Goal: Transaction & Acquisition: Purchase product/service

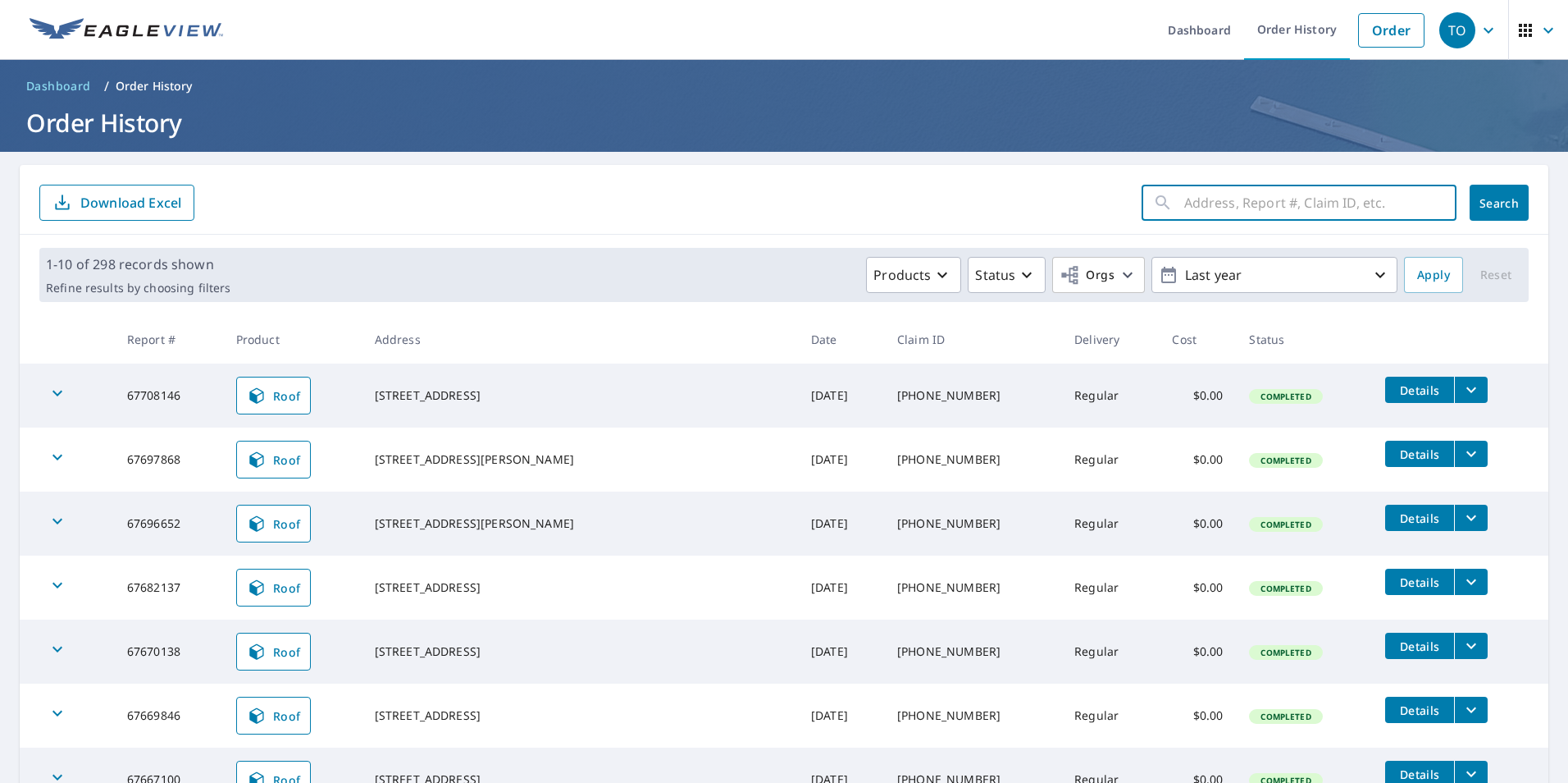
click at [1300, 213] on input "text" at bounding box center [1320, 202] width 272 height 46
paste input "[STREET_ADDRESS][PERSON_NAME]"
type input "[STREET_ADDRESS][PERSON_NAME]"
click at [1429, 202] on icon "button" at bounding box center [1435, 203] width 12 height 12
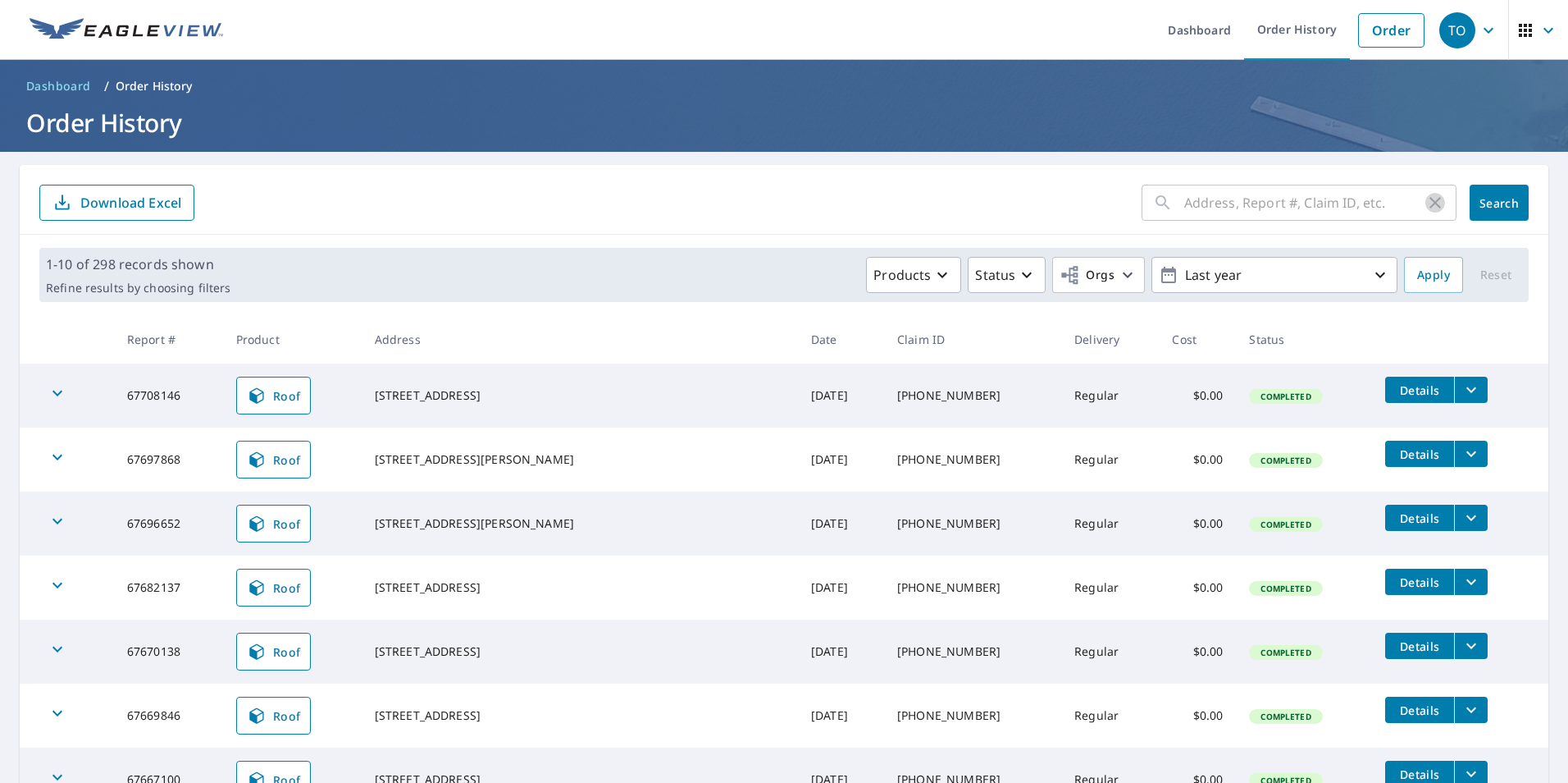
scroll to position [0, 0]
click at [1386, 19] on link "Order" at bounding box center [1391, 30] width 67 height 35
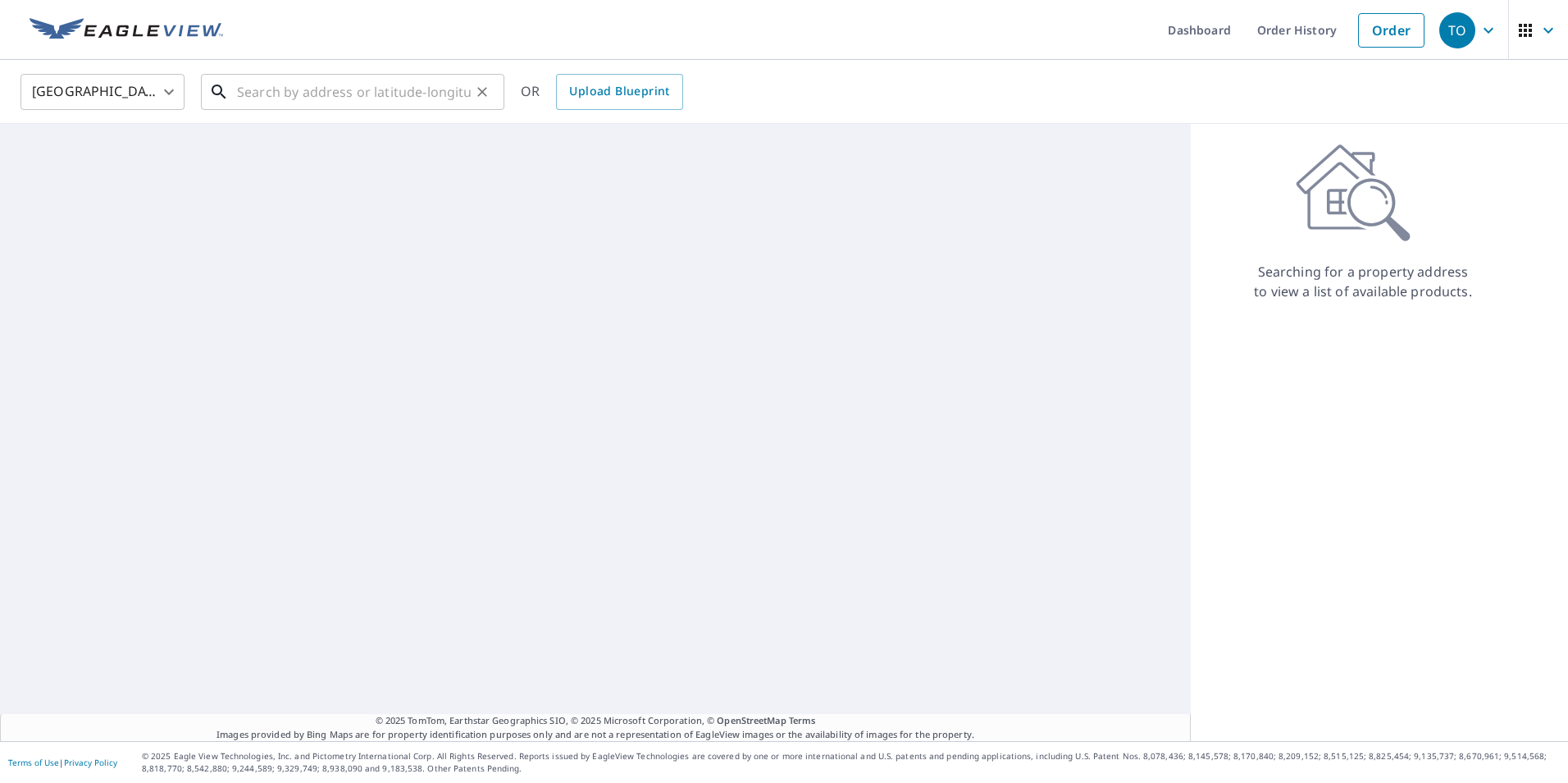
click at [364, 95] on input "text" at bounding box center [353, 91] width 233 height 46
paste input "[STREET_ADDRESS][PERSON_NAME]"
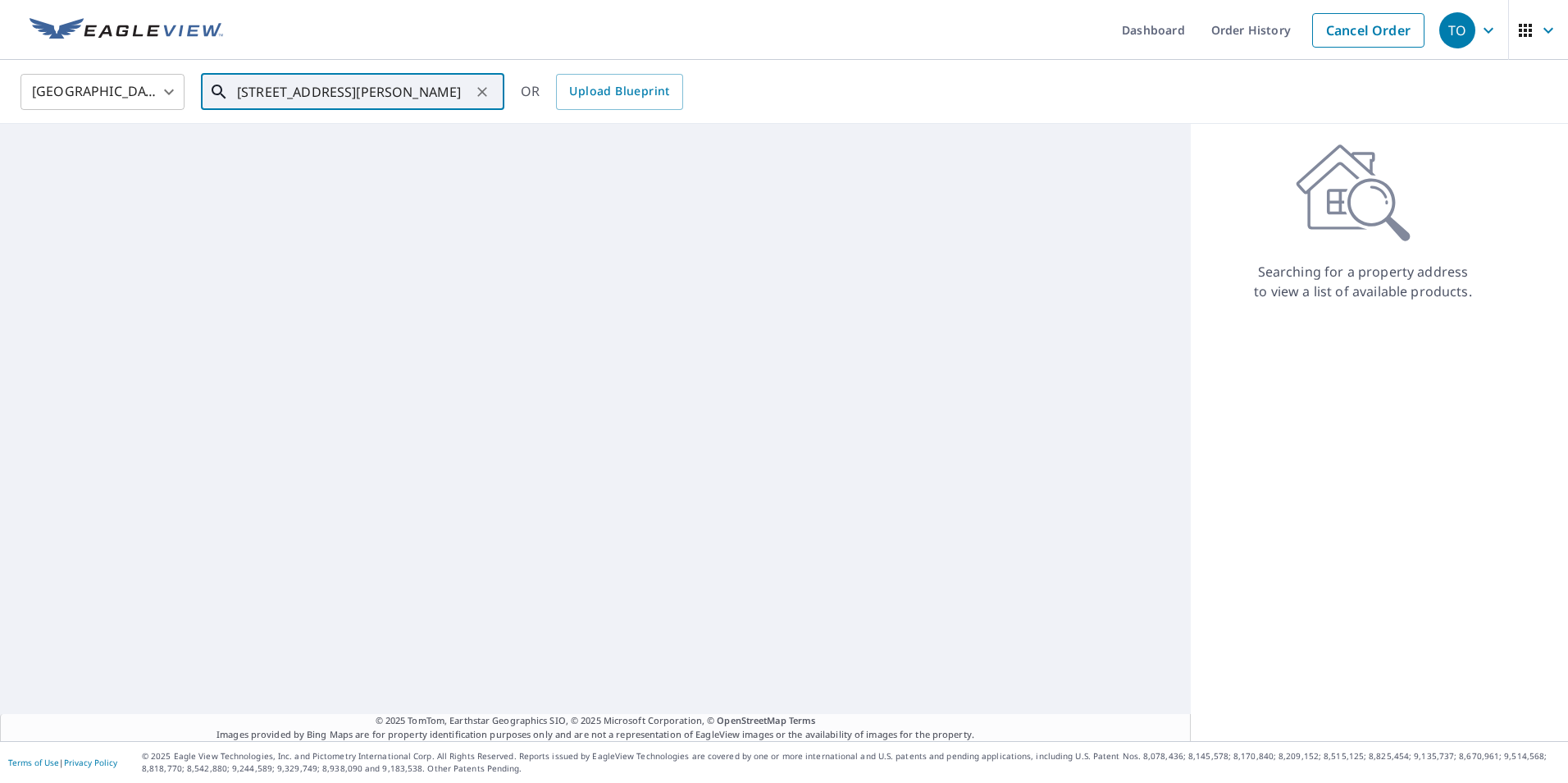
scroll to position [0, 91]
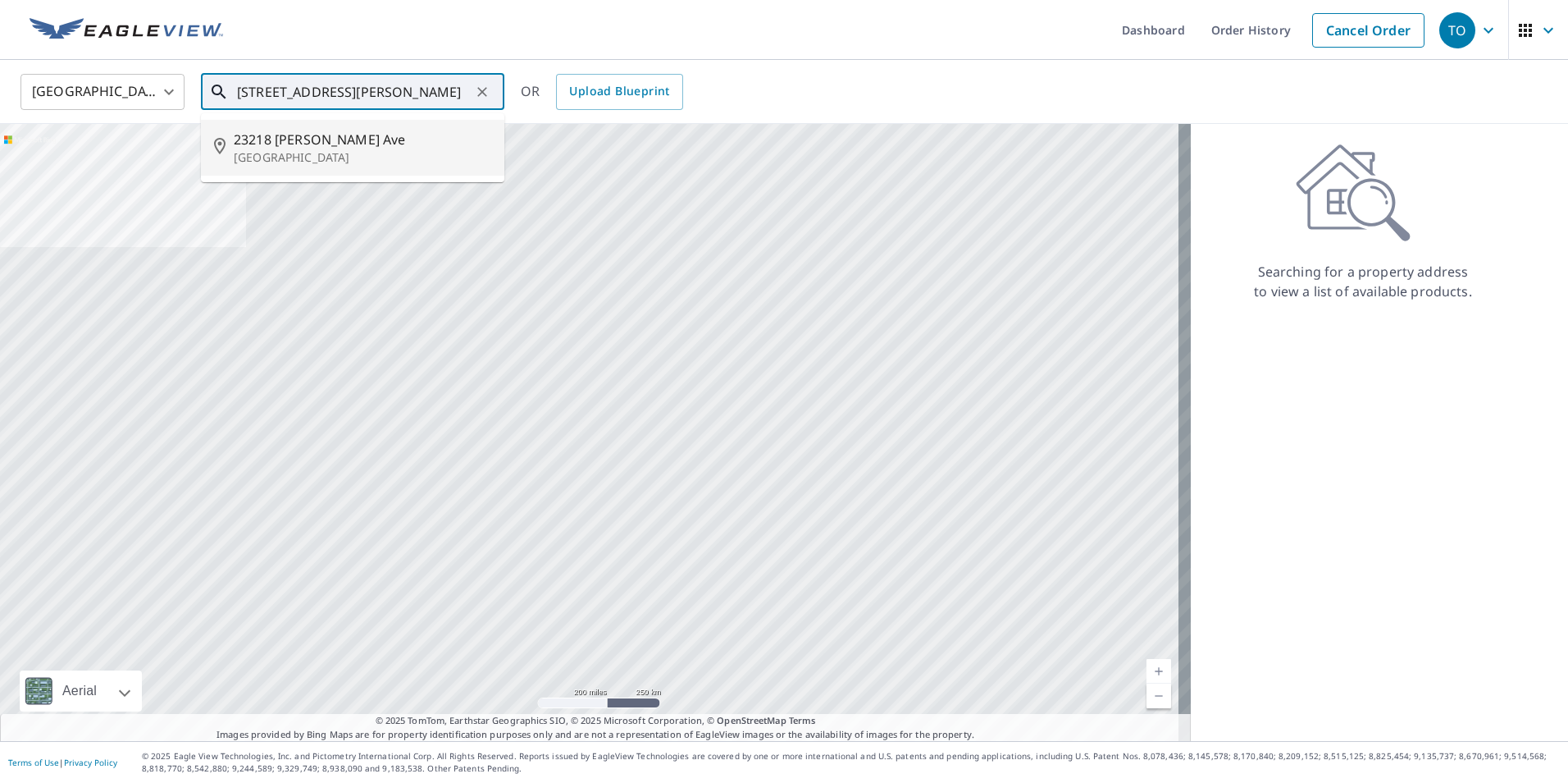
click at [328, 144] on span "23218 [PERSON_NAME] Ave" at bounding box center [362, 139] width 258 height 19
type input "[STREET_ADDRESS][PERSON_NAME]"
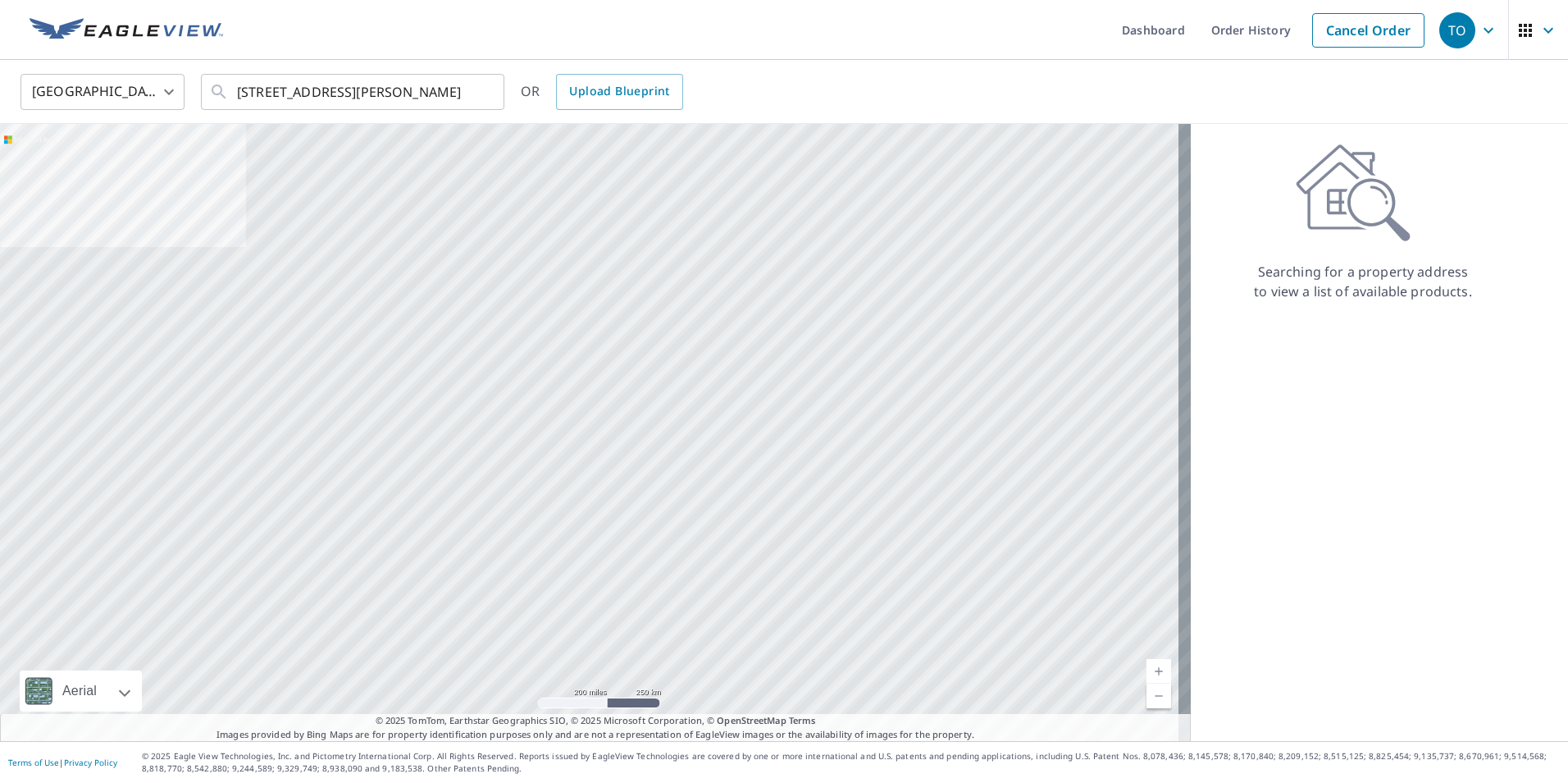
scroll to position [0, 0]
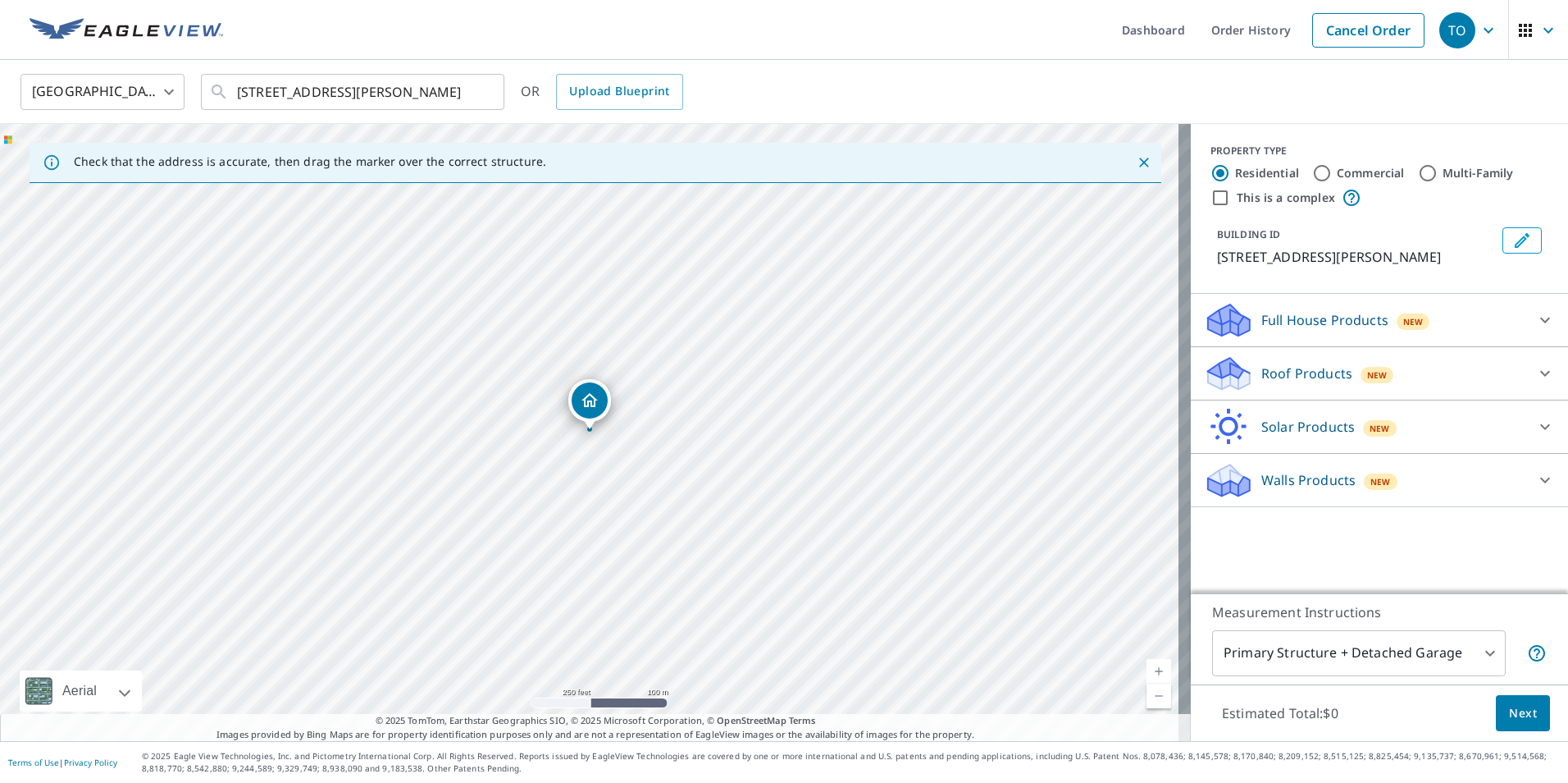
click at [1335, 383] on p "Roof Products" at bounding box center [1307, 373] width 91 height 19
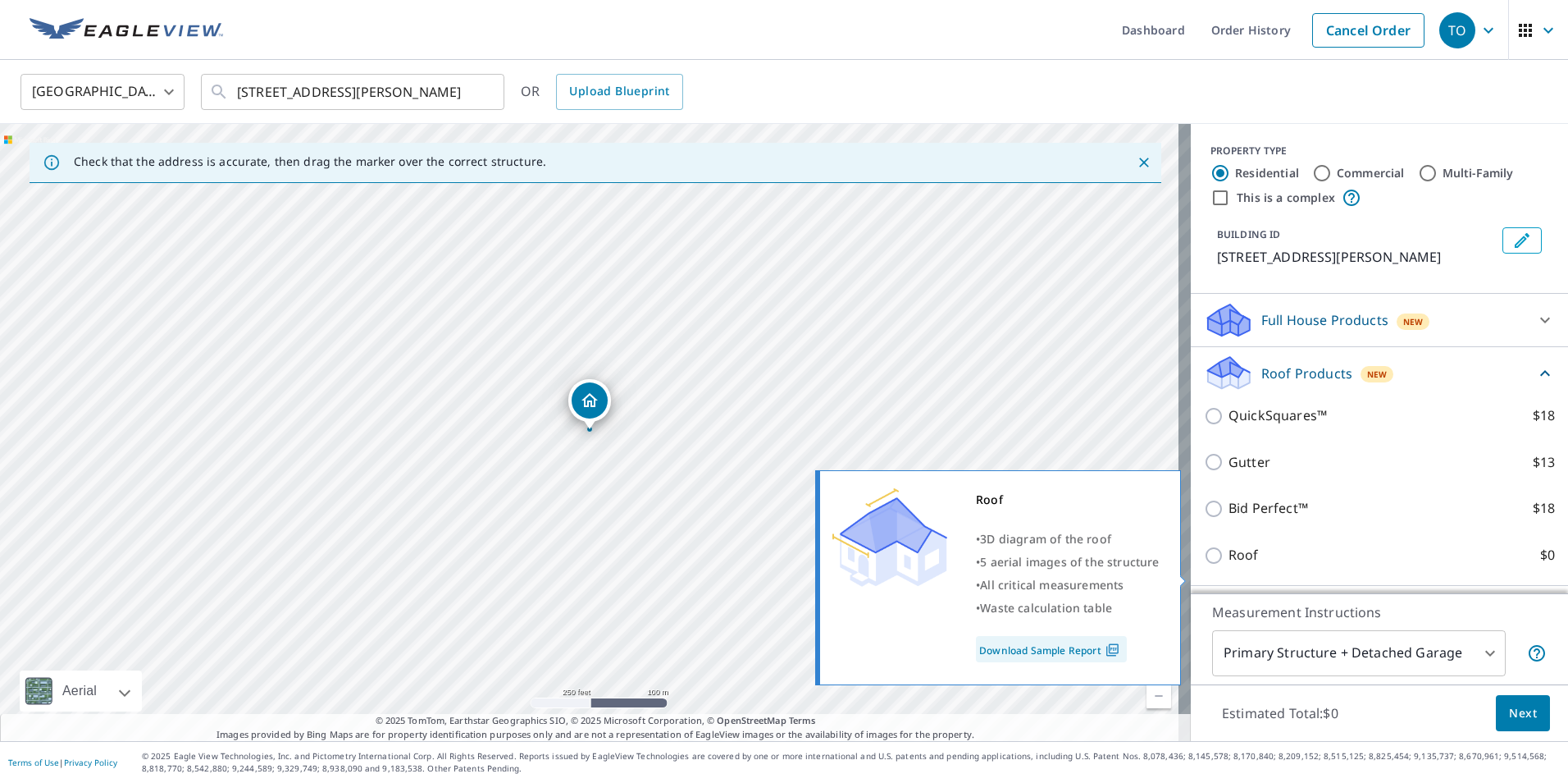
click at [1228, 565] on p "Roof" at bounding box center [1243, 555] width 30 height 20
click at [1228, 565] on input "Roof $0" at bounding box center [1216, 555] width 25 height 19
checkbox input "true"
type input "3"
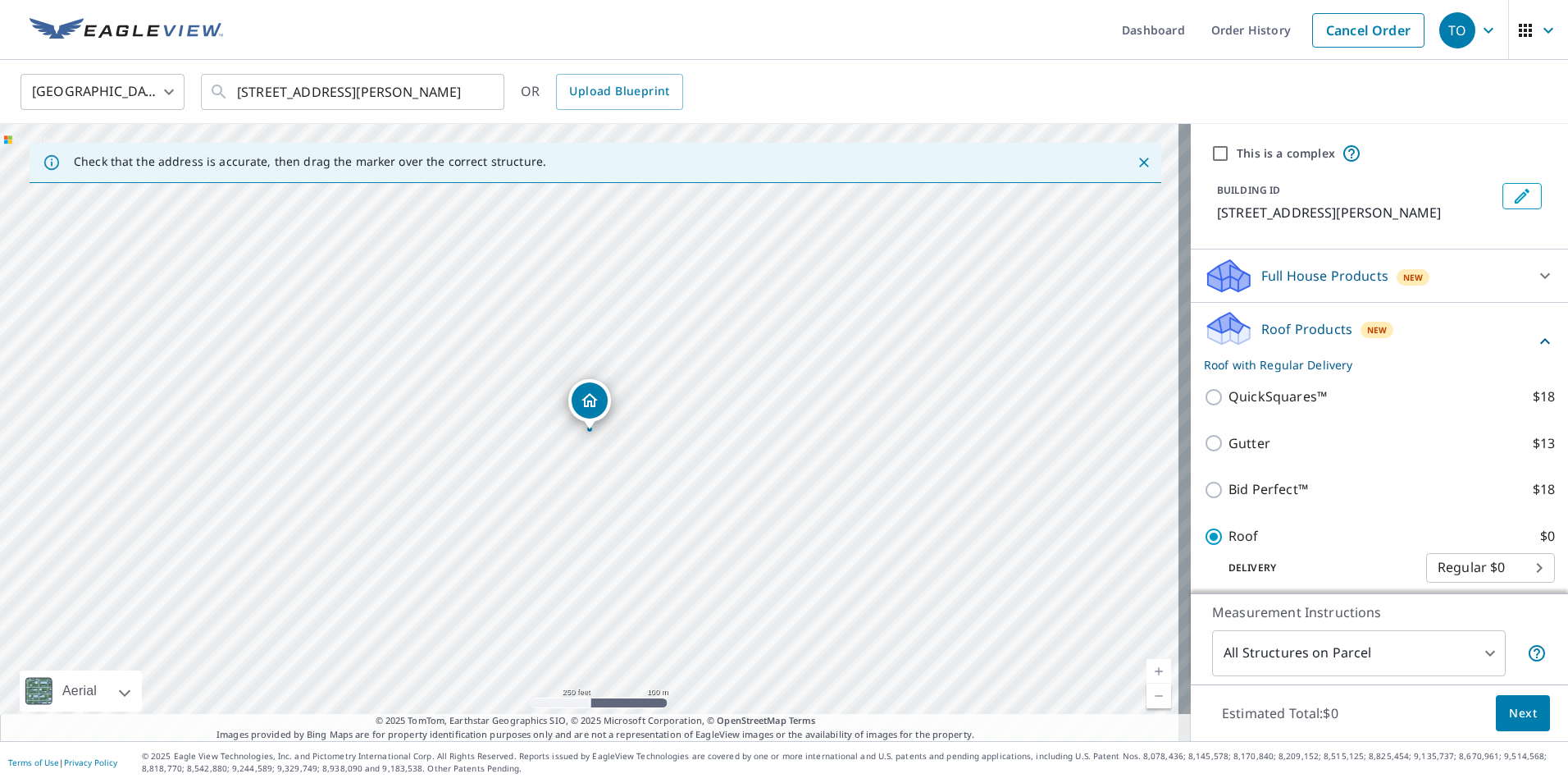
scroll to position [82, 0]
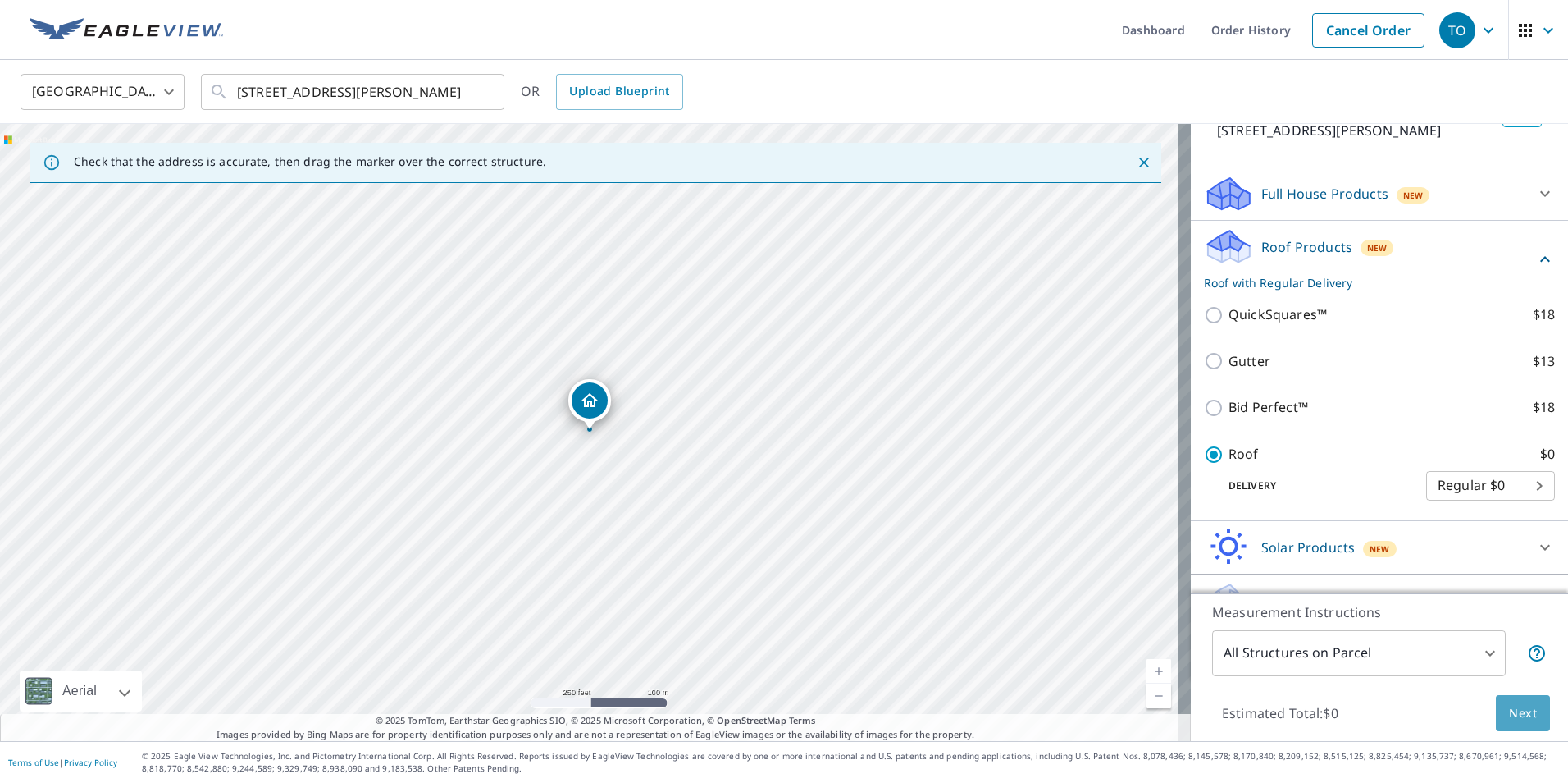
click at [1512, 715] on span "Next" at bounding box center [1522, 713] width 28 height 20
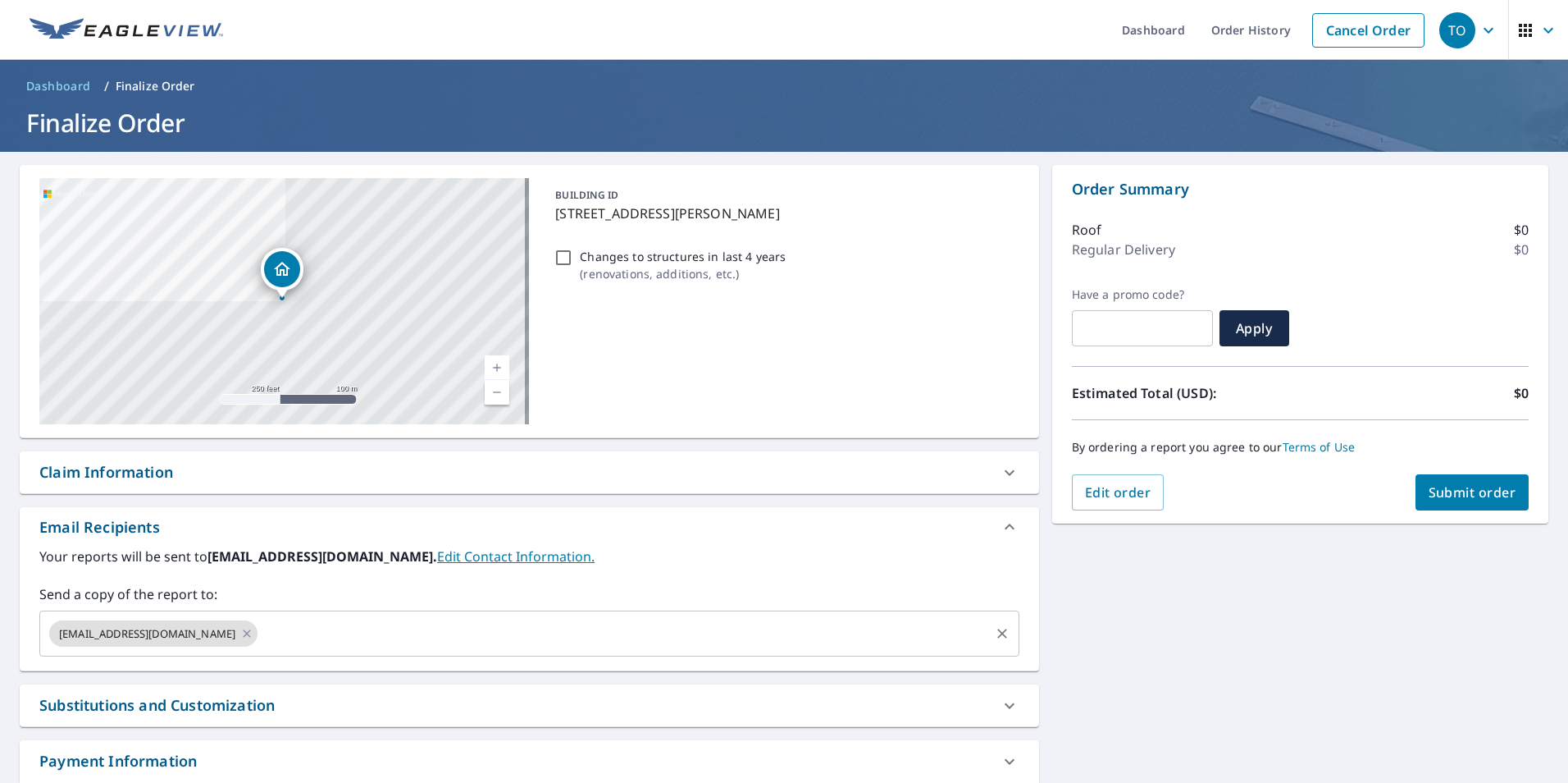
scroll to position [106, 0]
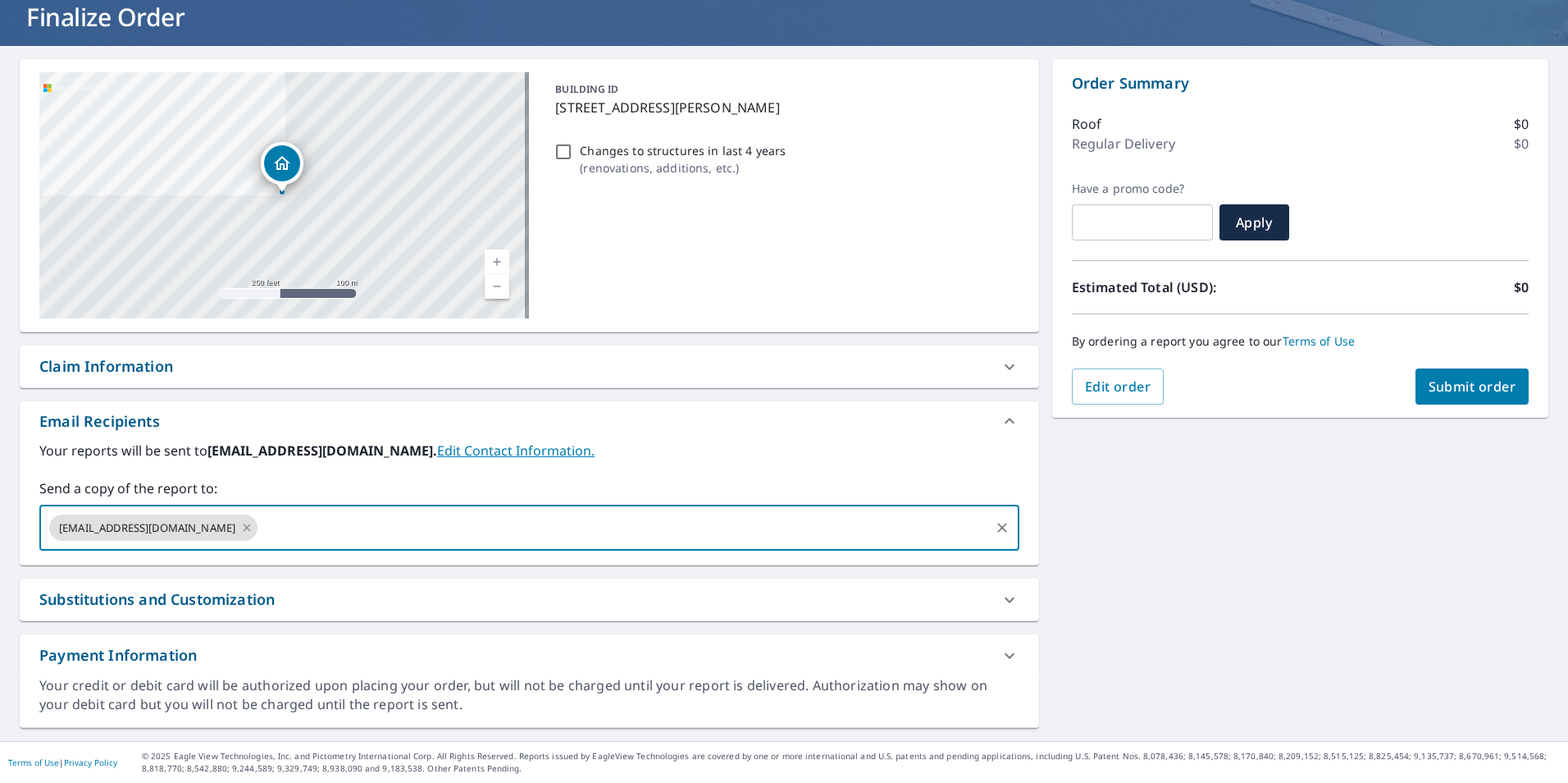
click at [338, 527] on input "text" at bounding box center [624, 527] width 727 height 31
type input "[EMAIL_ADDRESS][DOMAIN_NAME]"
click at [1235, 558] on div "[STREET_ADDRESS][PERSON_NAME] Aerial Road A standard road map Aerial A detailed…" at bounding box center [784, 393] width 1568 height 695
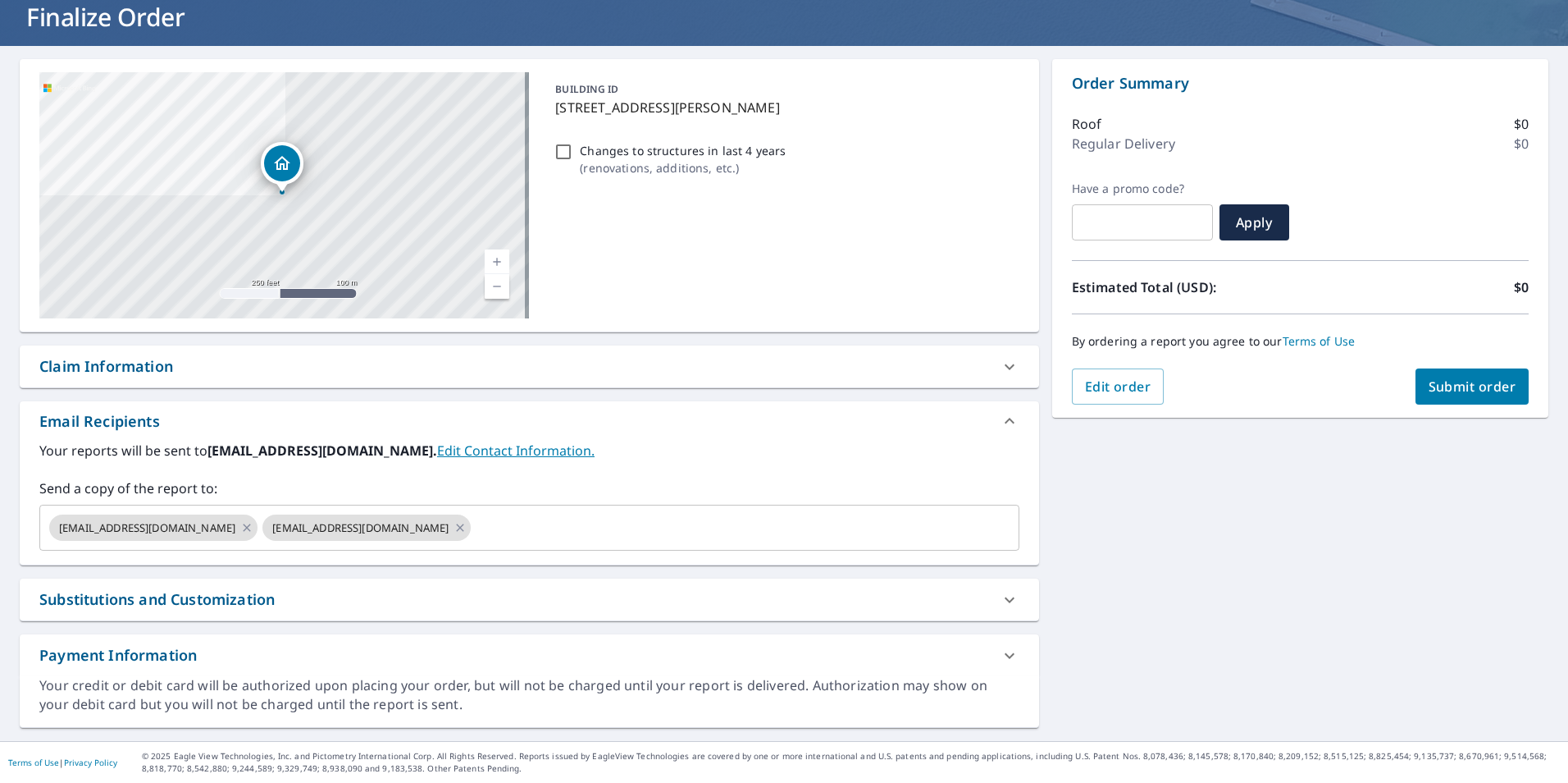
click at [1439, 390] on span "Submit order" at bounding box center [1472, 386] width 88 height 18
checkbox input "true"
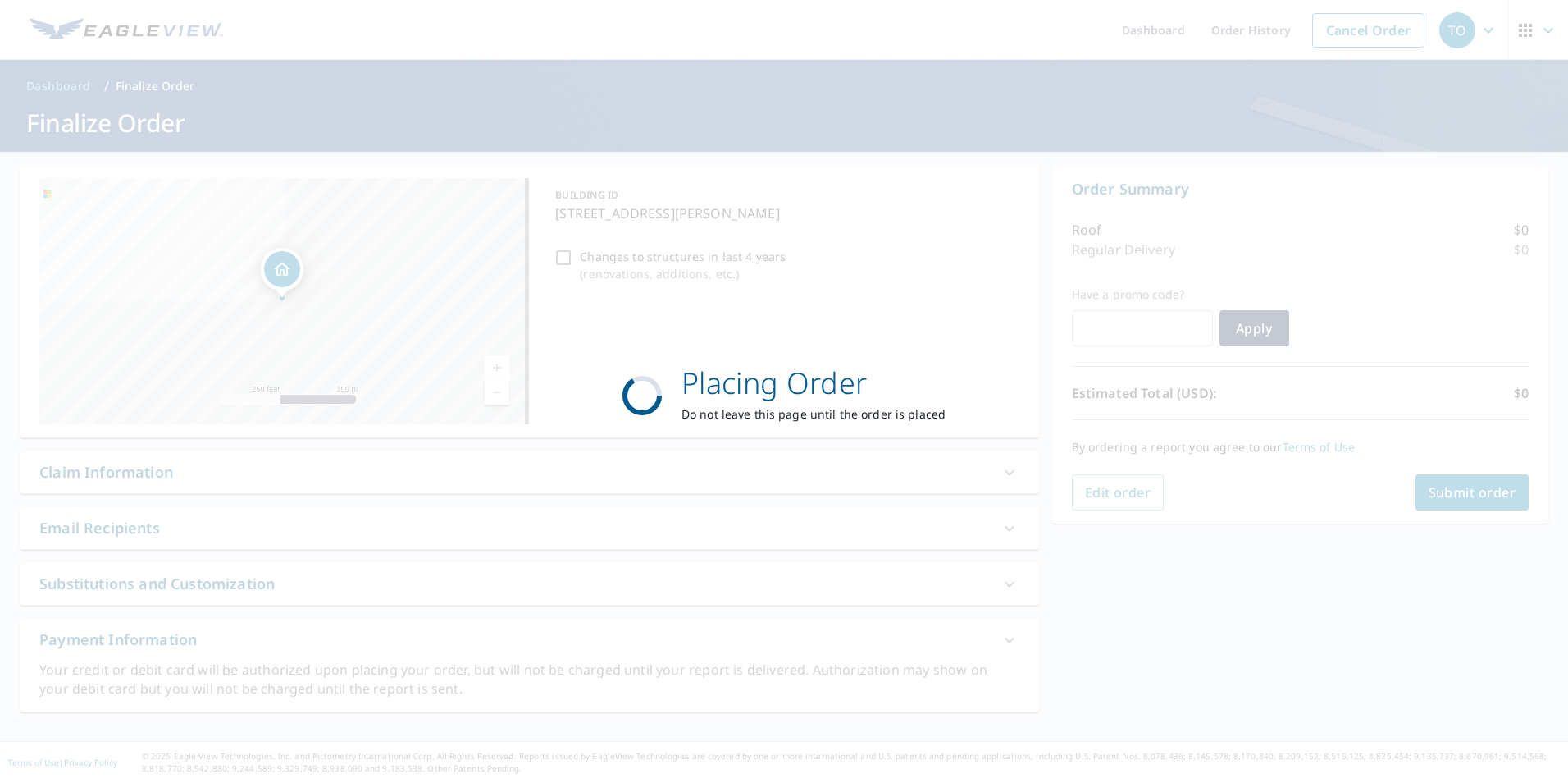
scroll to position [0, 0]
click at [966, 485] on div "Placing Order Do not leave this page until the order is placed" at bounding box center [784, 392] width 1568 height 783
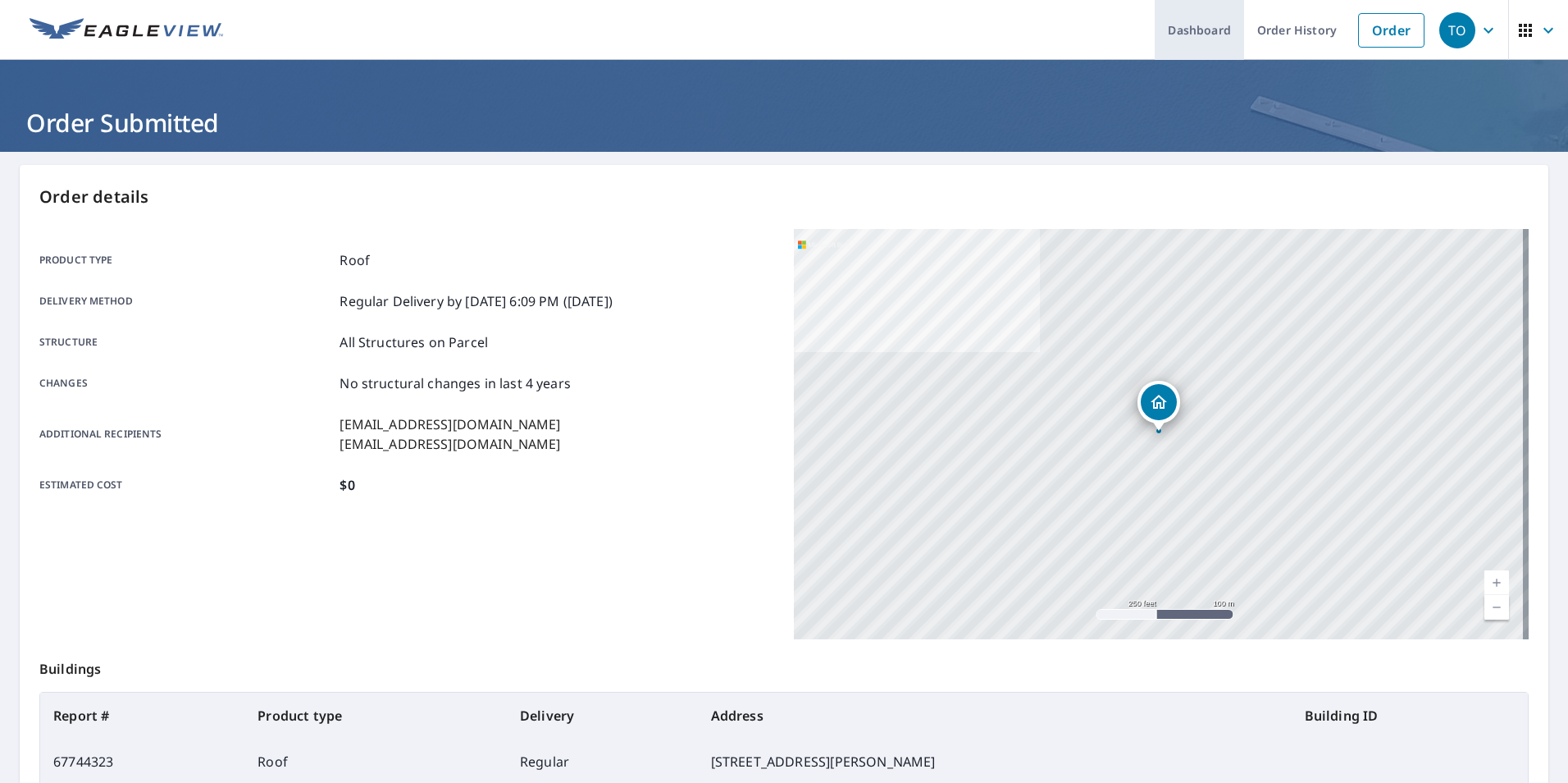
click at [1215, 36] on link "Dashboard" at bounding box center [1199, 30] width 90 height 60
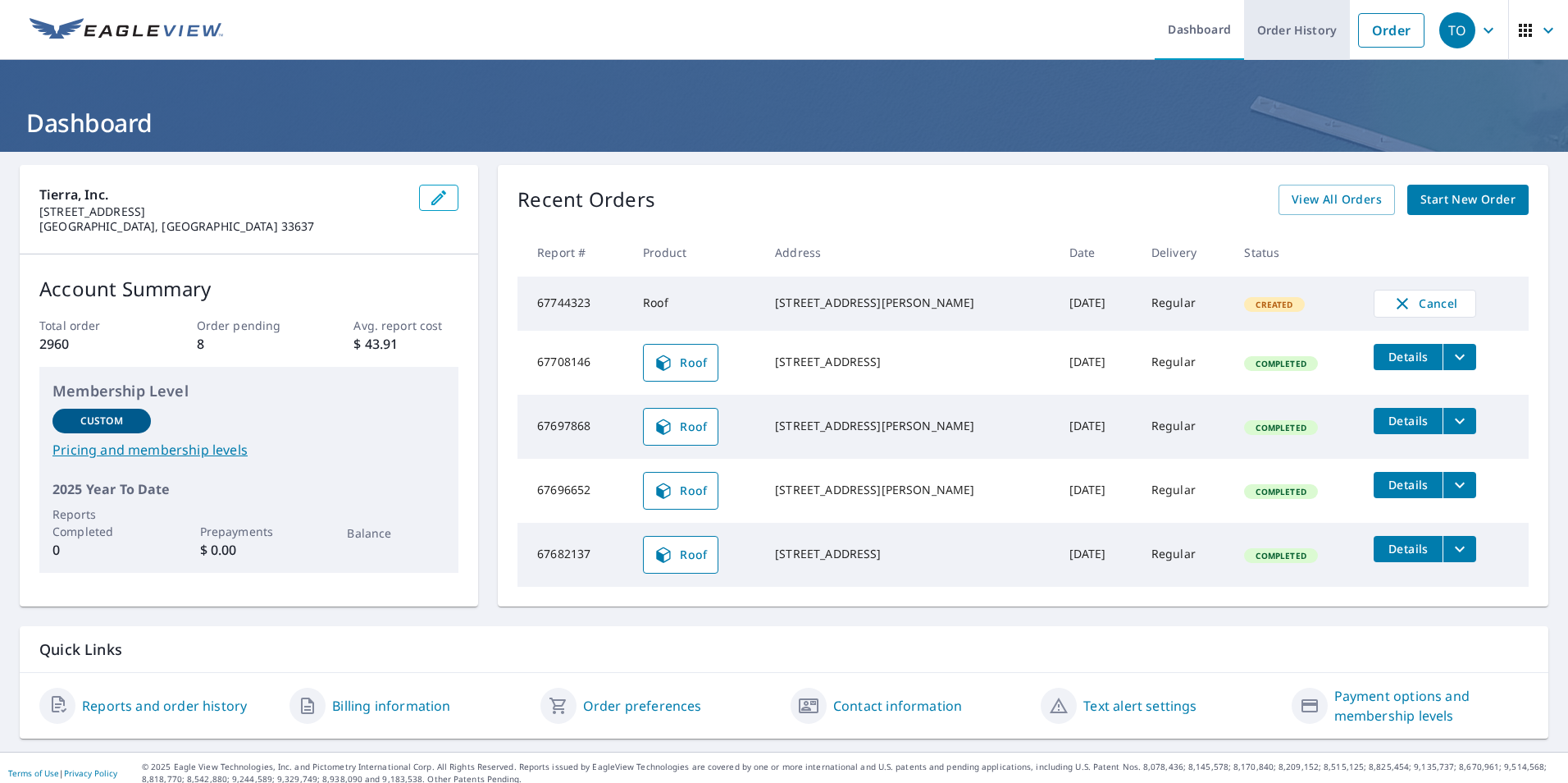
click at [1283, 47] on link "Order History" at bounding box center [1297, 30] width 106 height 60
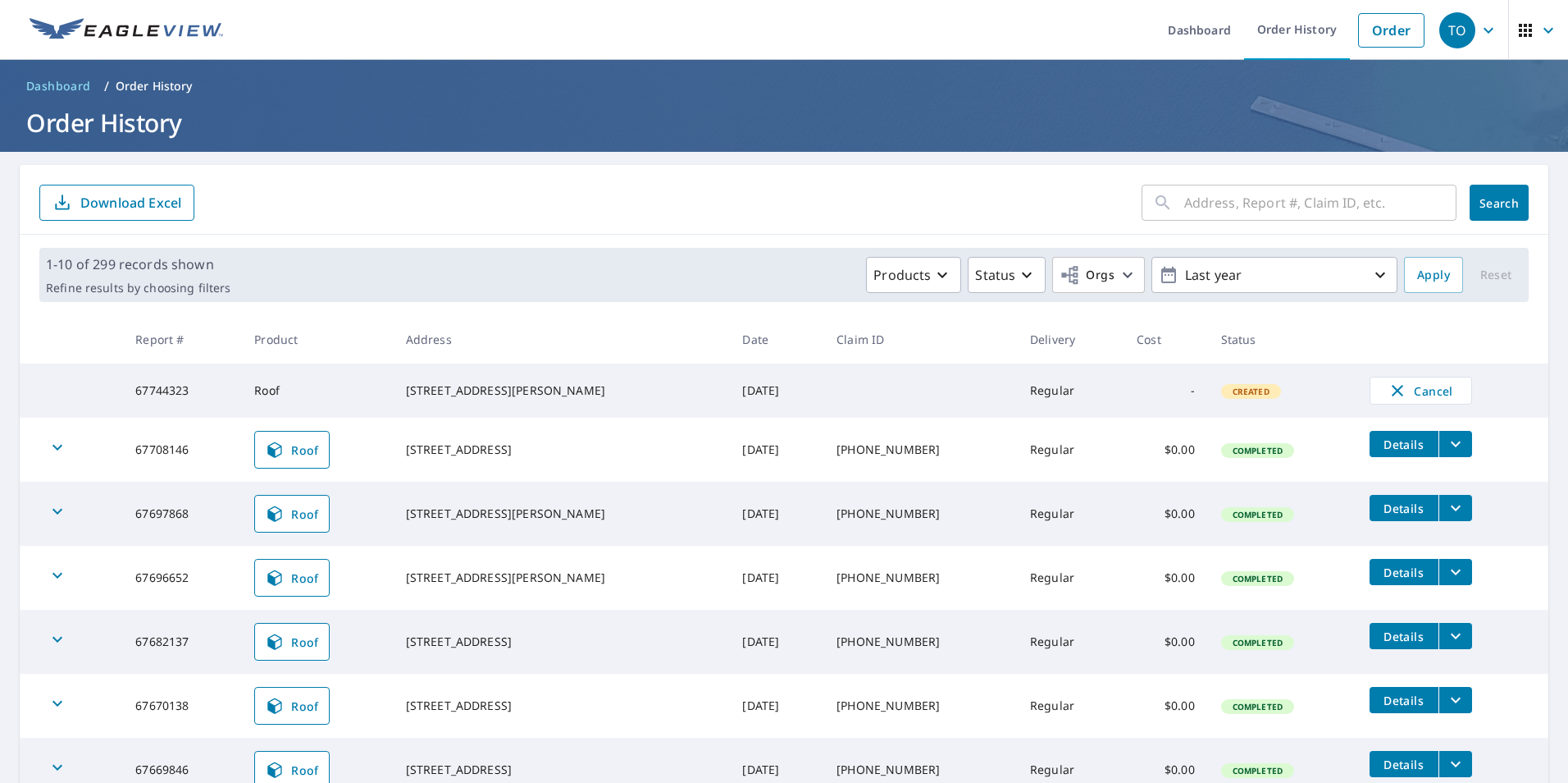
click at [563, 398] on div "[STREET_ADDRESS][PERSON_NAME]" at bounding box center [561, 390] width 311 height 16
drag, startPoint x: 554, startPoint y: 397, endPoint x: 422, endPoint y: 389, distance: 132.2
click at [422, 389] on td "[STREET_ADDRESS][PERSON_NAME]" at bounding box center [561, 391] width 337 height 54
drag, startPoint x: 422, startPoint y: 389, endPoint x: 515, endPoint y: 394, distance: 93.1
copy div "[STREET_ADDRESS][PERSON_NAME]"
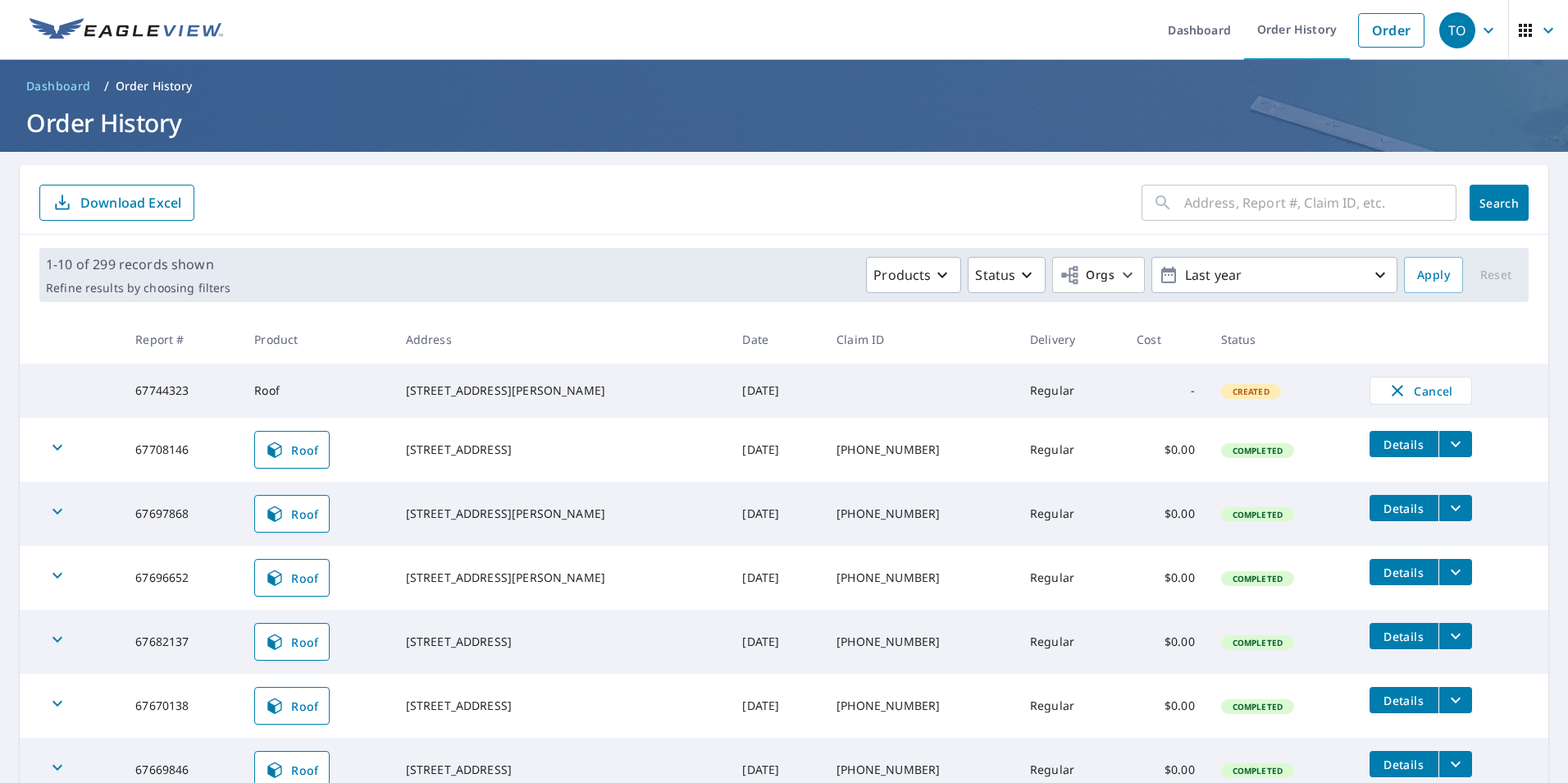
click at [531, 318] on th "Address" at bounding box center [561, 339] width 337 height 48
click at [1380, 24] on link "Order" at bounding box center [1391, 30] width 67 height 35
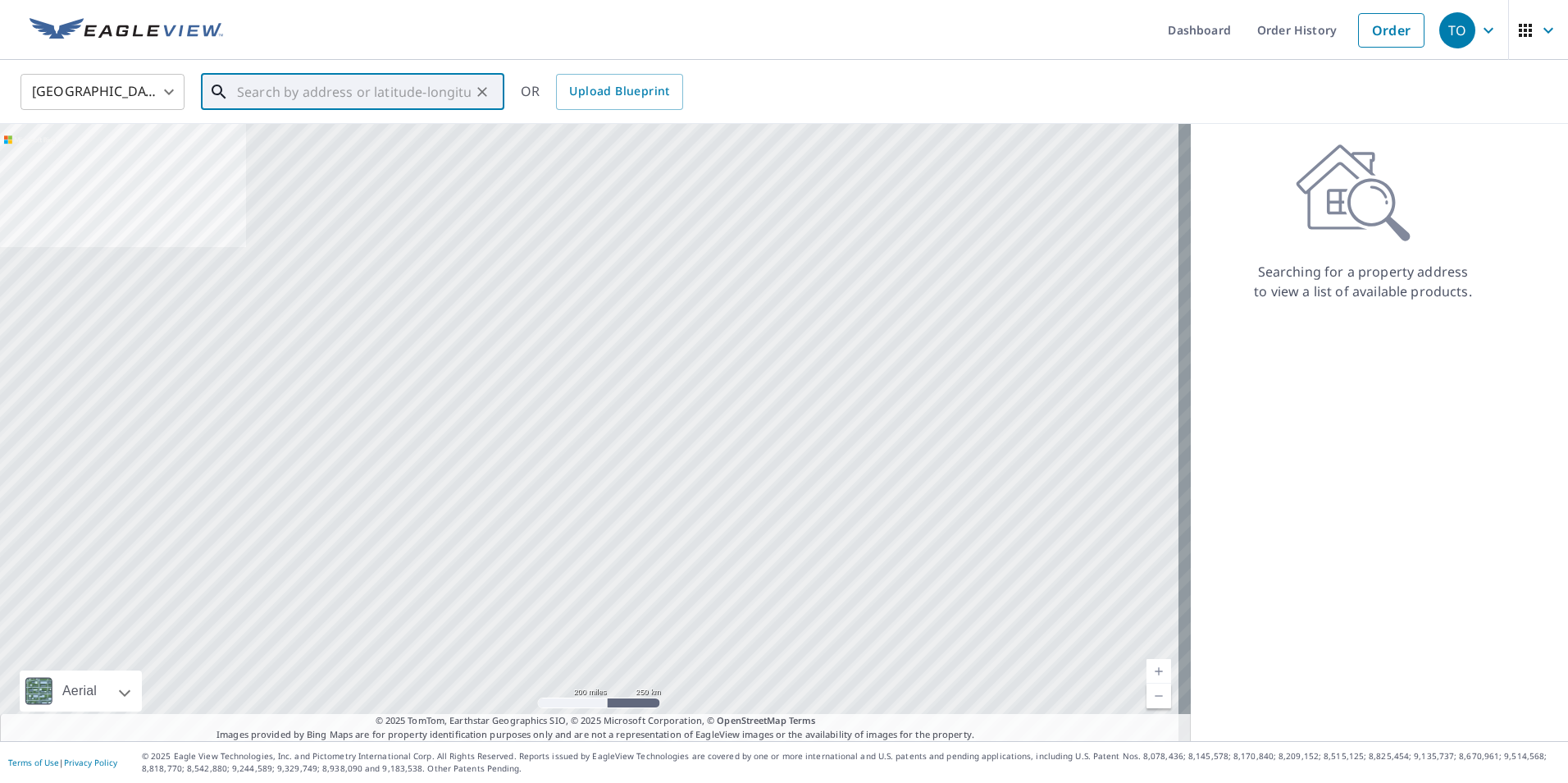
click at [391, 101] on input "text" at bounding box center [353, 91] width 233 height 46
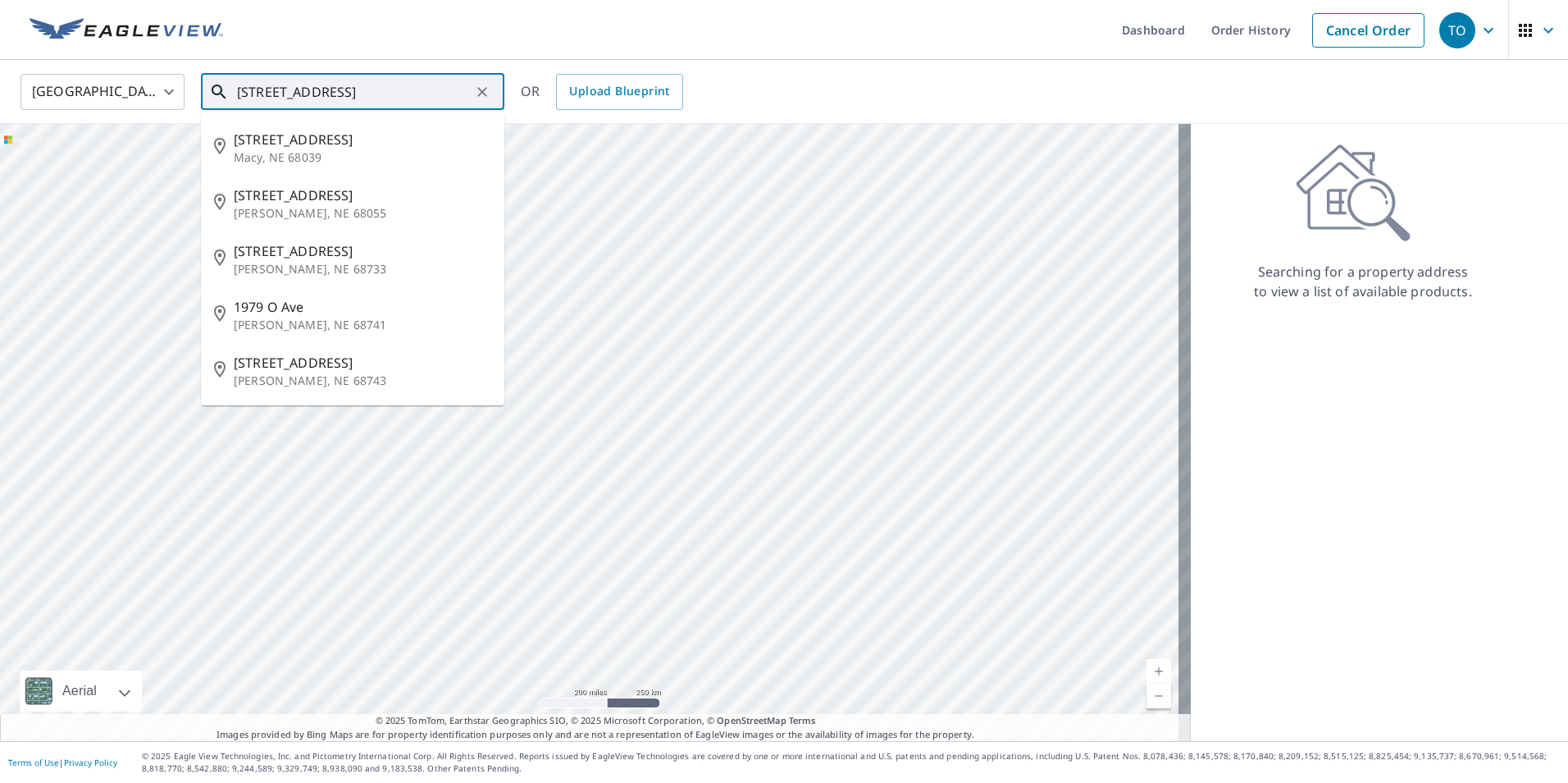
drag, startPoint x: 380, startPoint y: 90, endPoint x: 270, endPoint y: 94, distance: 110.1
click at [270, 94] on input "[STREET_ADDRESS]" at bounding box center [353, 91] width 233 height 46
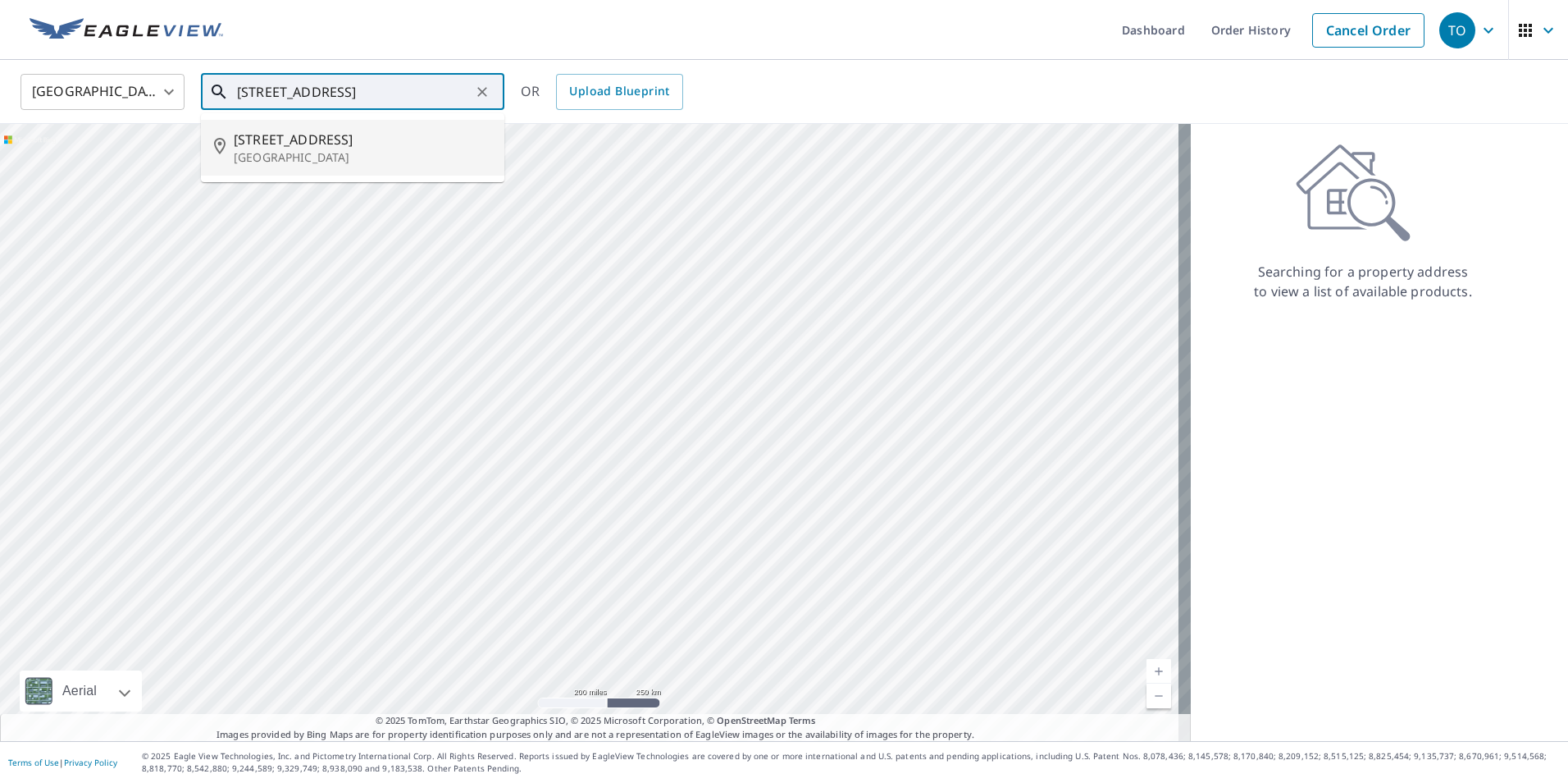
click at [350, 138] on span "[STREET_ADDRESS]" at bounding box center [362, 139] width 258 height 19
type input "[STREET_ADDRESS]"
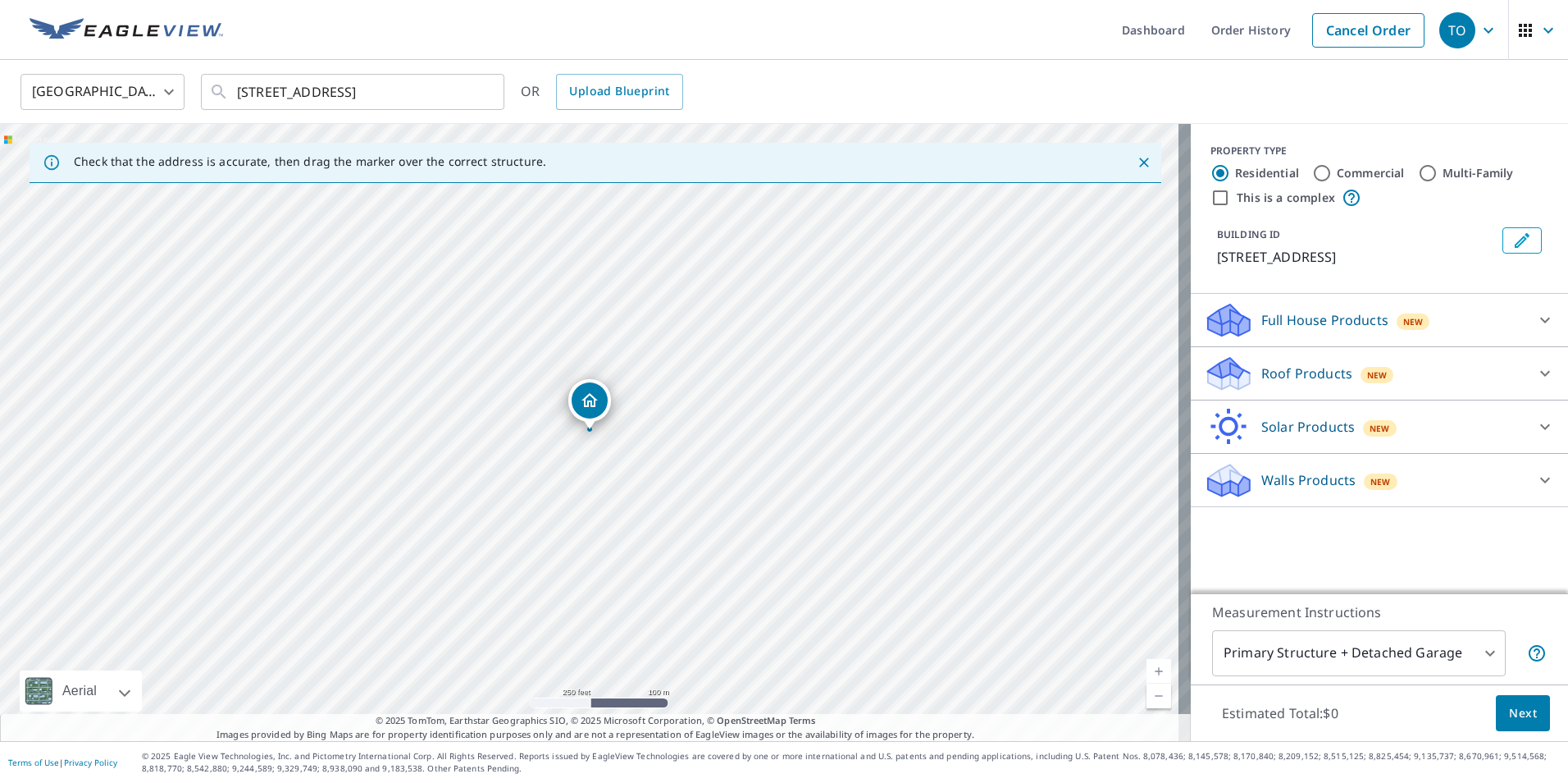
click at [1405, 386] on div "Roof Products New" at bounding box center [1364, 374] width 321 height 39
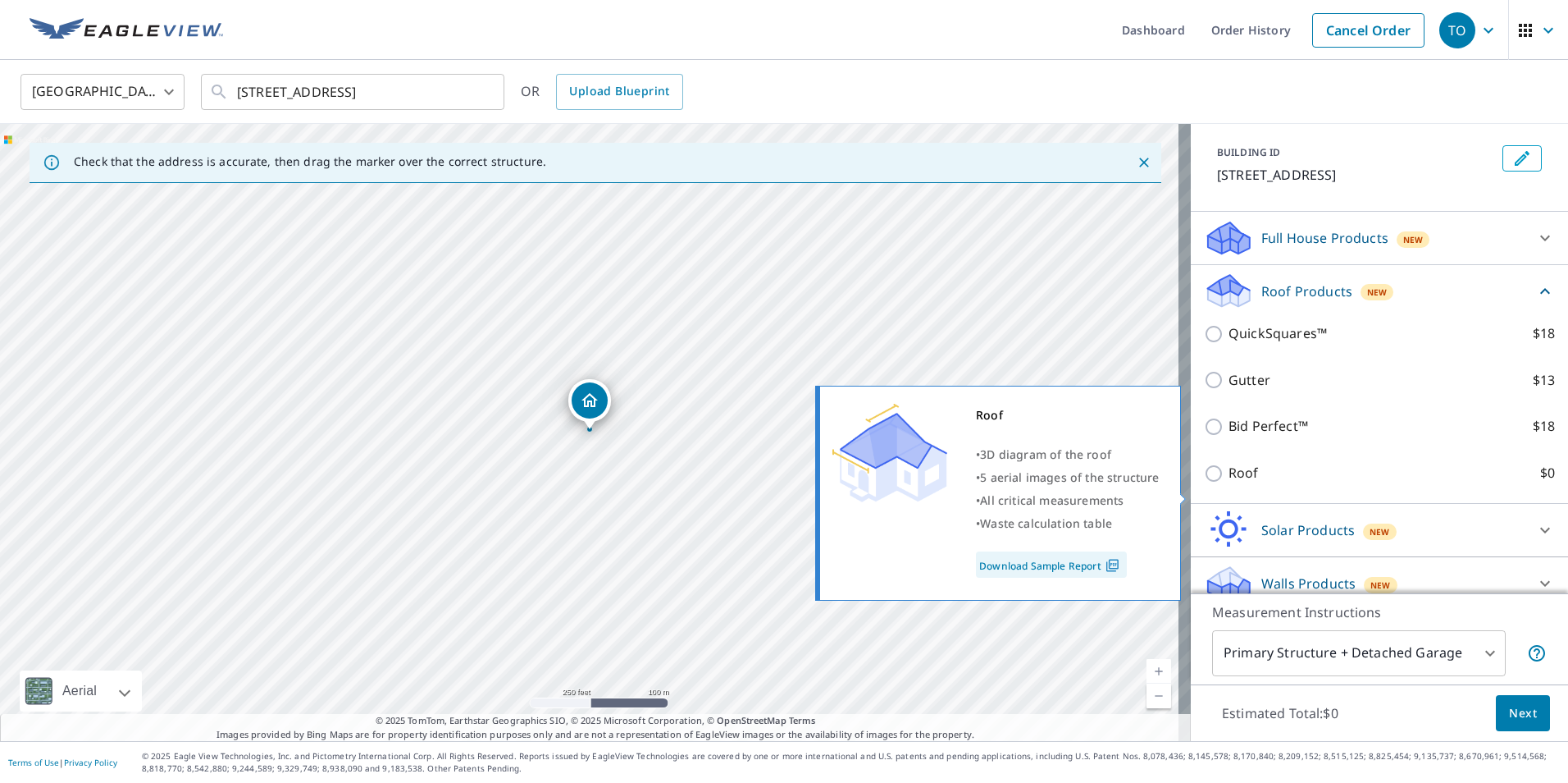
click at [1228, 483] on p "Roof" at bounding box center [1243, 473] width 30 height 20
click at [1222, 483] on input "Roof $0" at bounding box center [1216, 473] width 25 height 19
checkbox input "true"
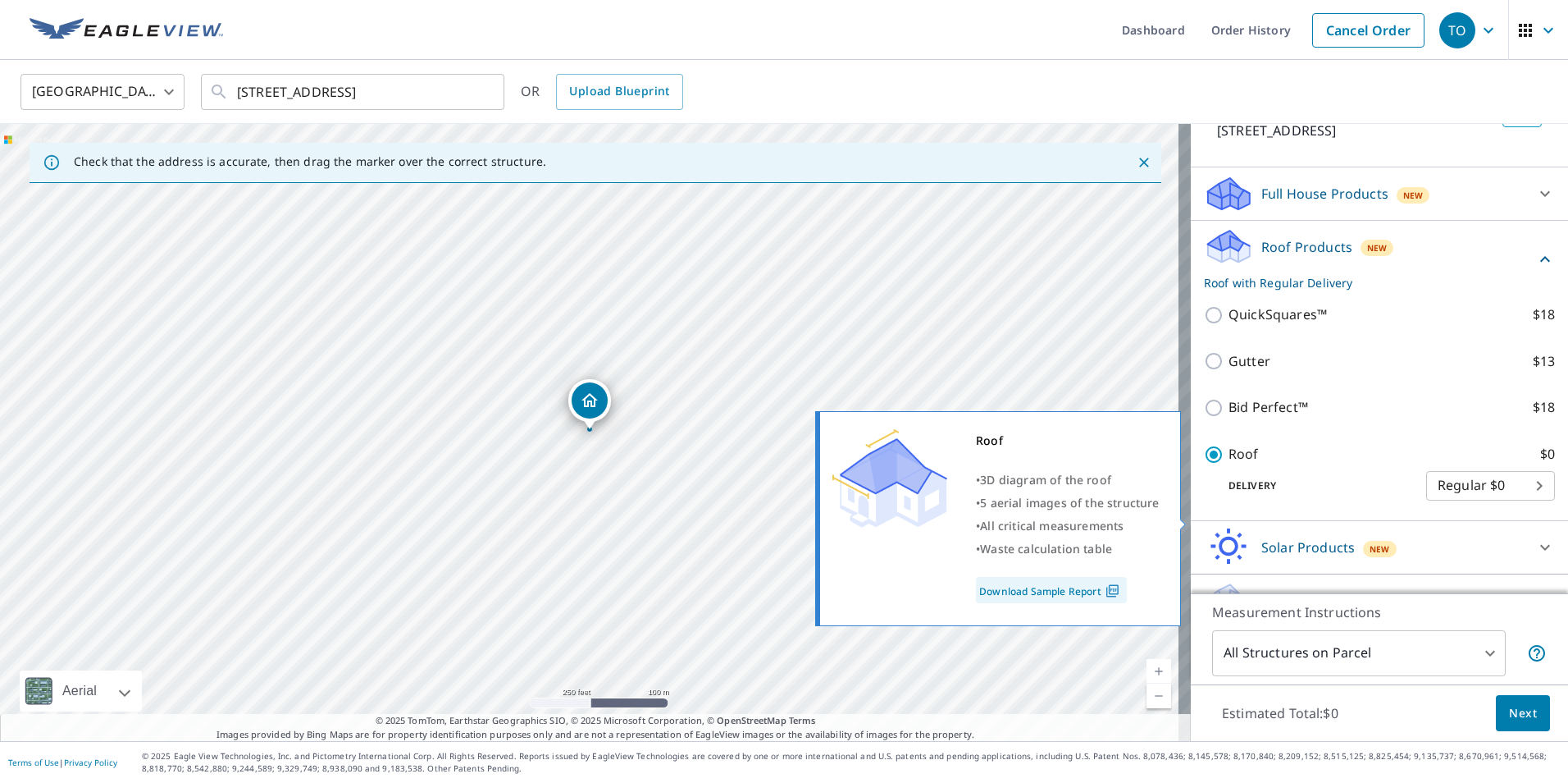
type input "3"
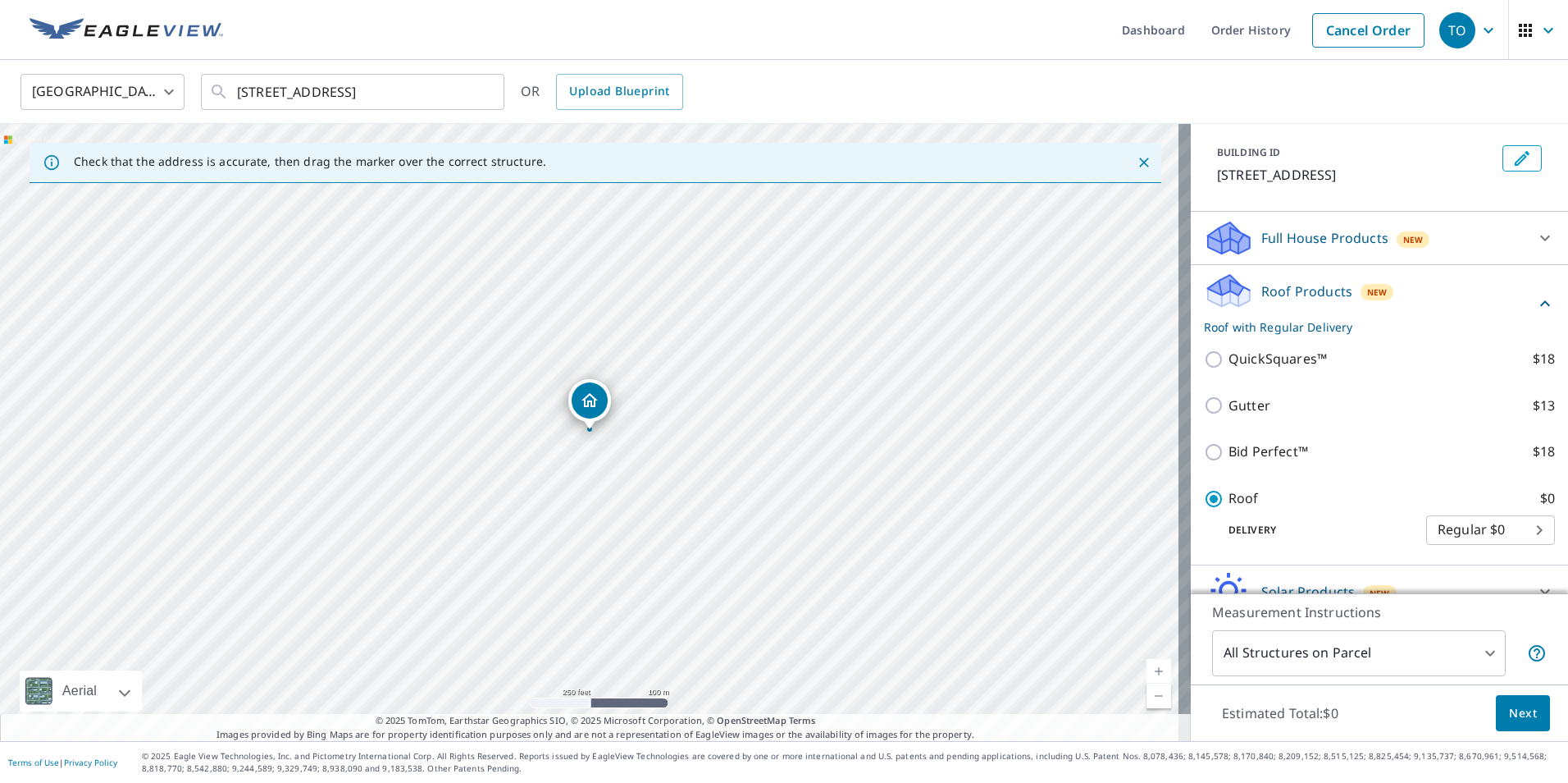
click at [1514, 715] on span "Next" at bounding box center [1522, 713] width 28 height 20
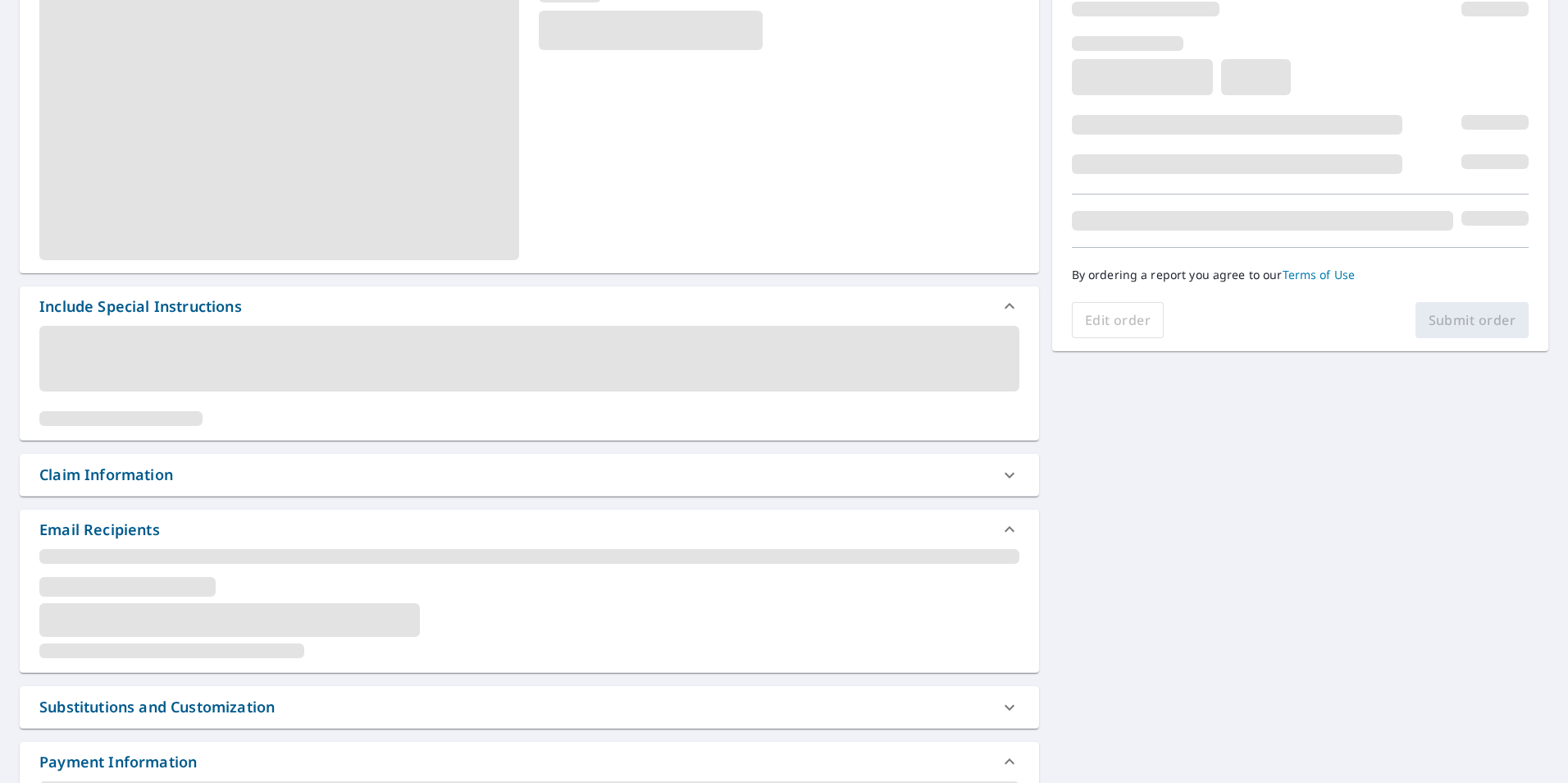
scroll to position [106, 0]
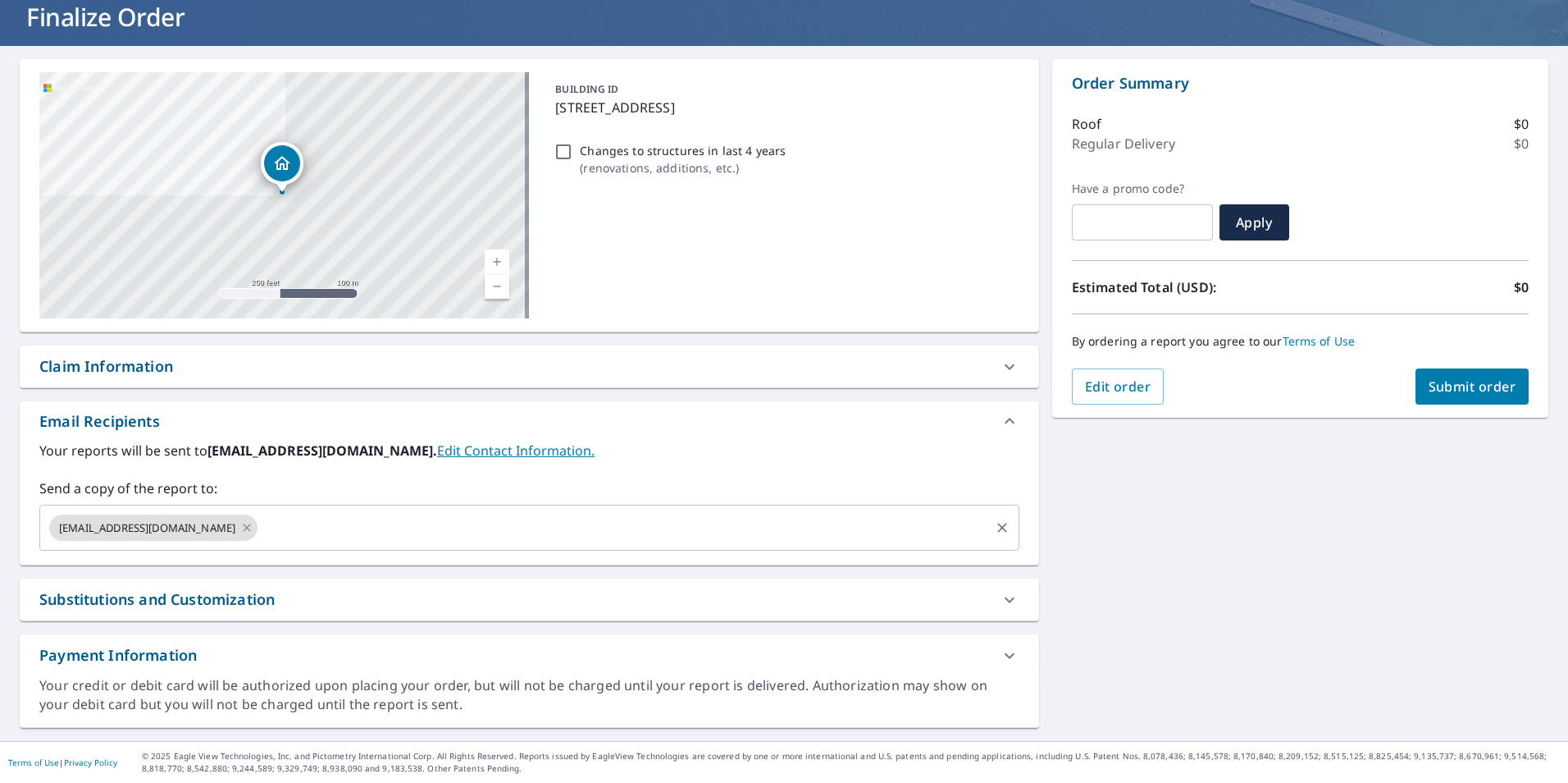
click at [300, 542] on input "text" at bounding box center [624, 527] width 727 height 31
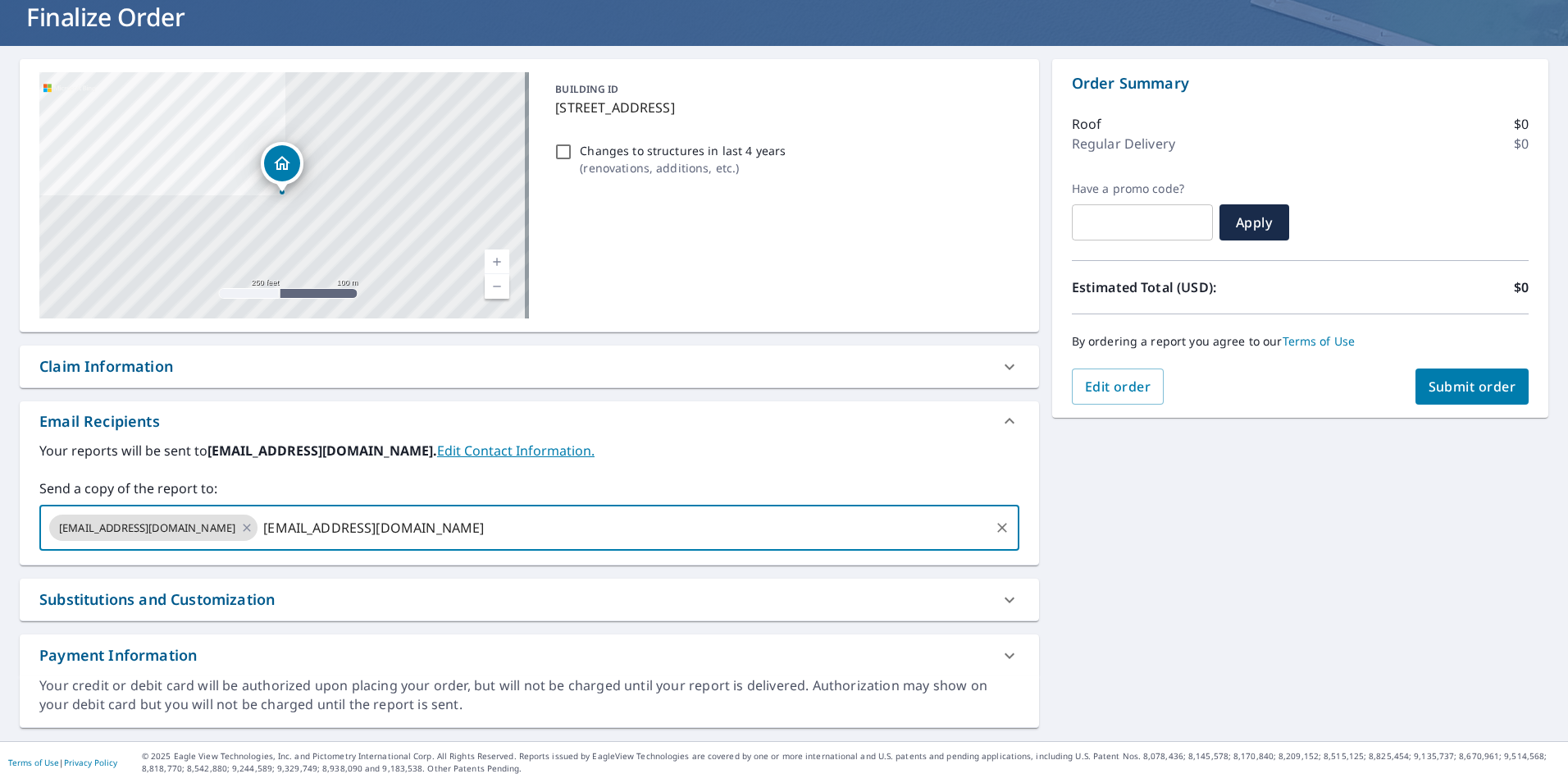
type input "[EMAIL_ADDRESS][DOMAIN_NAME]"
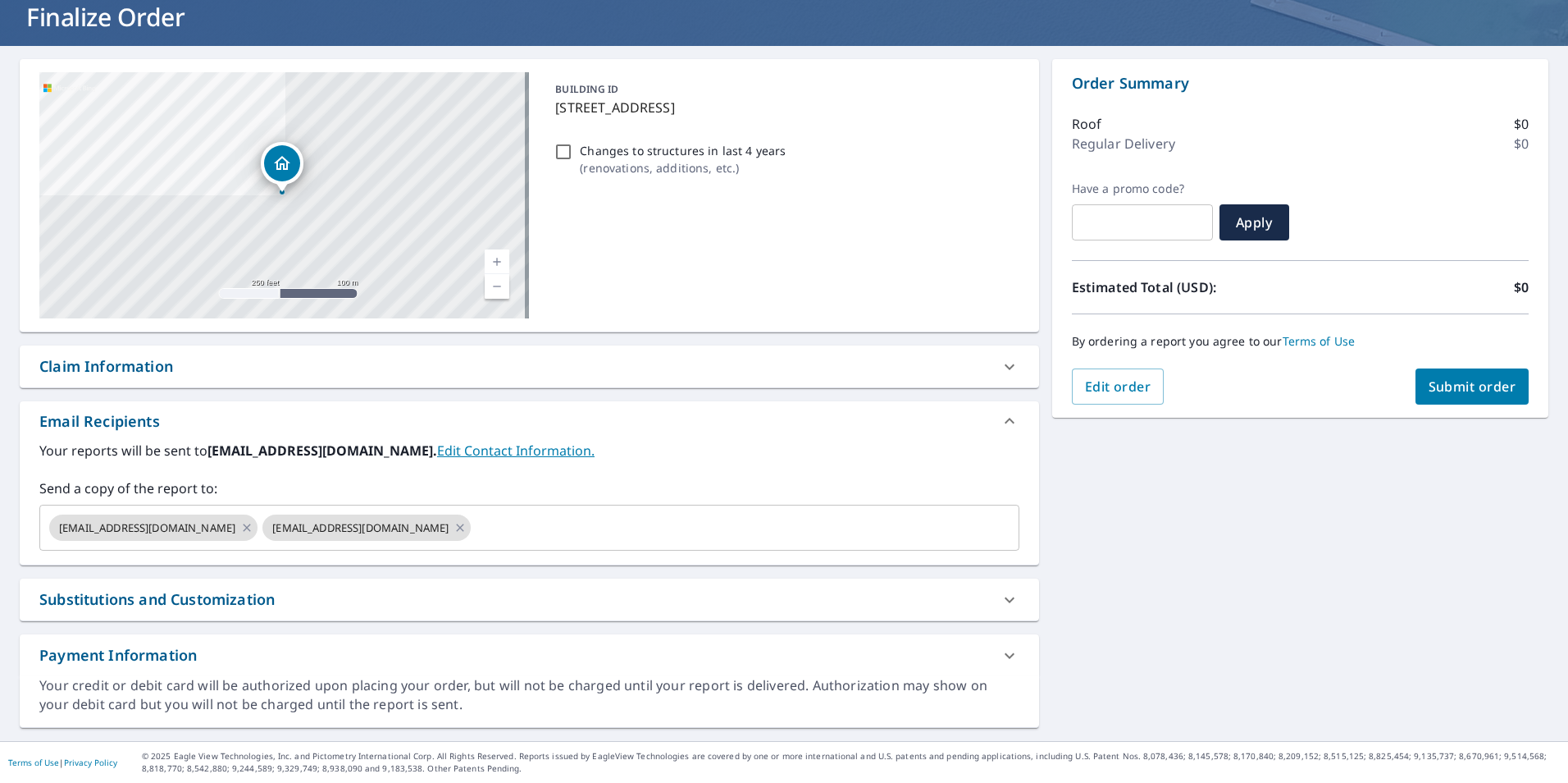
click at [1502, 557] on div "[STREET_ADDRESS] Aerial Road A standard road map Aerial A detailed look from ab…" at bounding box center [784, 393] width 1568 height 695
click at [1440, 402] on button "Submit order" at bounding box center [1472, 386] width 114 height 36
checkbox input "true"
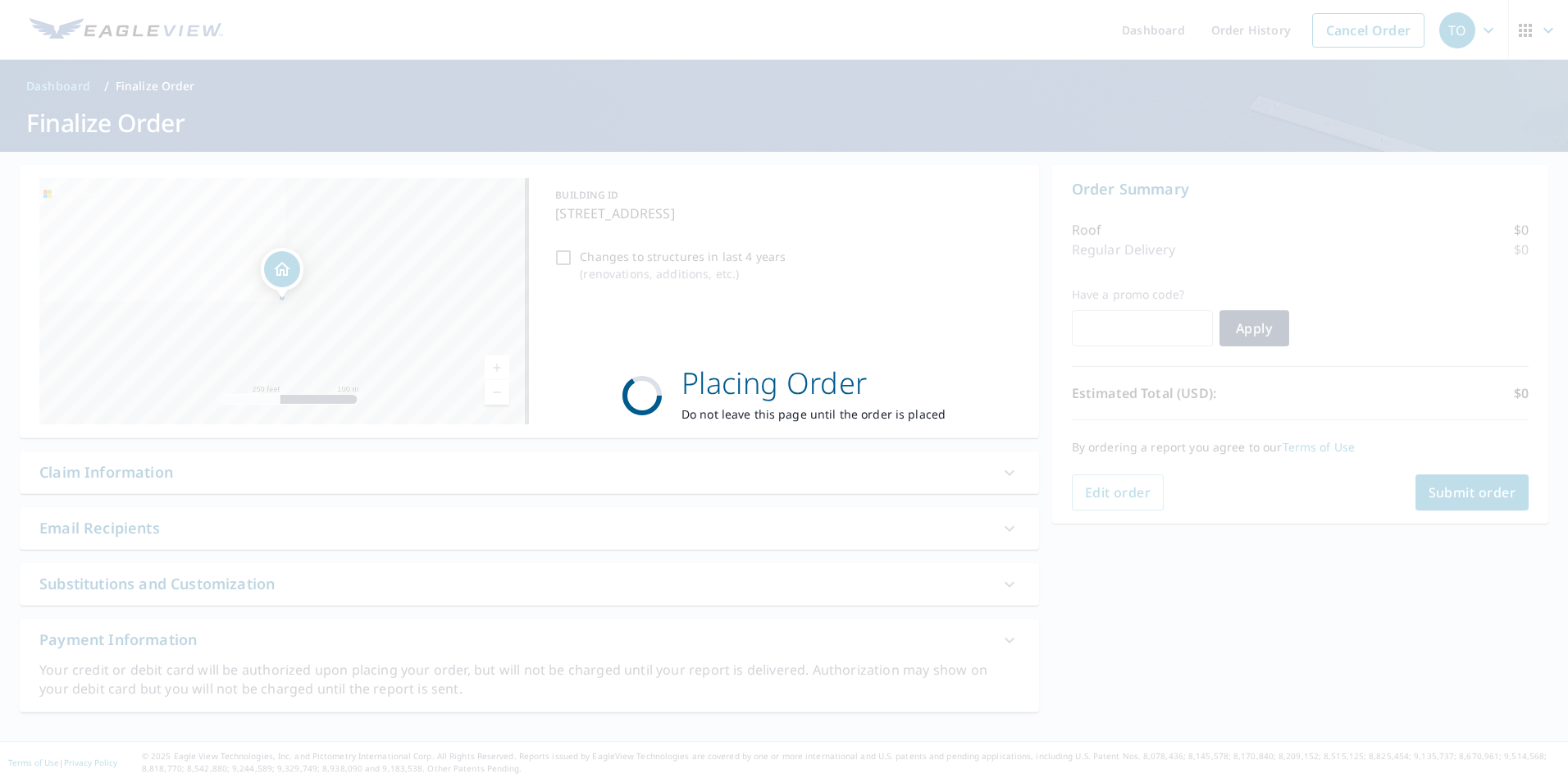
scroll to position [0, 0]
click at [1194, 453] on div "Placing Order Do not leave this page until the order is placed" at bounding box center [784, 392] width 1568 height 783
click at [808, 376] on p "Placing Order" at bounding box center [813, 383] width 264 height 44
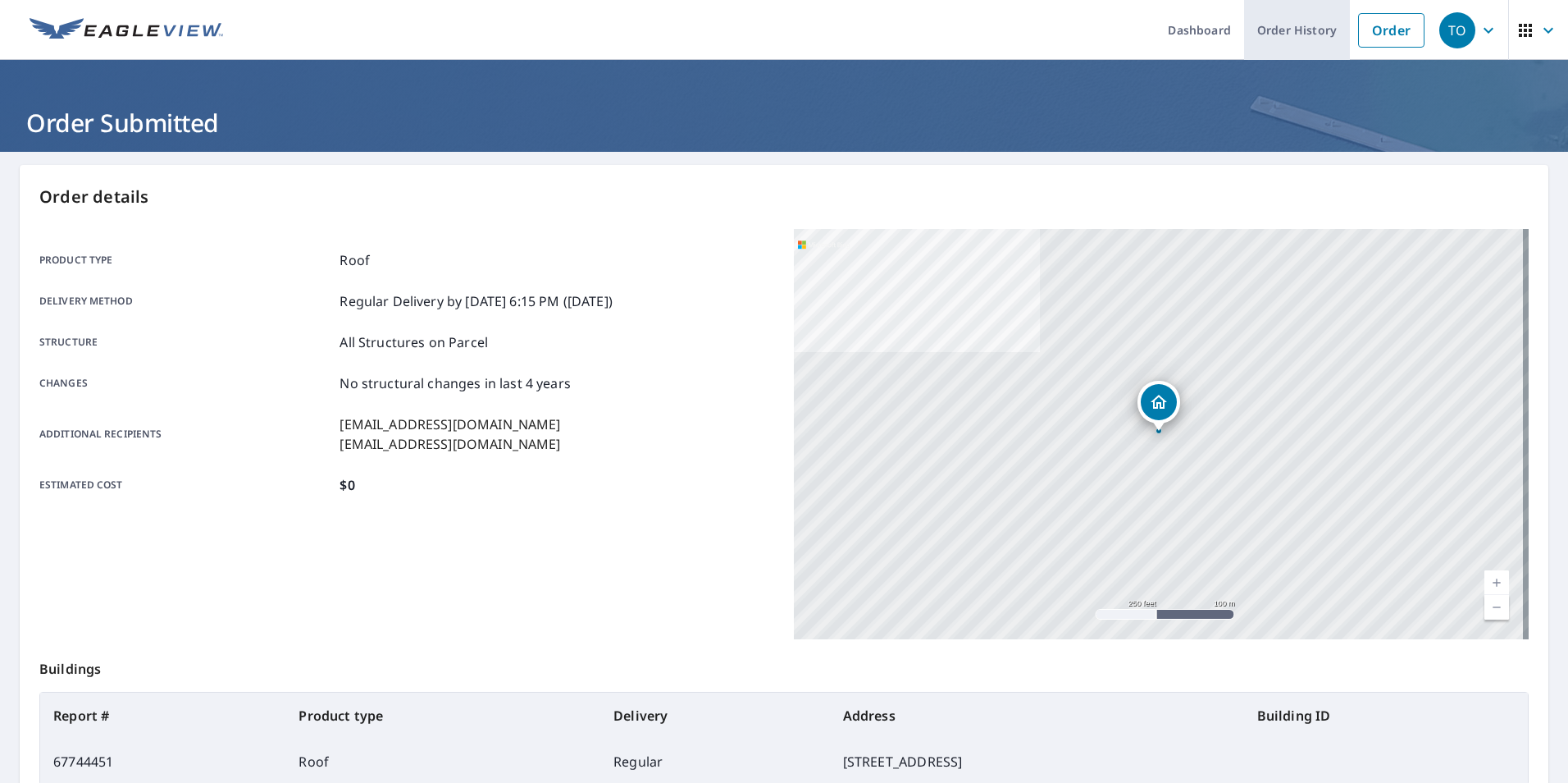
click at [1288, 33] on link "Order History" at bounding box center [1297, 30] width 106 height 60
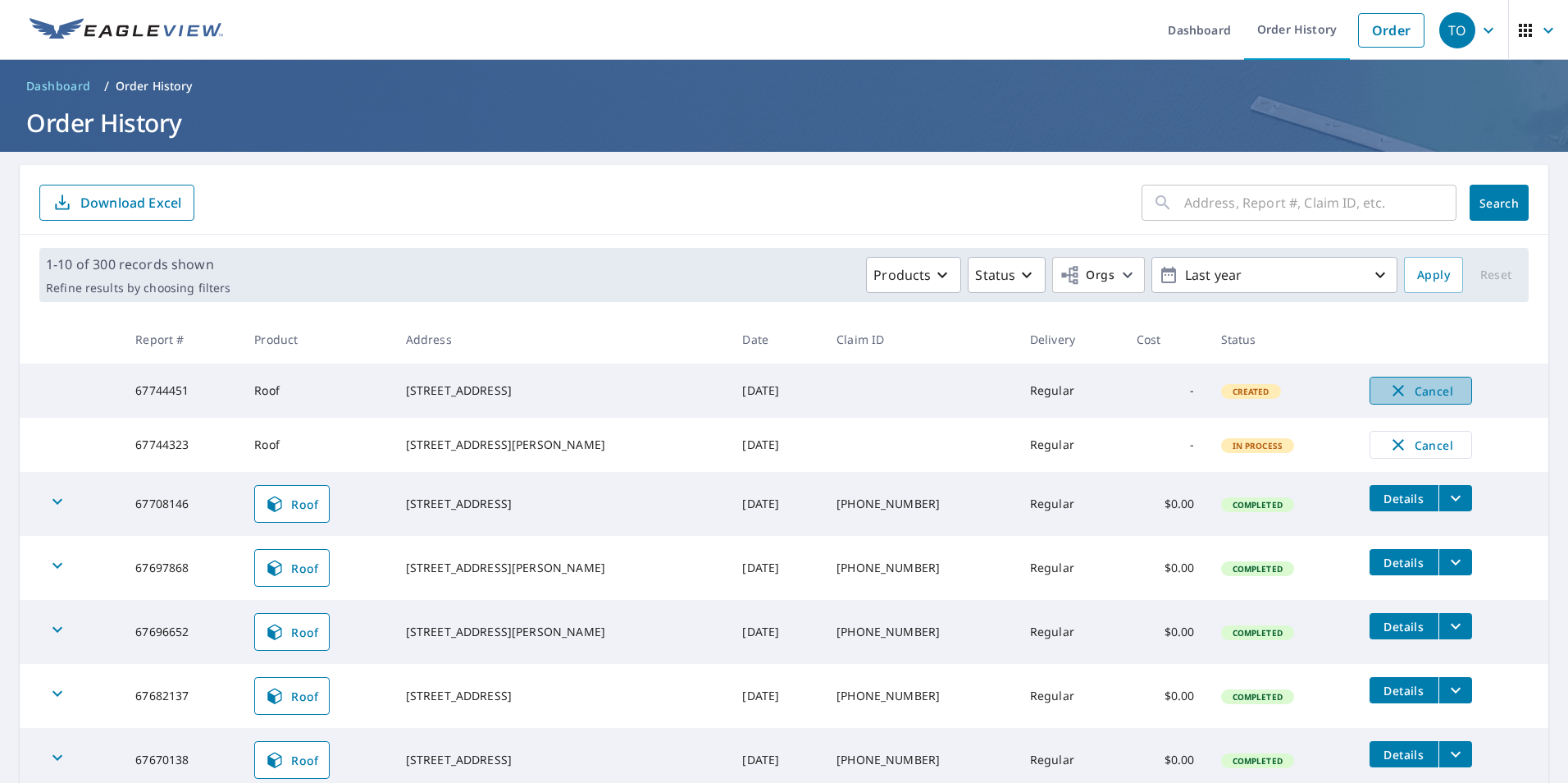
click at [1392, 389] on icon "button" at bounding box center [1398, 391] width 12 height 12
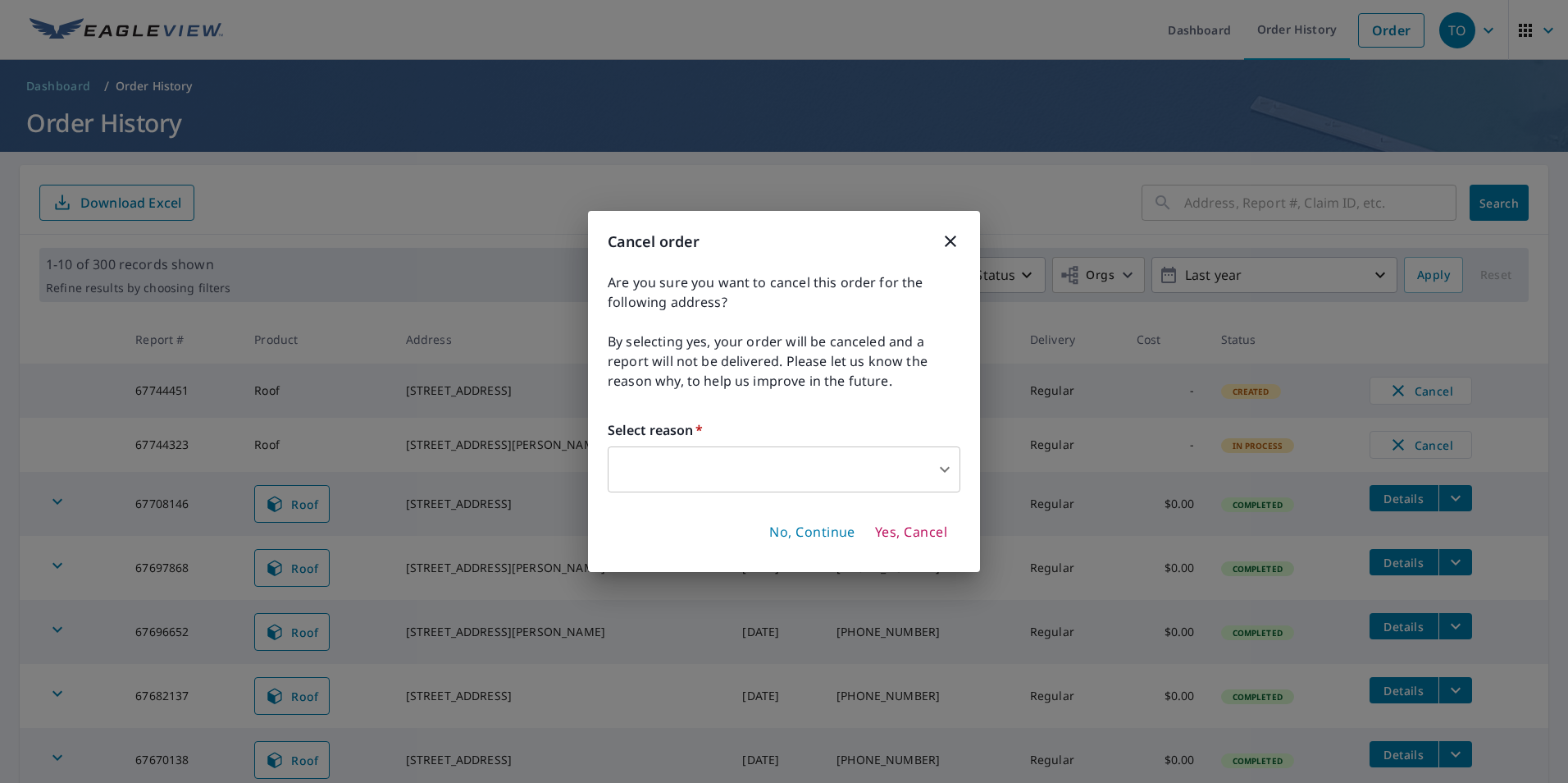
click at [768, 470] on body "TO TO Dashboard Order History Order TO Dashboard / Order History Order History …" at bounding box center [784, 392] width 1568 height 783
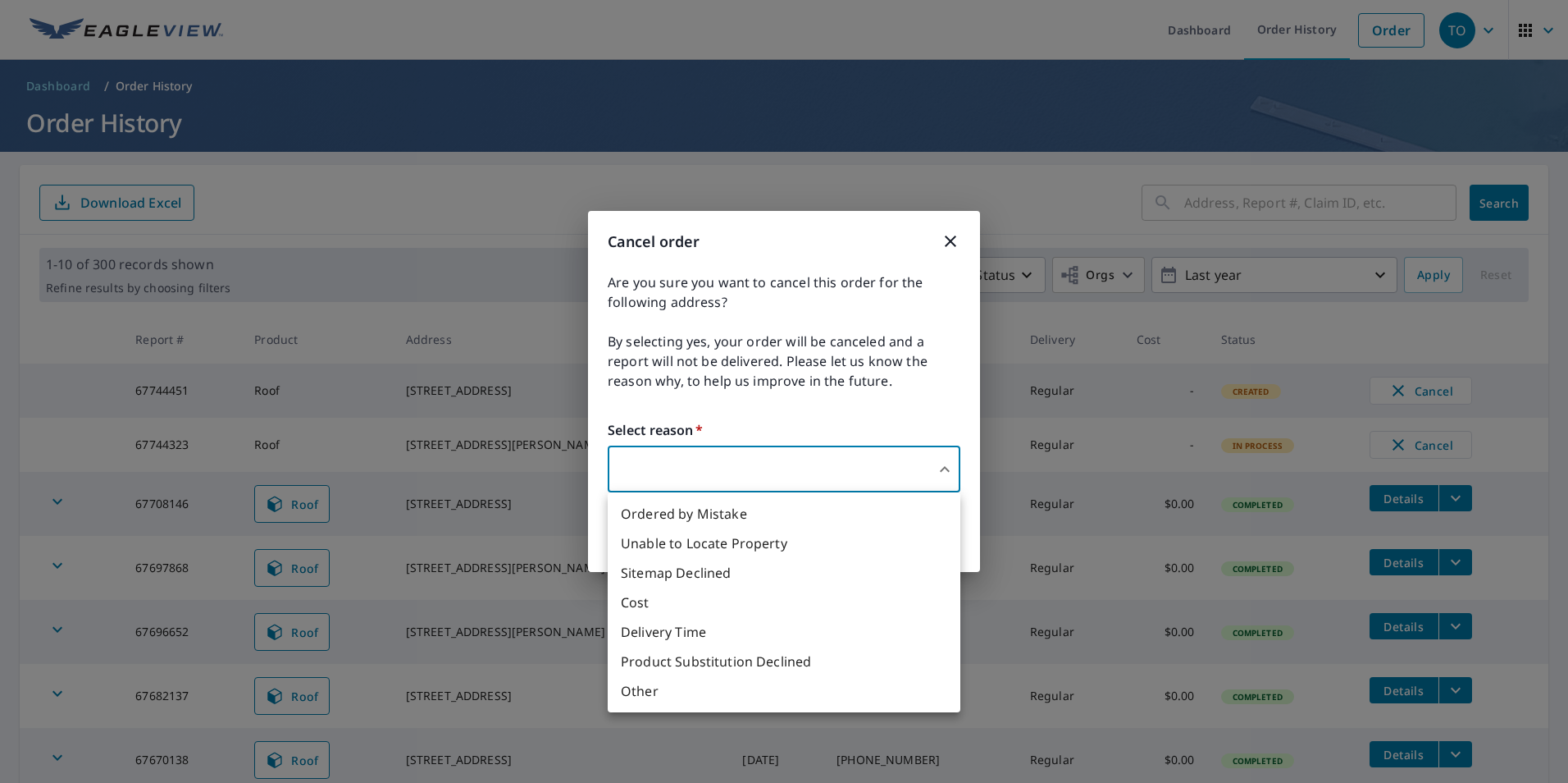
click at [660, 695] on li "Other" at bounding box center [784, 690] width 352 height 30
type input "36"
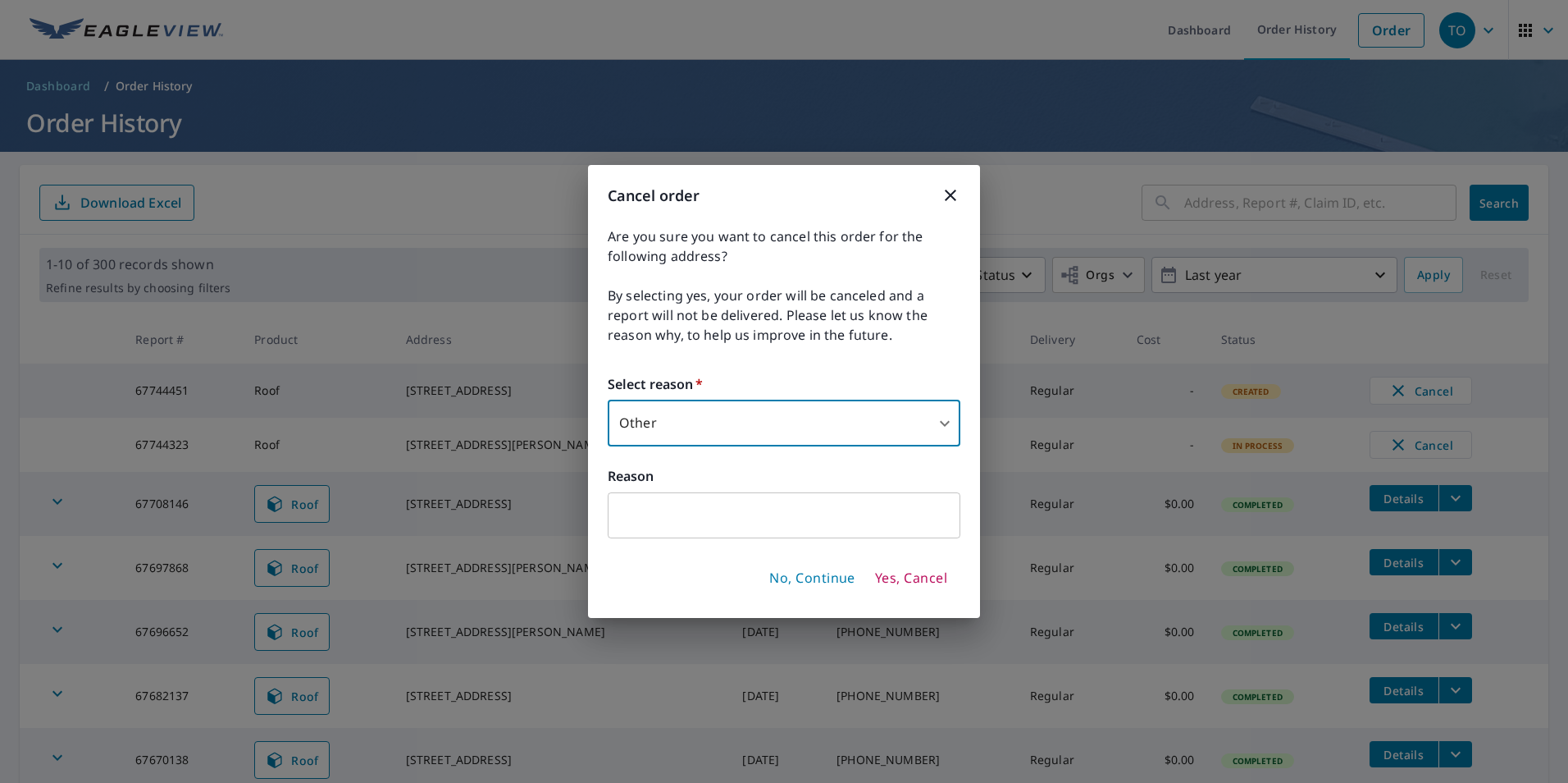
click at [700, 517] on input "text" at bounding box center [784, 515] width 352 height 46
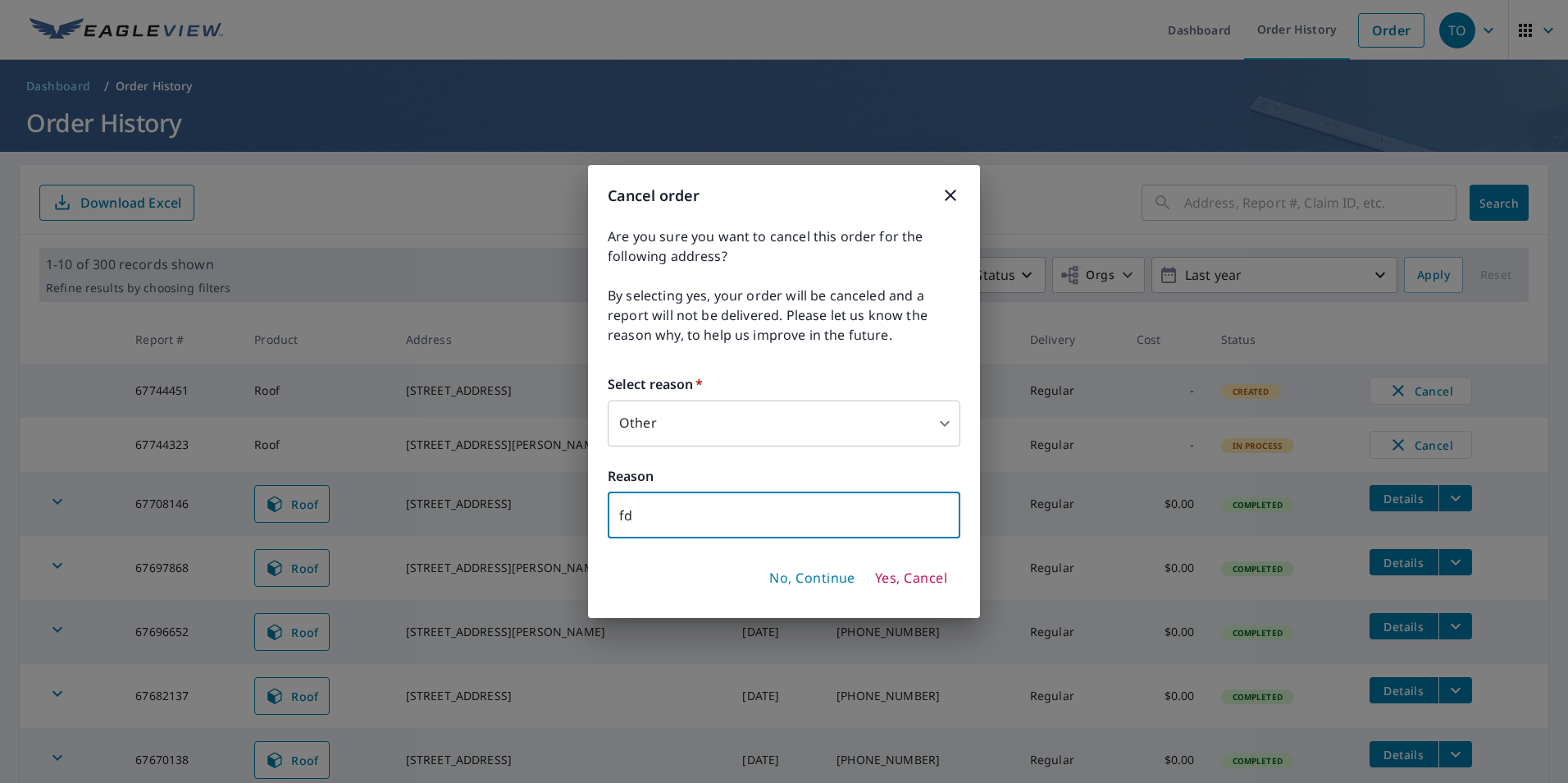
type input "f"
type input "forgot claim number"
click at [915, 569] on span "Yes, Cancel" at bounding box center [910, 578] width 72 height 18
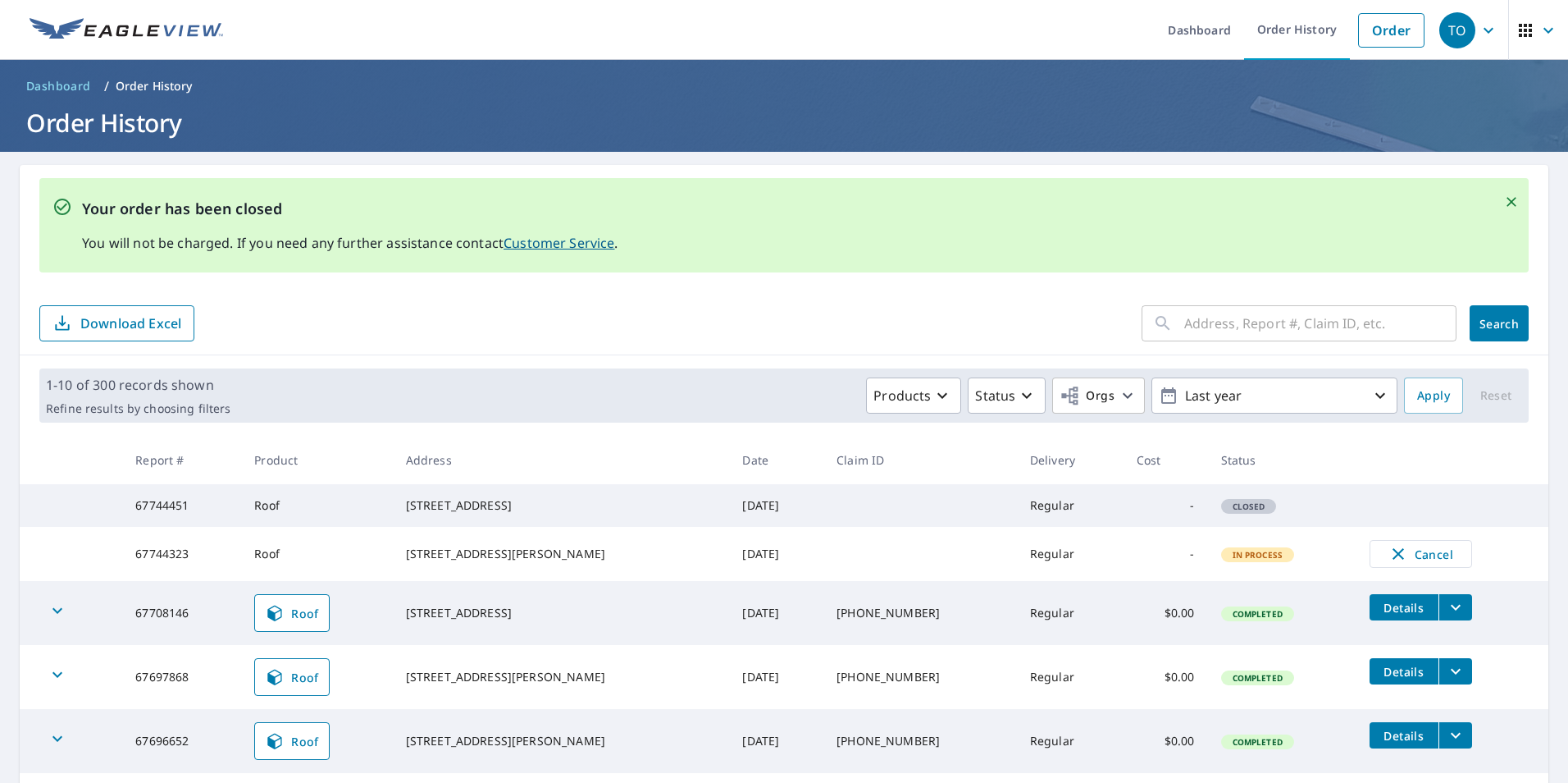
drag, startPoint x: 555, startPoint y: 521, endPoint x: 412, endPoint y: 505, distance: 143.9
click at [412, 505] on tr "67744451 Roof [STREET_ADDRESS] [DATE] Regular - Closed" at bounding box center [784, 505] width 1528 height 42
drag, startPoint x: 412, startPoint y: 505, endPoint x: 470, endPoint y: 507, distance: 58.0
copy tr "[STREET_ADDRESS]"
click at [1358, 41] on link "Order" at bounding box center [1391, 30] width 67 height 35
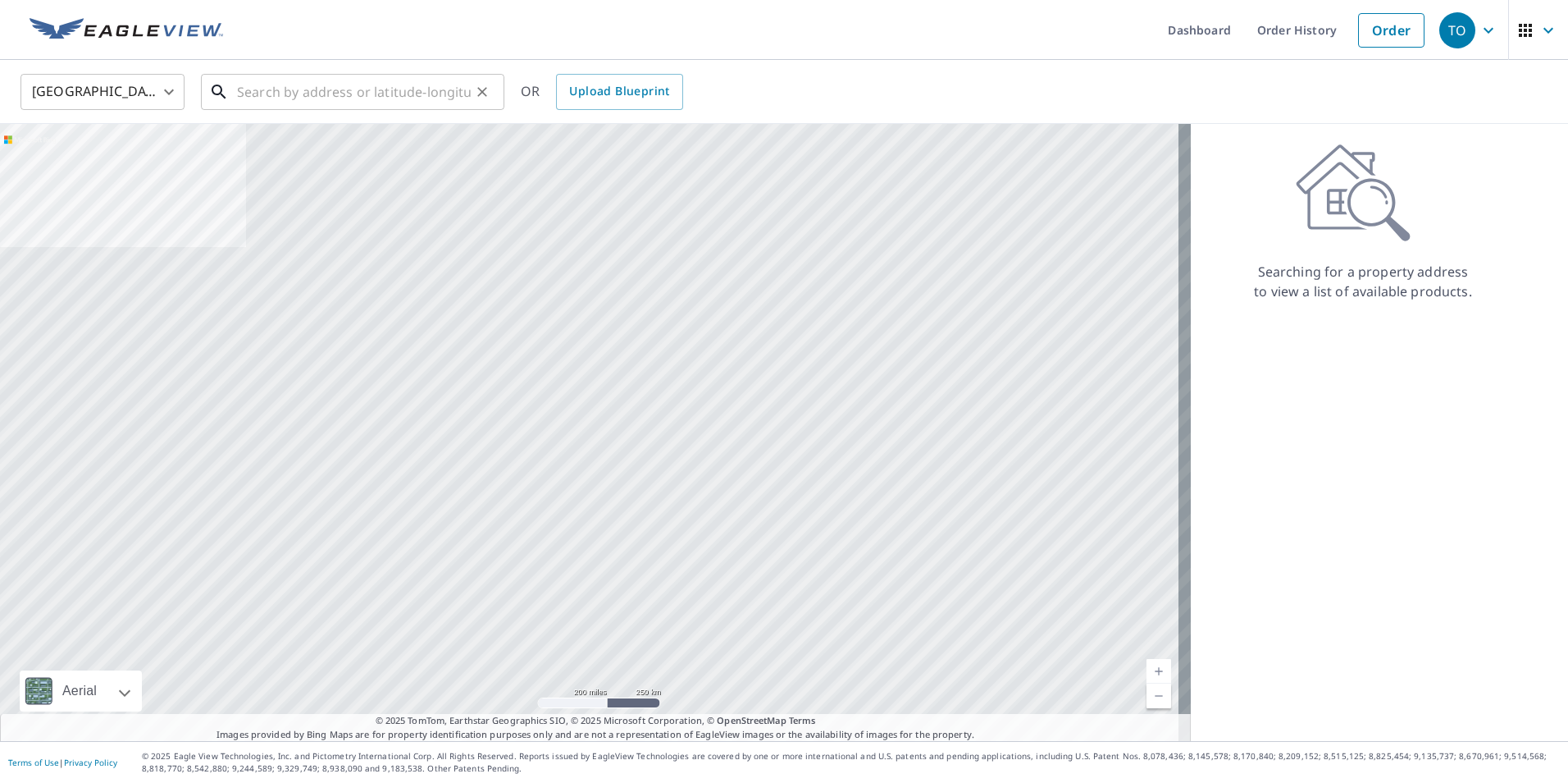
click at [373, 88] on input "text" at bounding box center [353, 91] width 233 height 46
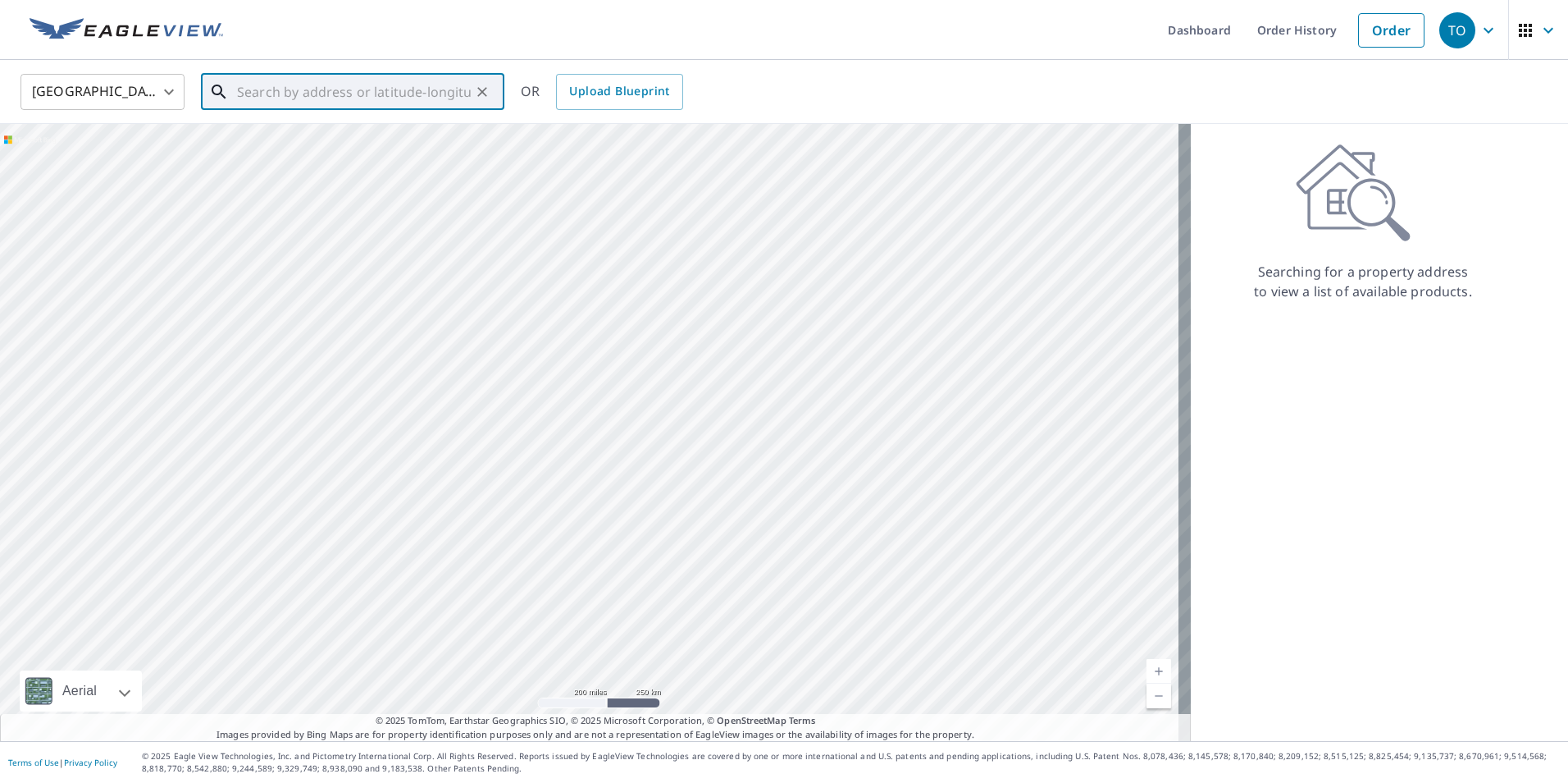
paste input "[STREET_ADDRESS]"
click at [326, 151] on p "[GEOGRAPHIC_DATA]" at bounding box center [362, 157] width 258 height 16
type input "[STREET_ADDRESS]"
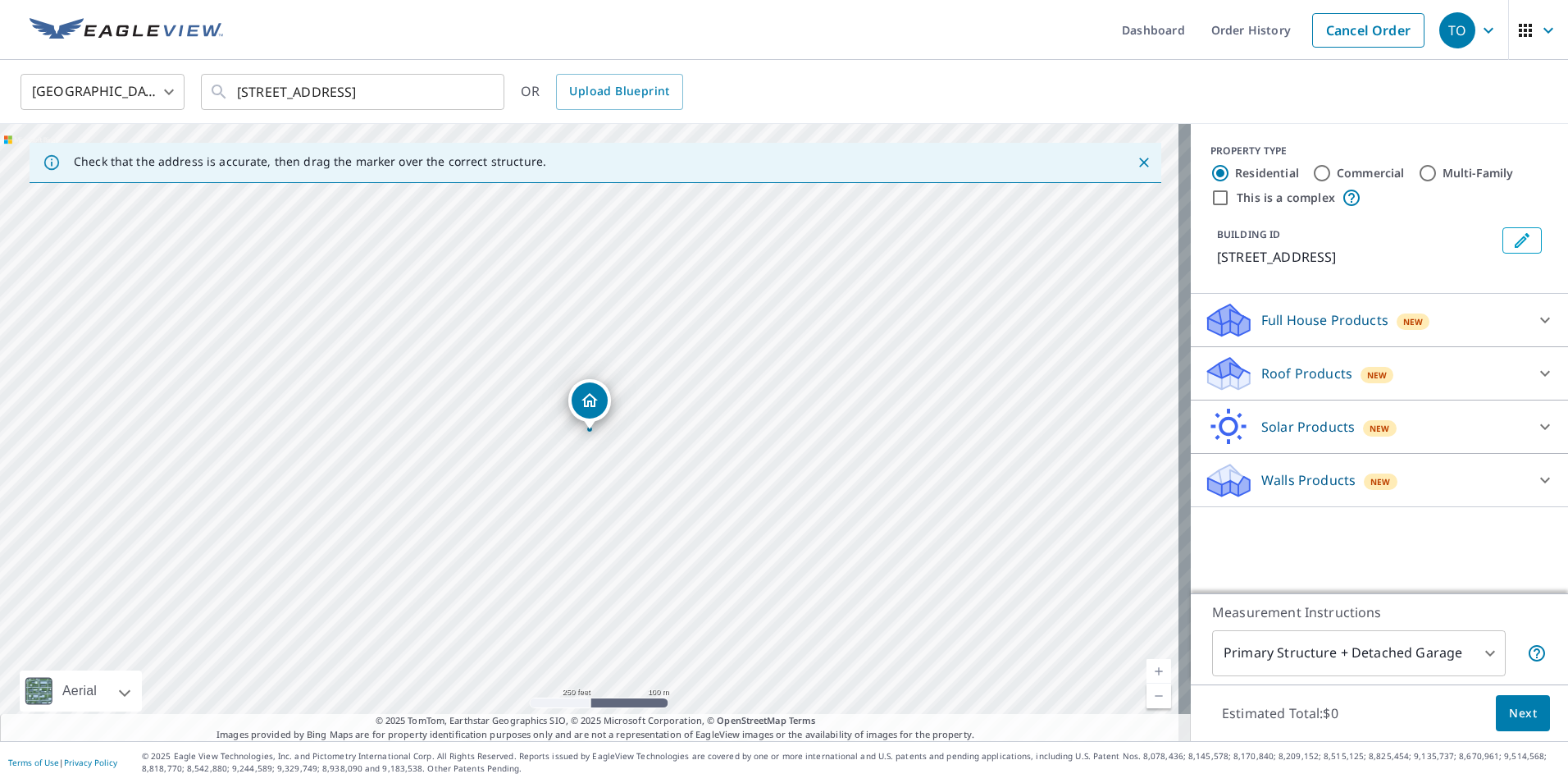
click at [1384, 393] on div "Roof Products New" at bounding box center [1364, 374] width 321 height 39
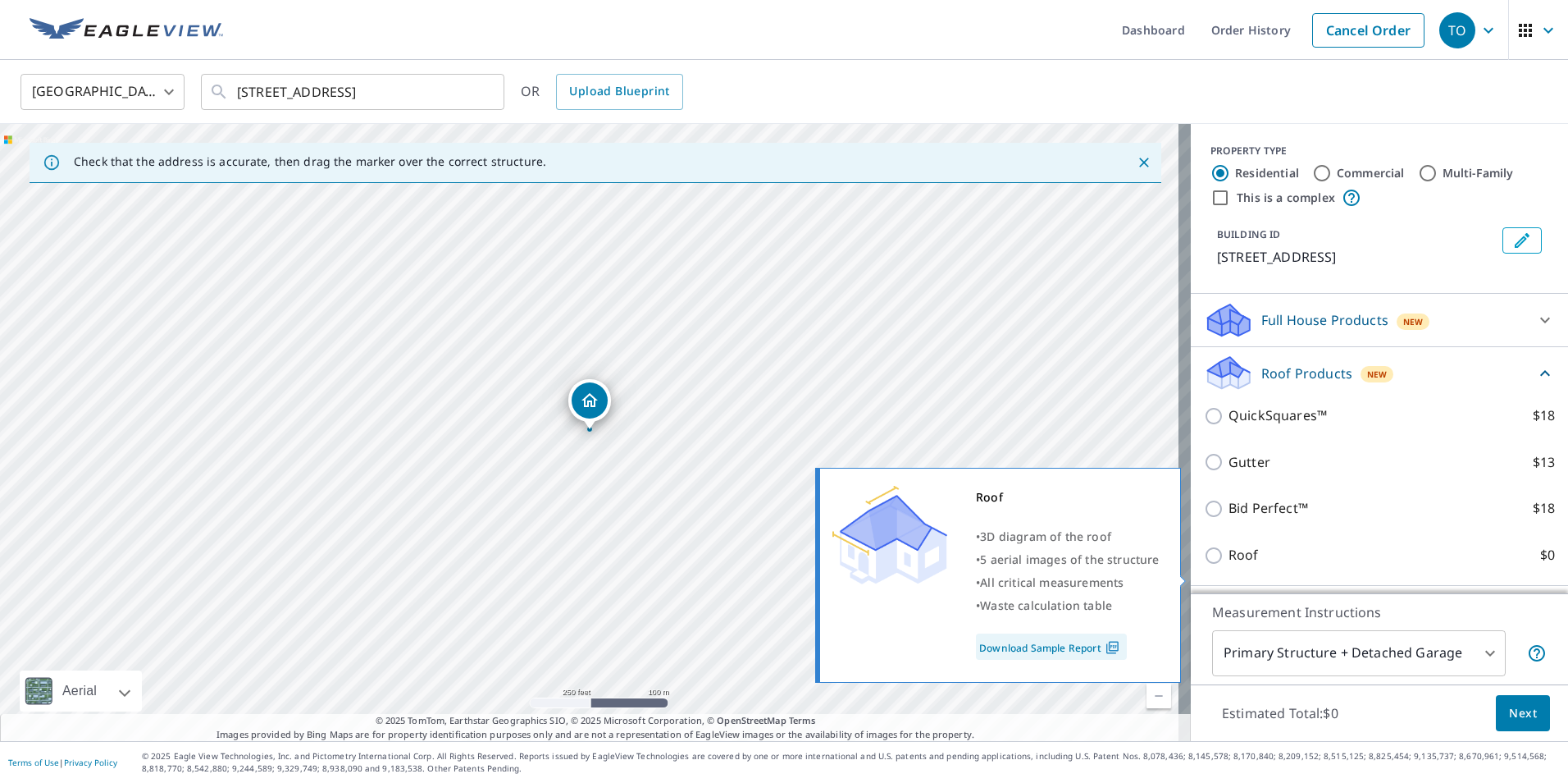
click at [1228, 565] on p "Roof" at bounding box center [1243, 555] width 30 height 20
click at [1221, 565] on input "Roof $0" at bounding box center [1216, 555] width 25 height 19
checkbox input "true"
type input "3"
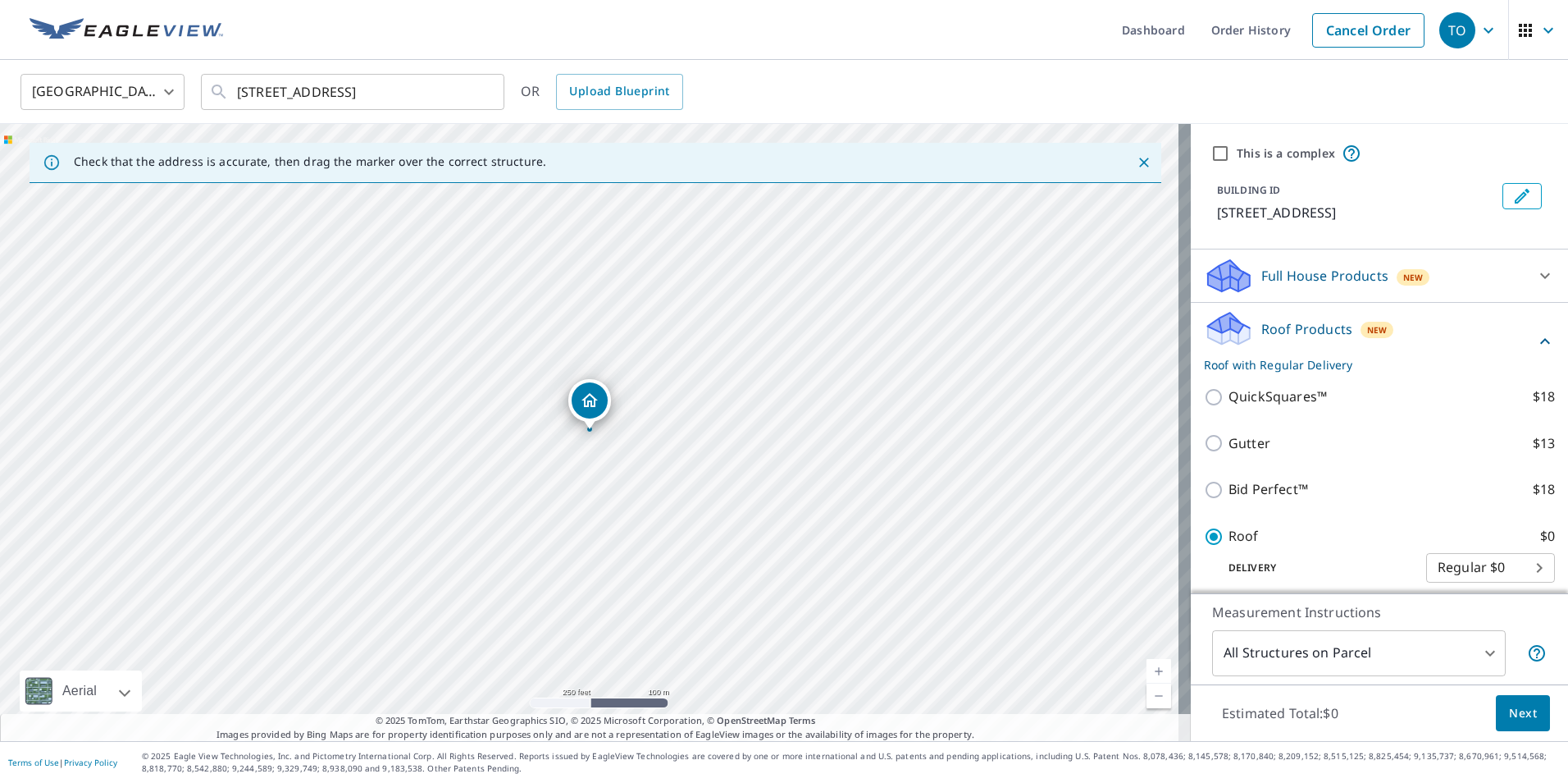
click at [1517, 709] on span "Next" at bounding box center [1522, 713] width 28 height 20
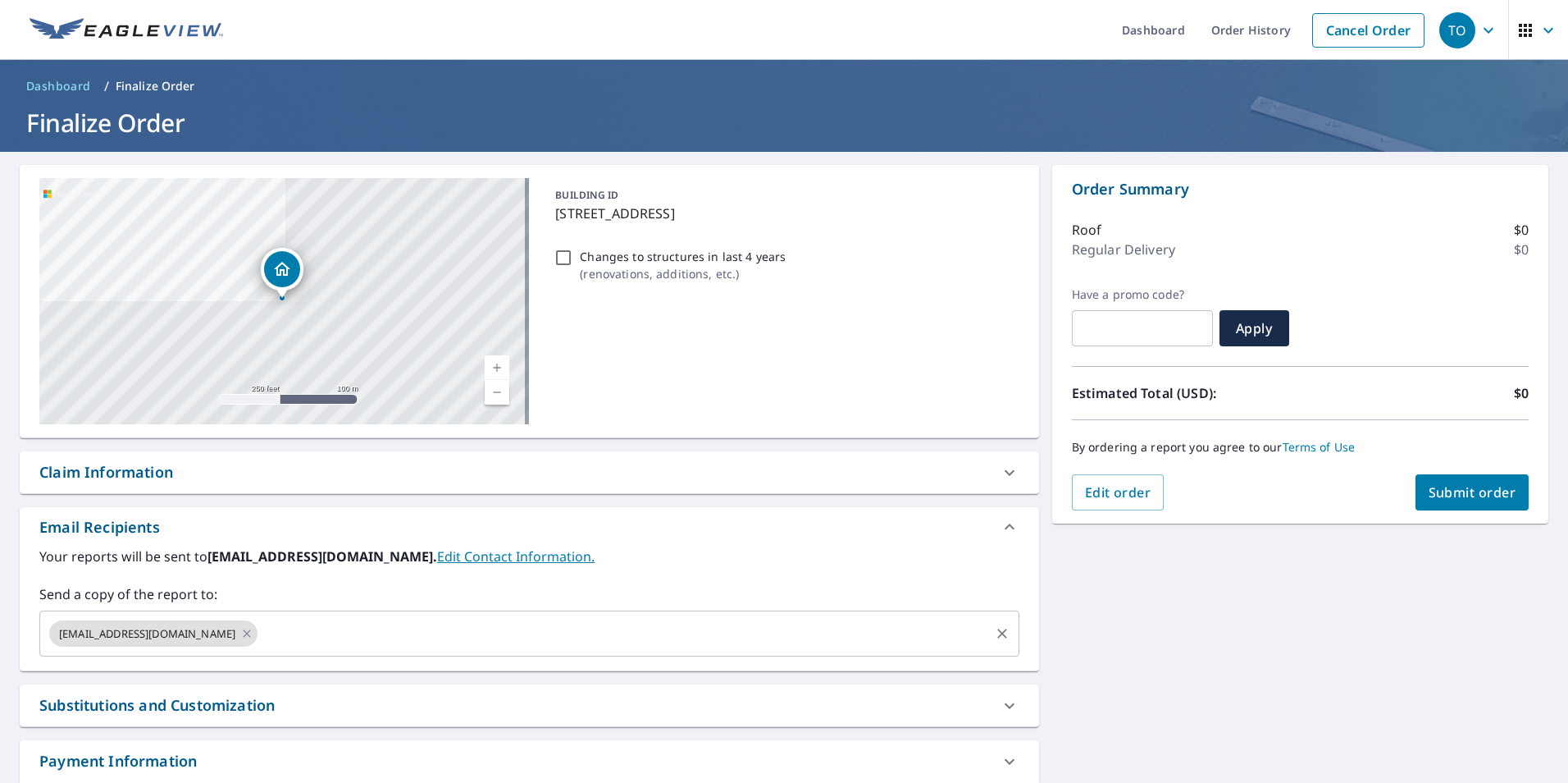
click at [331, 622] on input "text" at bounding box center [624, 633] width 727 height 31
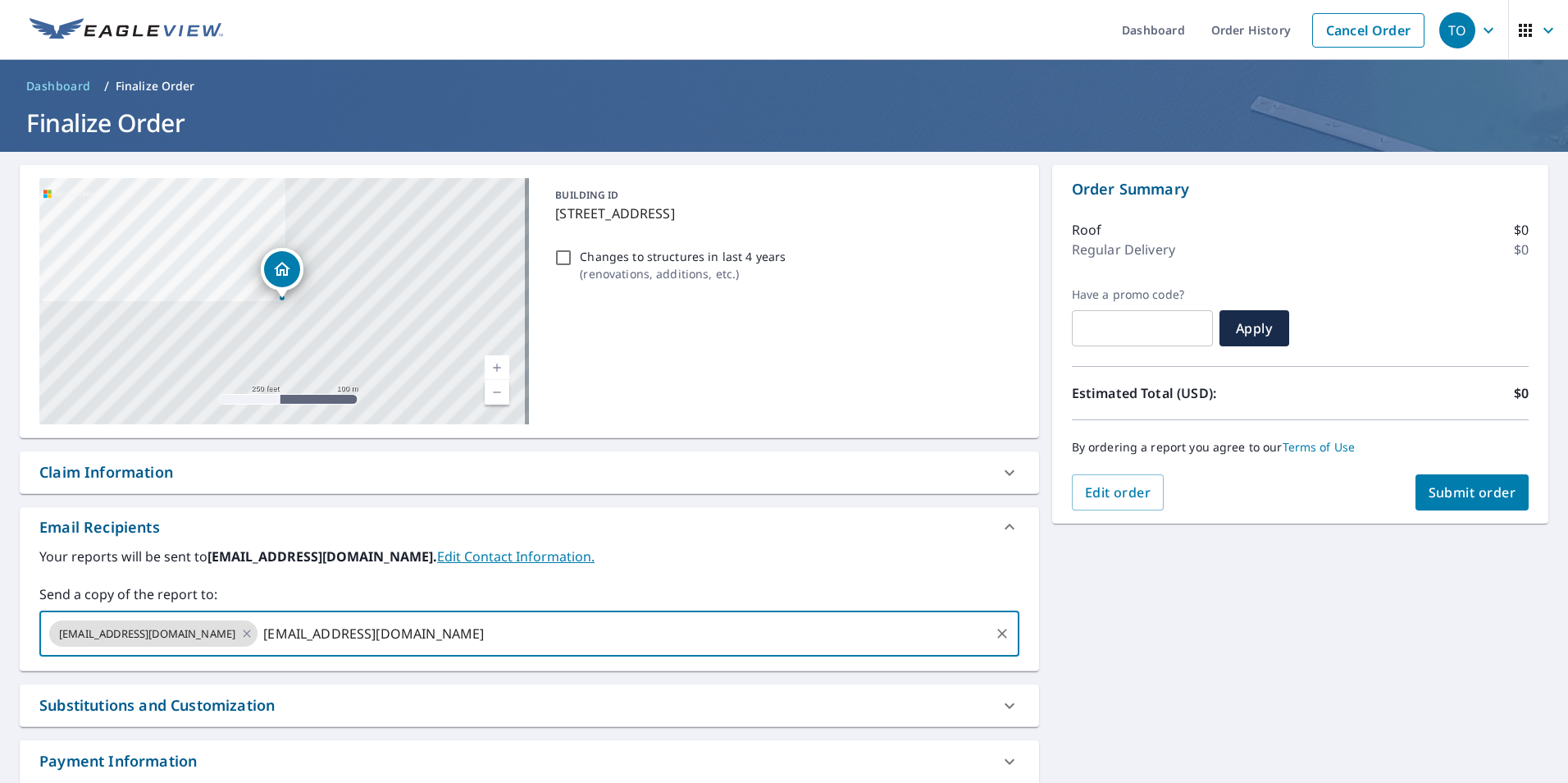
type input "[EMAIL_ADDRESS][DOMAIN_NAME]"
click at [334, 474] on div "Claim Information" at bounding box center [515, 472] width 950 height 22
checkbox input "true"
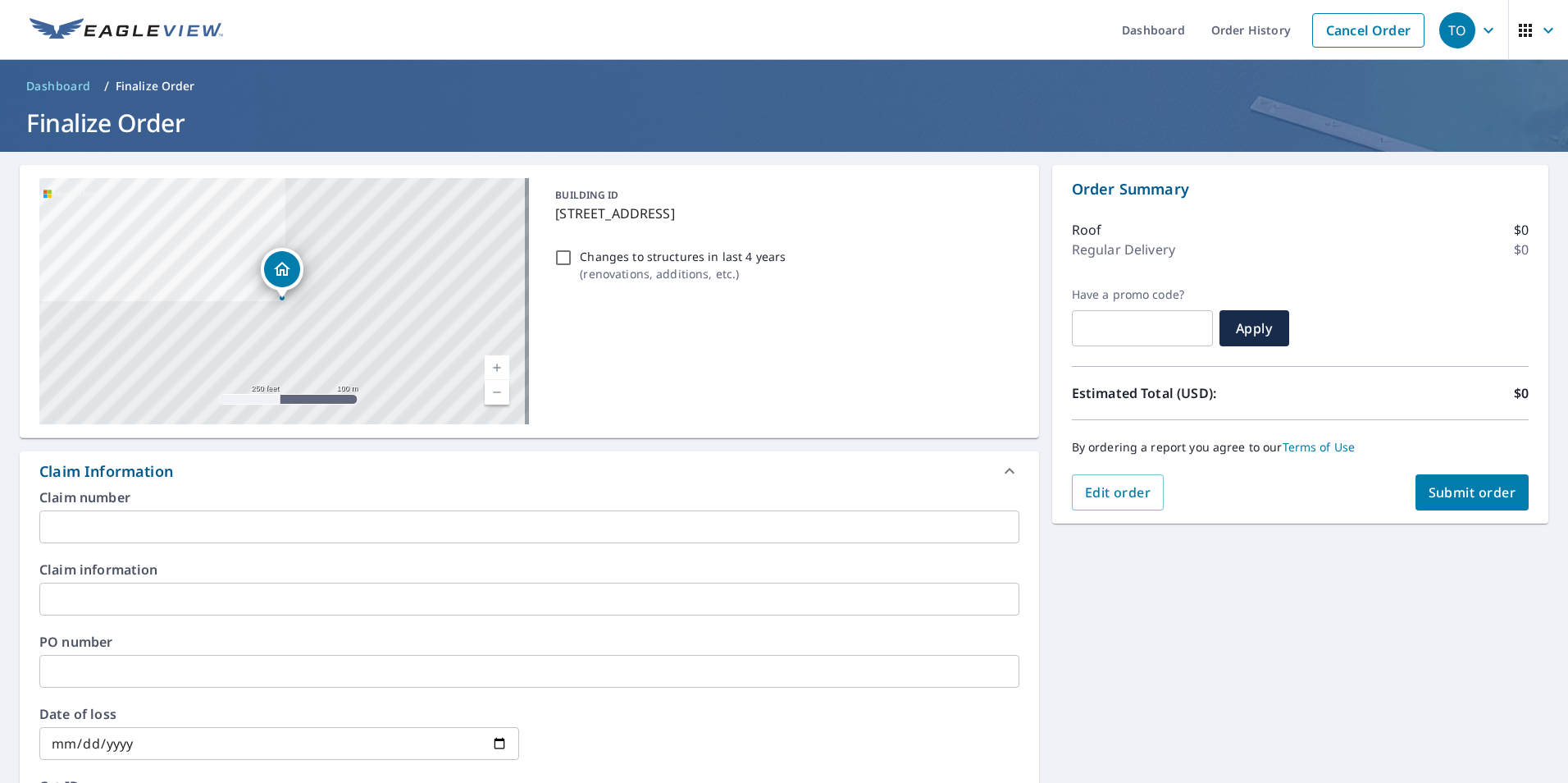
click at [187, 534] on input "text" at bounding box center [529, 526] width 980 height 33
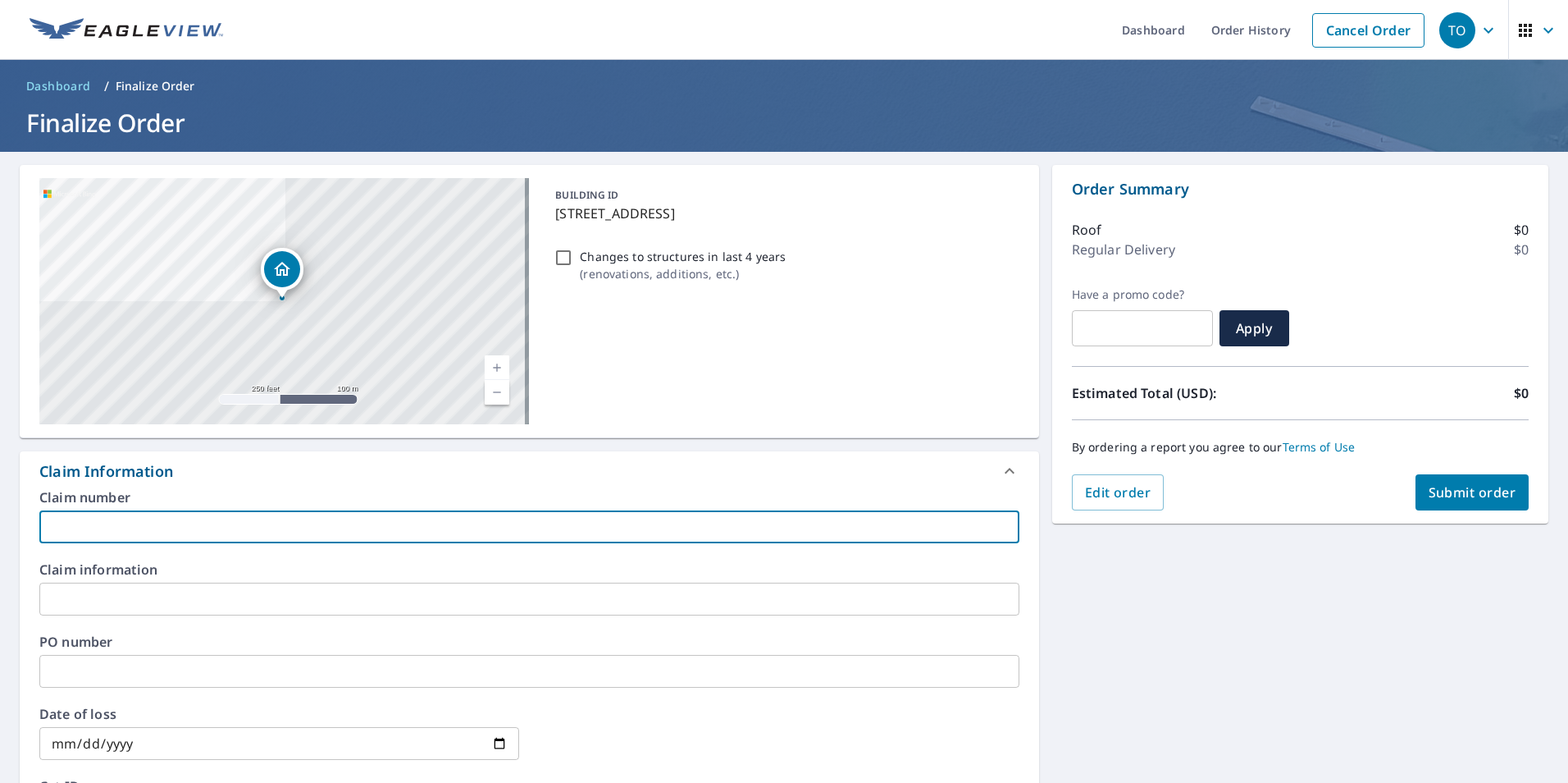
type input "6"
checkbox input "true"
type input "65"
checkbox input "true"
type input "651"
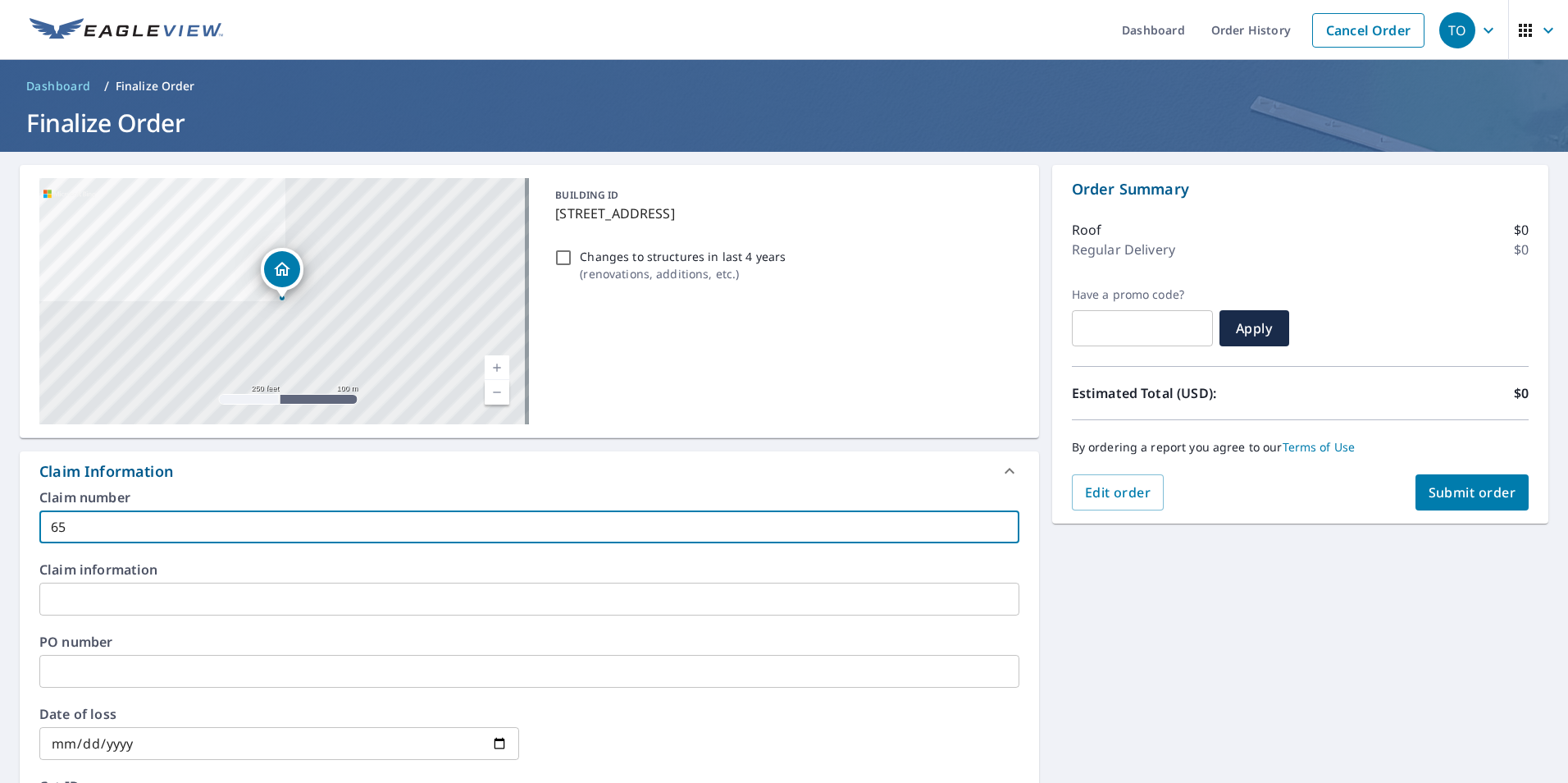
checkbox input "true"
type input "6515"
checkbox input "true"
type input "6515-"
checkbox input "true"
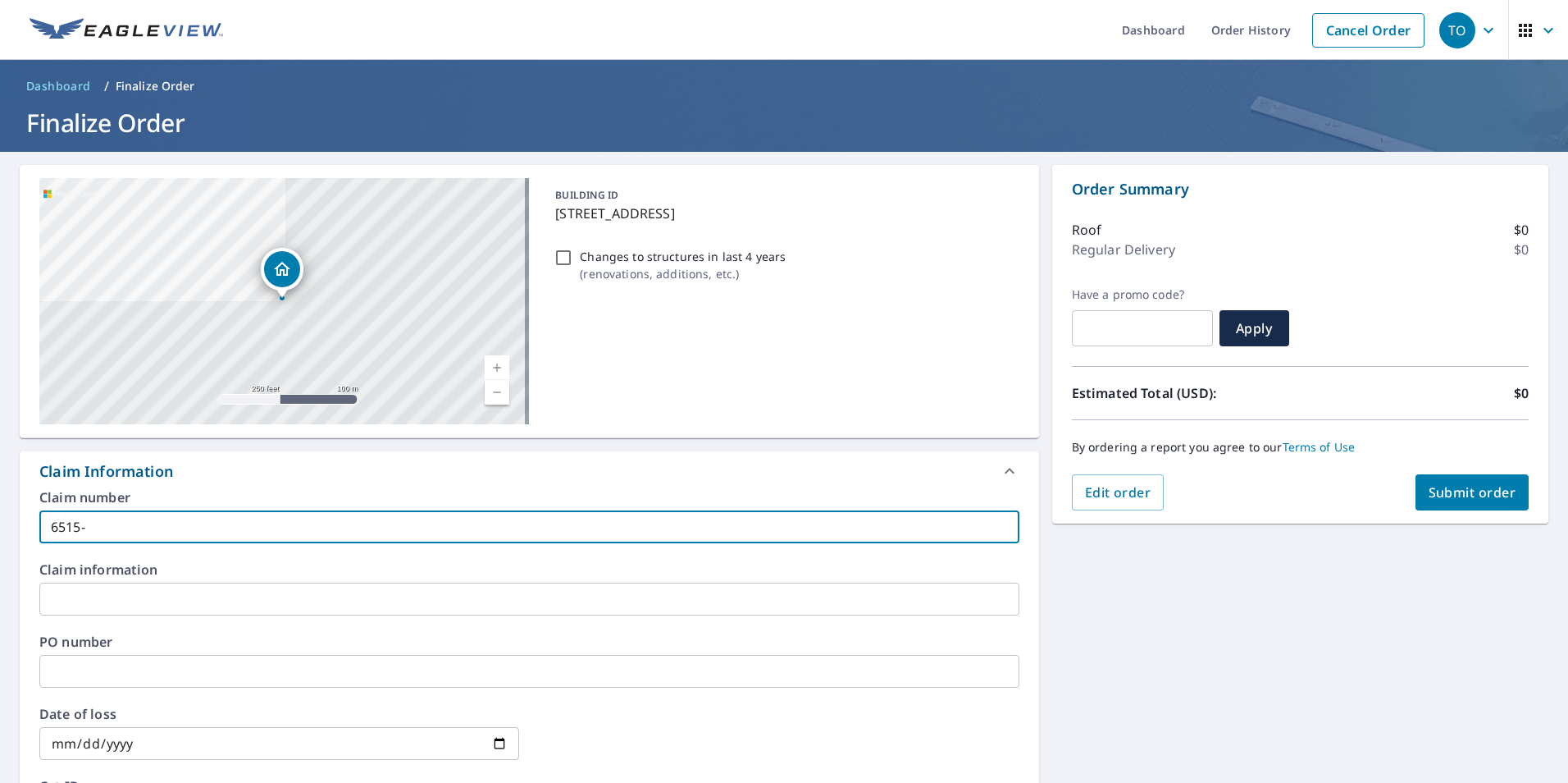
type input "6515-2"
checkbox input "true"
type input "6515-25"
checkbox input "true"
type input "6515-25-"
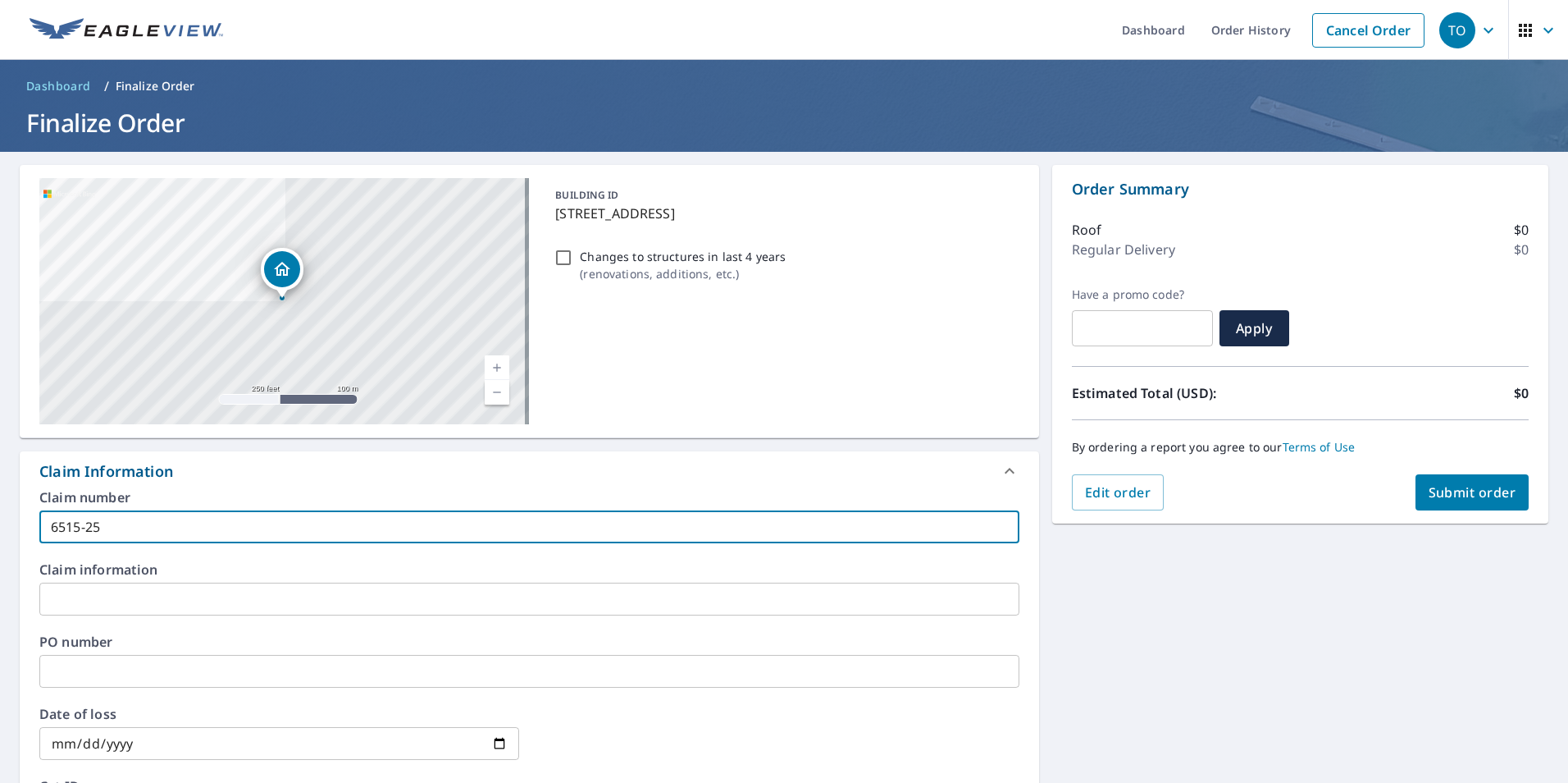
checkbox input "true"
type input "6515-25-6"
checkbox input "true"
type input "6515-25-64"
checkbox input "true"
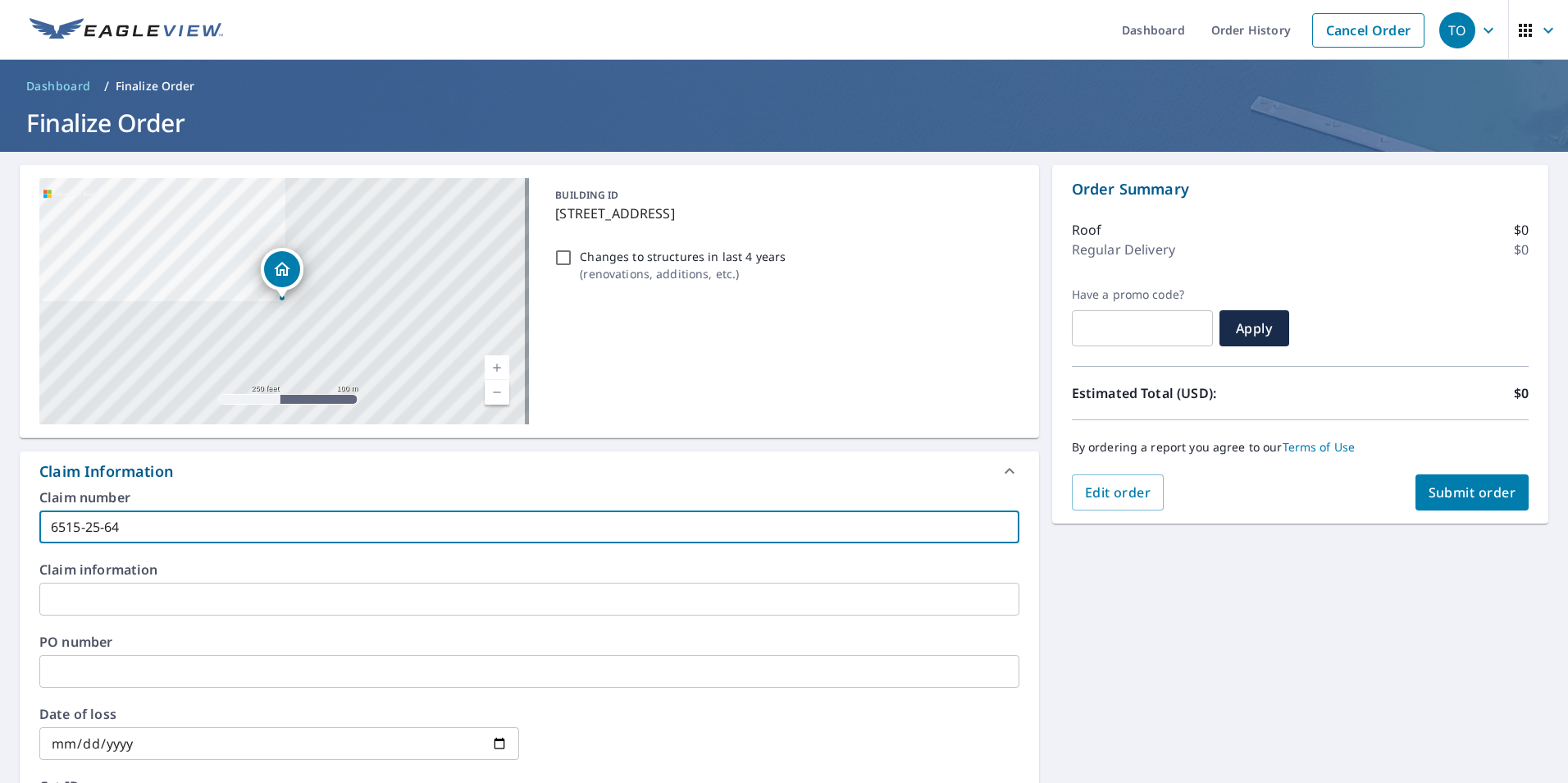
type input "[PHONE_NUMBER]"
checkbox input "true"
type input "[PHONE_NUMBER]"
click at [1474, 501] on span "Submit order" at bounding box center [1472, 491] width 88 height 18
checkbox input "true"
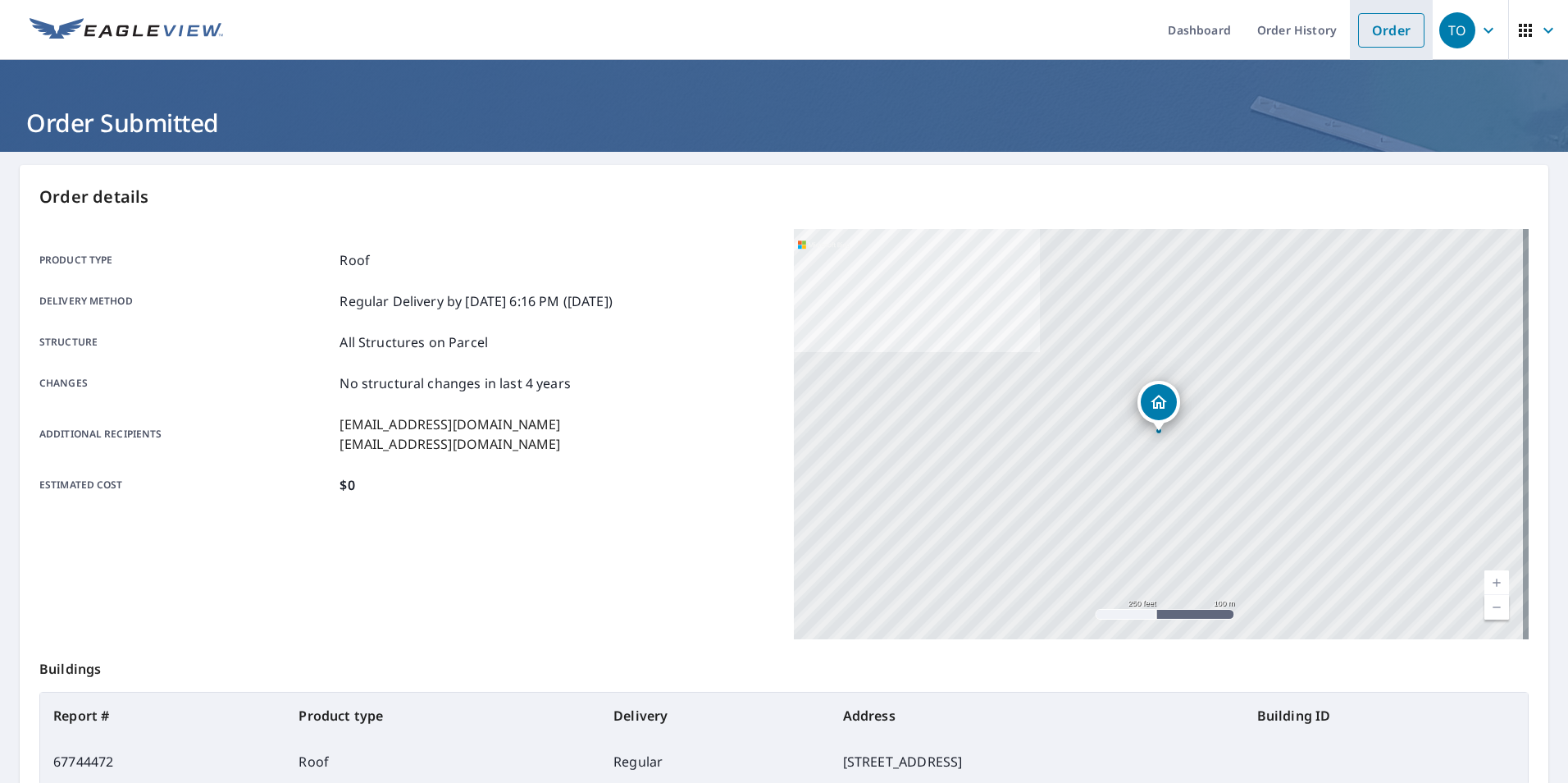
click at [1374, 28] on link "Order" at bounding box center [1391, 30] width 67 height 35
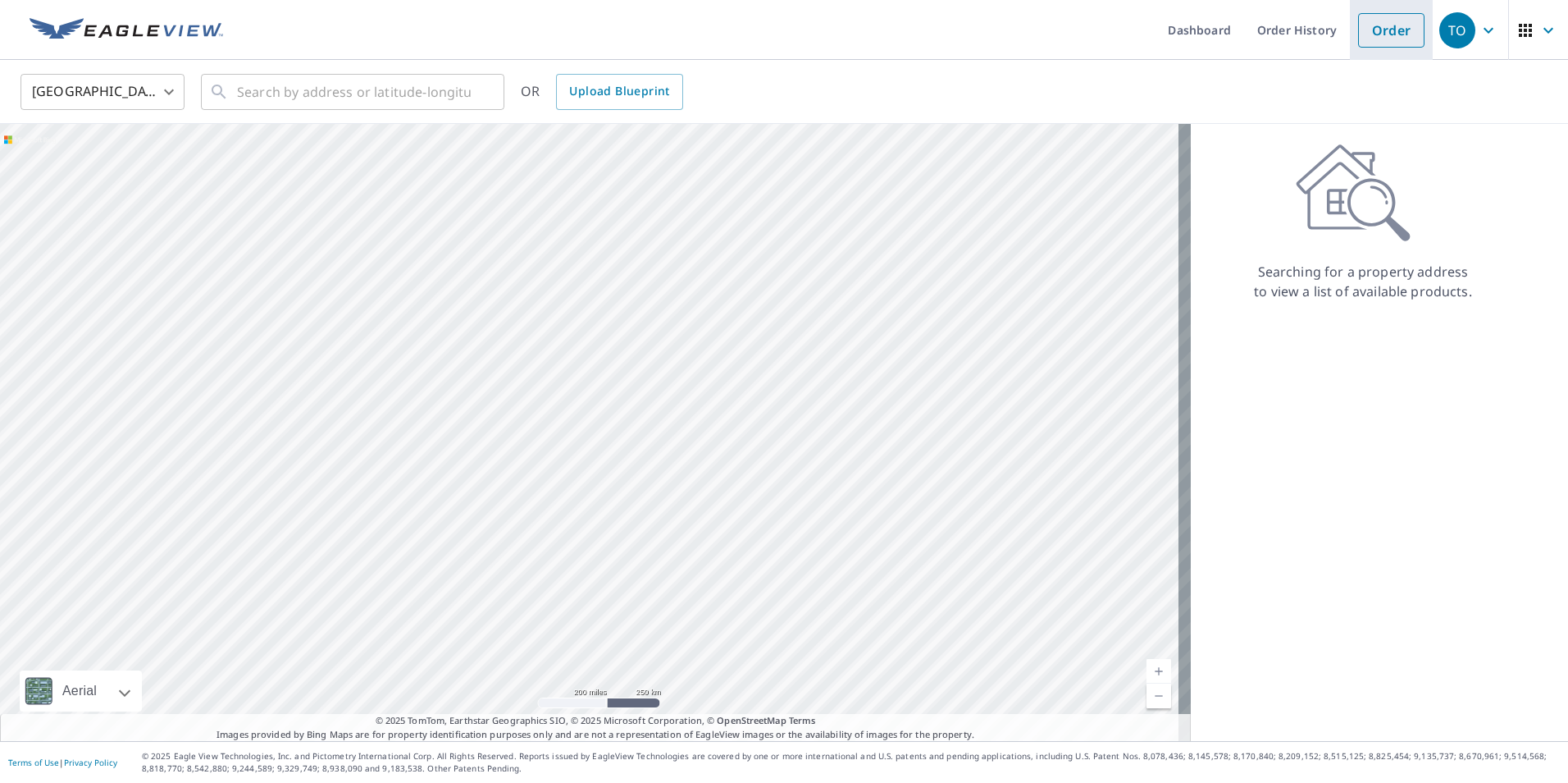
click at [1362, 29] on link "Order" at bounding box center [1391, 30] width 67 height 35
click at [313, 90] on input "text" at bounding box center [353, 91] width 233 height 46
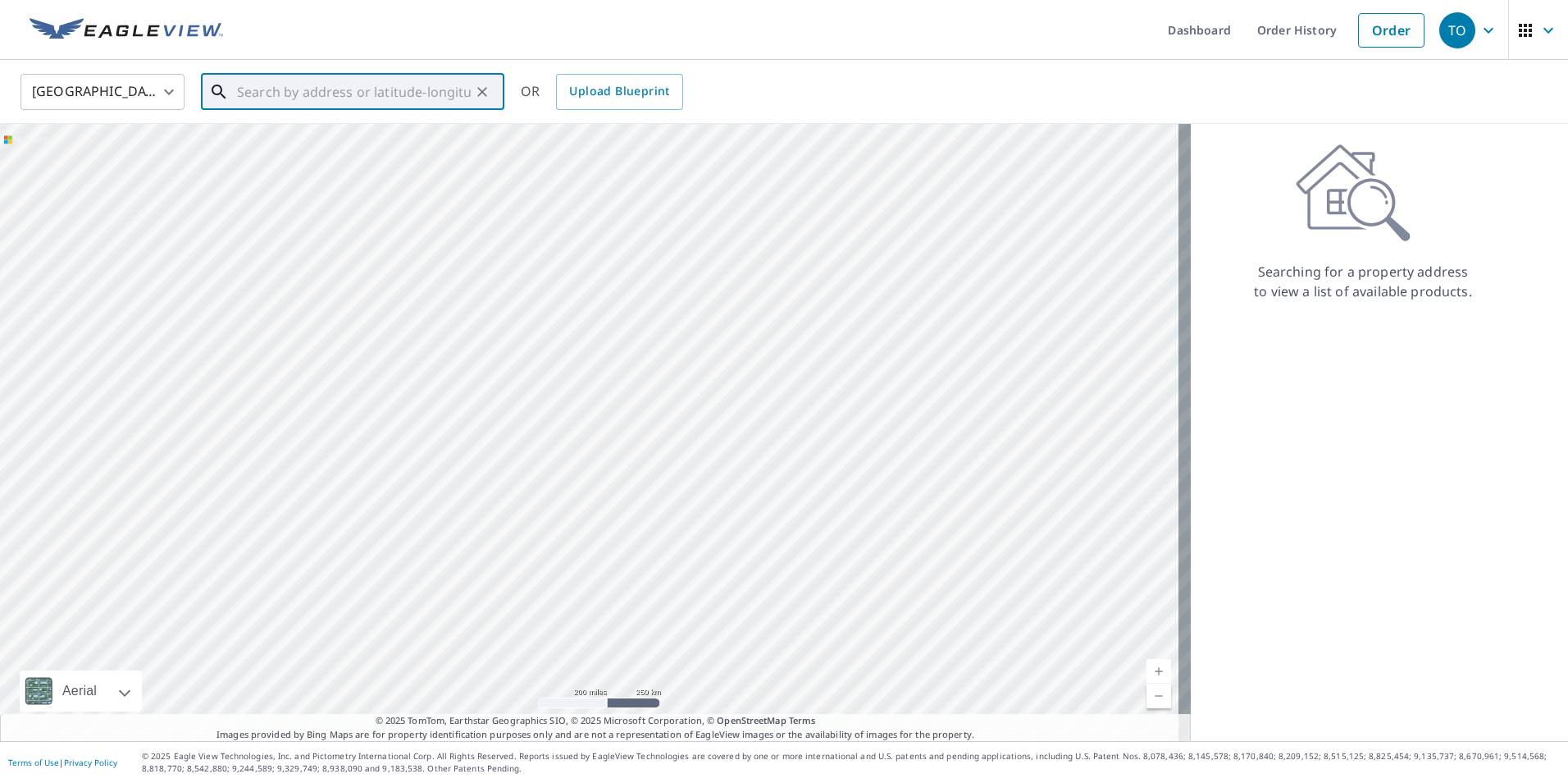
paste input "ÓÈÌÓ –·½µª¨¨ ‹±©²­ ‹Æ ›¸´¥´±¨ø Ù ⁄‘ ÌÓÈÍÍ"
drag, startPoint x: 472, startPoint y: 96, endPoint x: 436, endPoint y: 90, distance: 36.5
click at [436, 90] on div "ÓÈÌÓ –·½µª¨¨ ‹±©²­ ‹Æ ›¸´¥´±¨ø Ù ⁄‘ ÌÓÈÍÍ ​" at bounding box center [352, 91] width 303 height 36
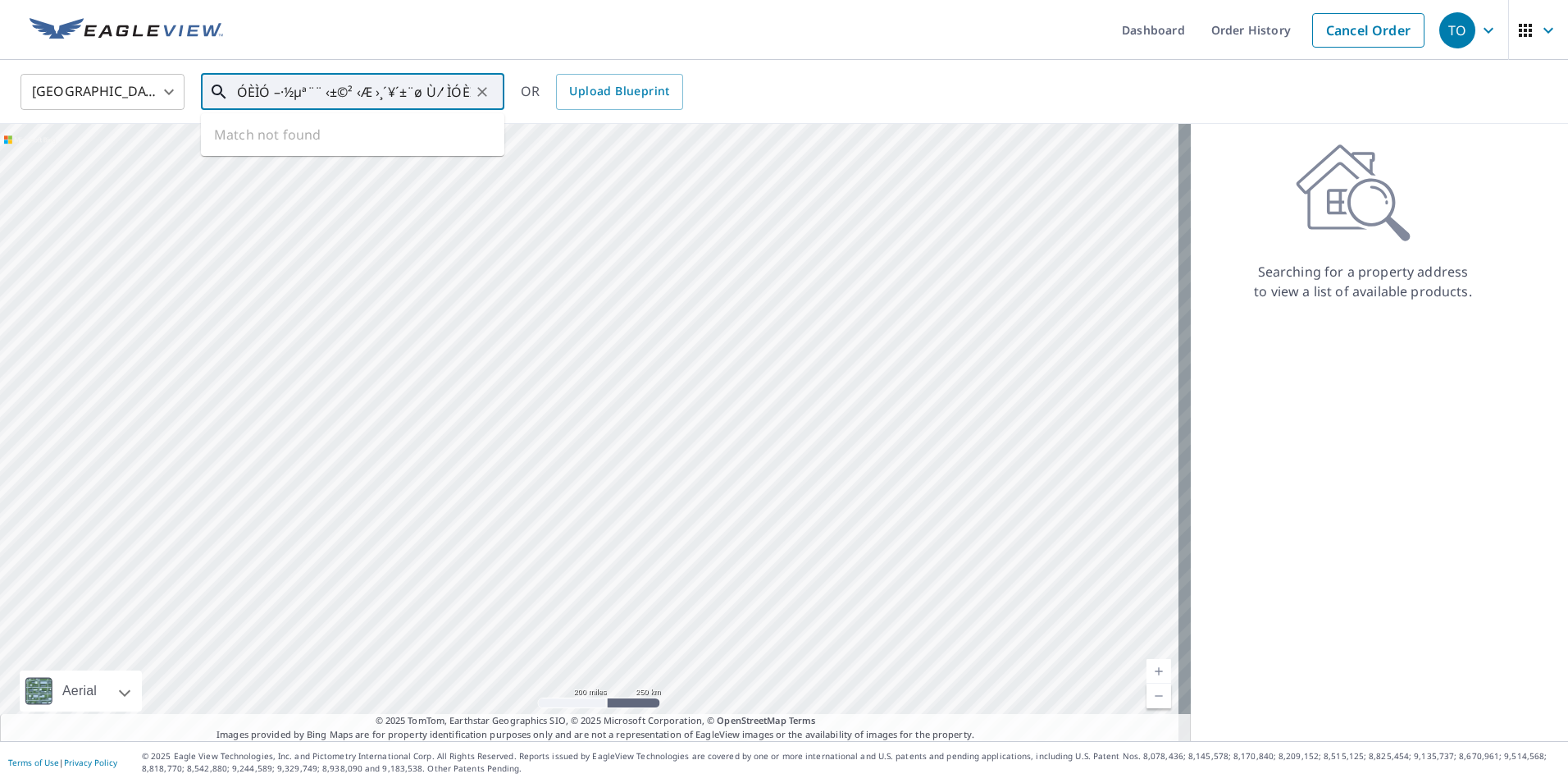
drag, startPoint x: 466, startPoint y: 93, endPoint x: -305, endPoint y: 54, distance: 772.0
click at [0, 54] on html "TO TO Dashboard Order History Cancel Order TO [GEOGRAPHIC_DATA] US ​ ÓÈÌÓ –·½µª…" at bounding box center [784, 392] width 1568 height 783
type input "Í"
click at [347, 96] on input "text" at bounding box center [353, 91] width 233 height 46
click at [360, 169] on p "[GEOGRAPHIC_DATA]" at bounding box center [362, 177] width 258 height 16
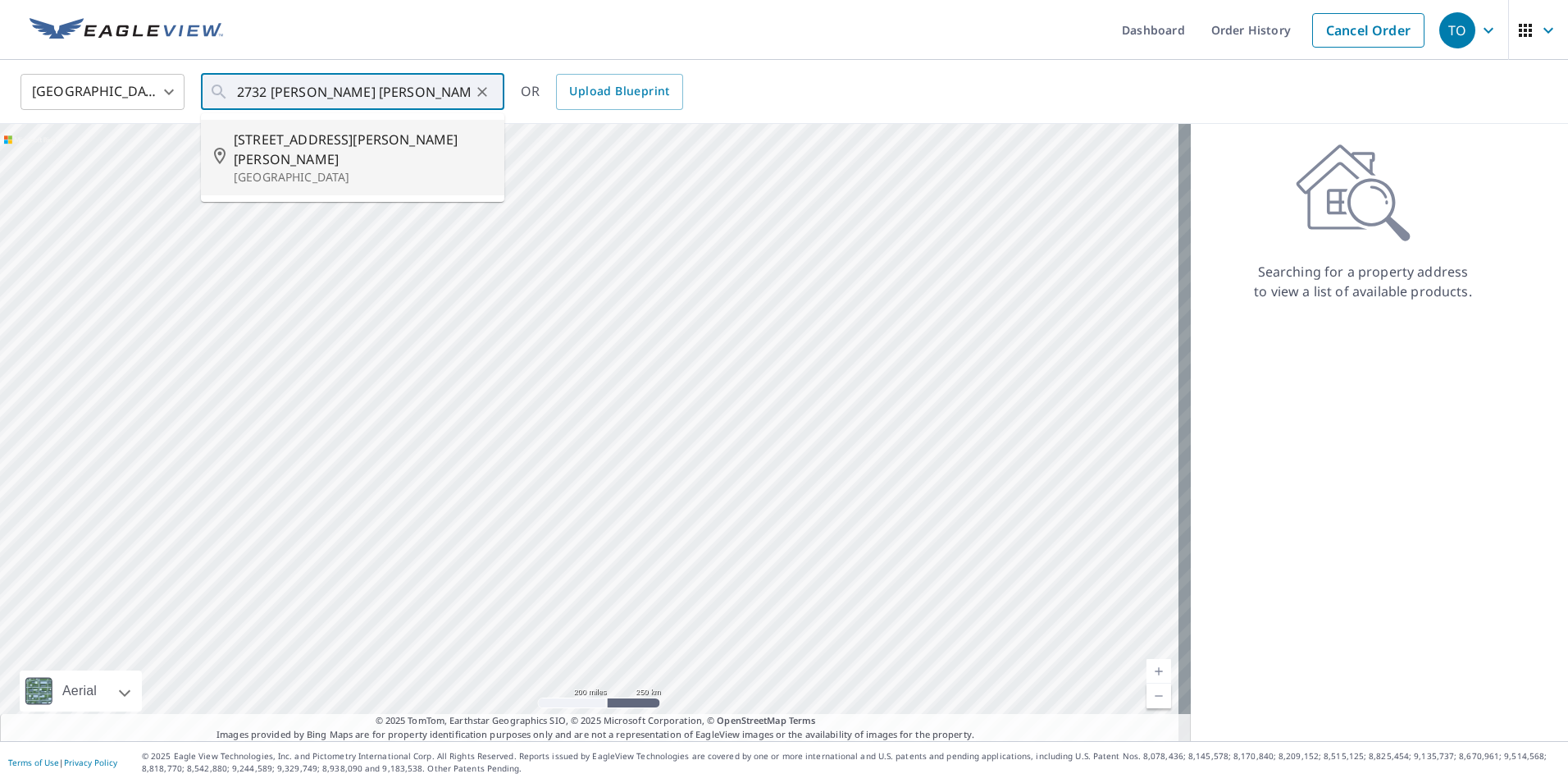
type input "[STREET_ADDRESS][PERSON_NAME][PERSON_NAME][PERSON_NAME]"
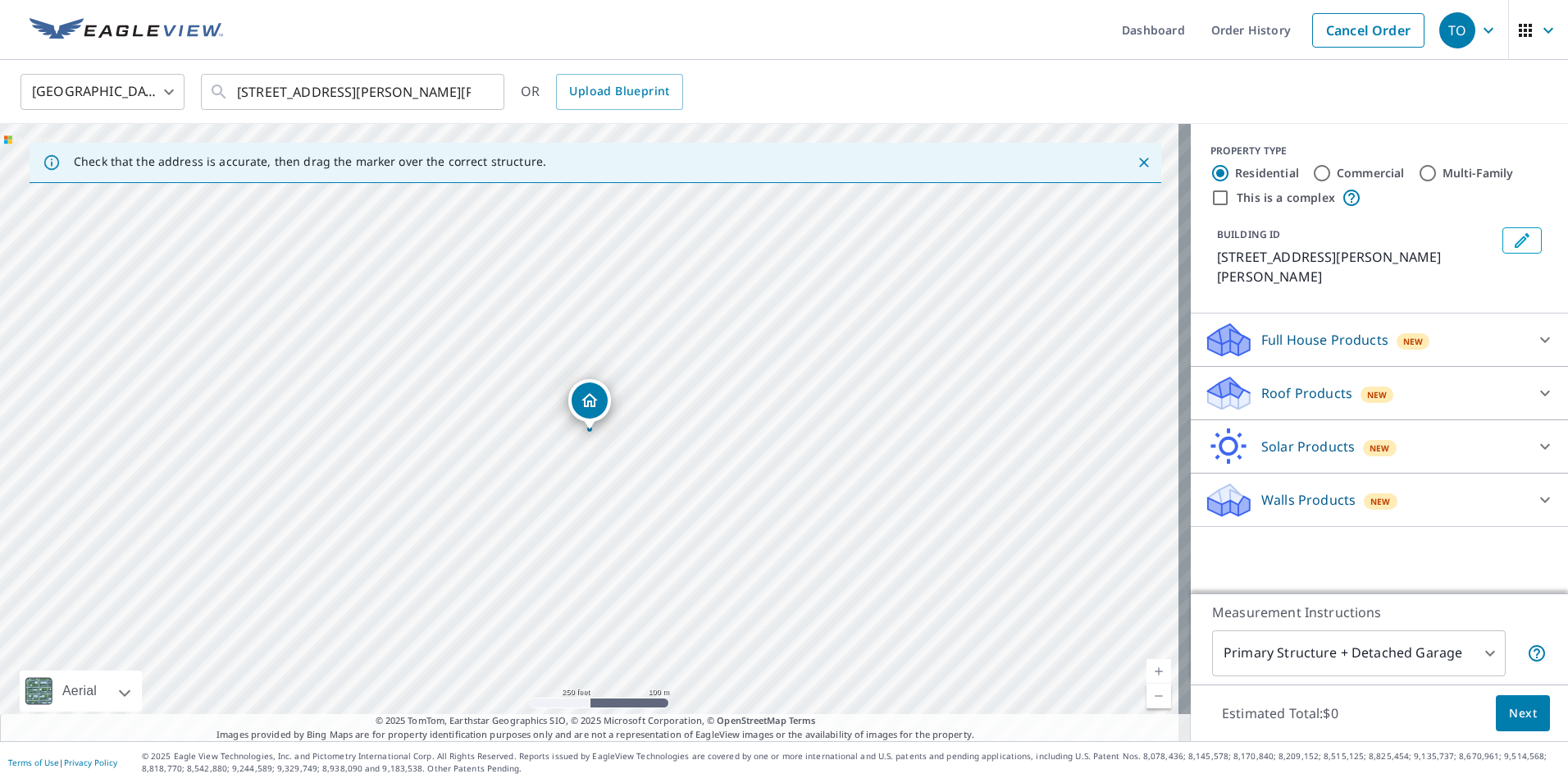
click at [1330, 384] on div "Roof Products New" at bounding box center [1364, 393] width 321 height 39
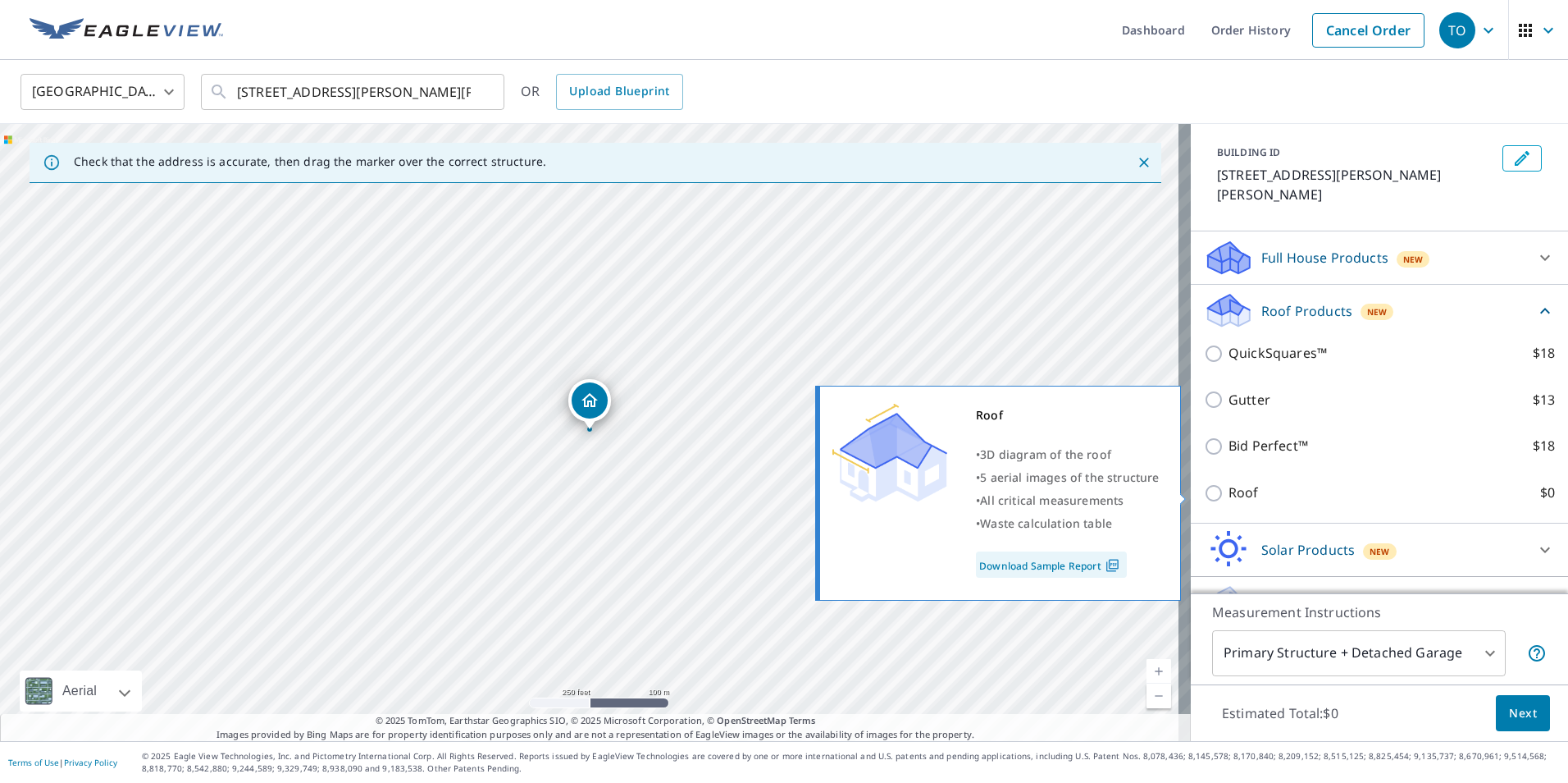
click at [1228, 493] on p "Roof" at bounding box center [1243, 492] width 30 height 20
click at [1227, 493] on input "Roof $0" at bounding box center [1216, 492] width 25 height 19
checkbox input "true"
type input "3"
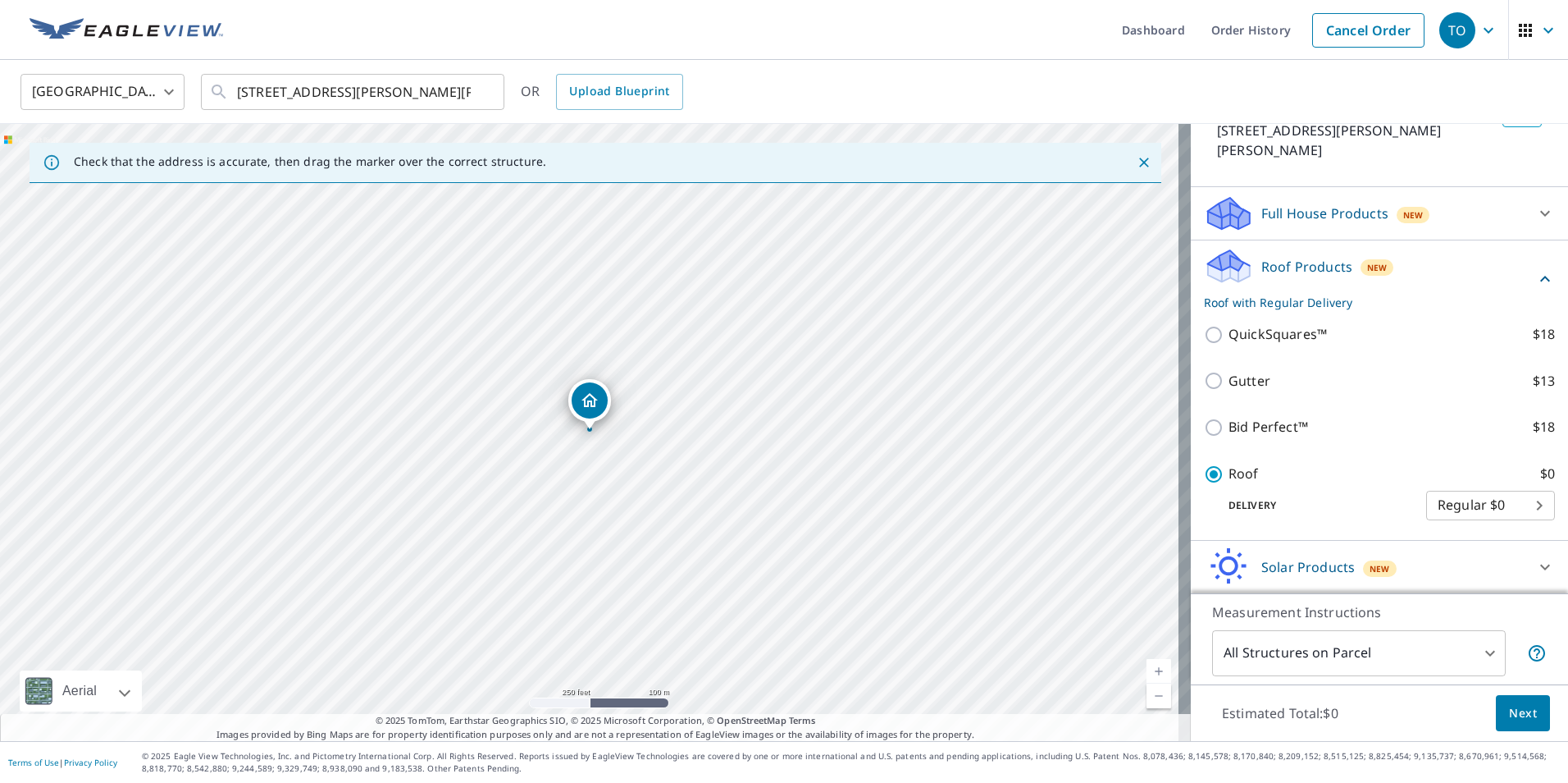
scroll to position [38, 0]
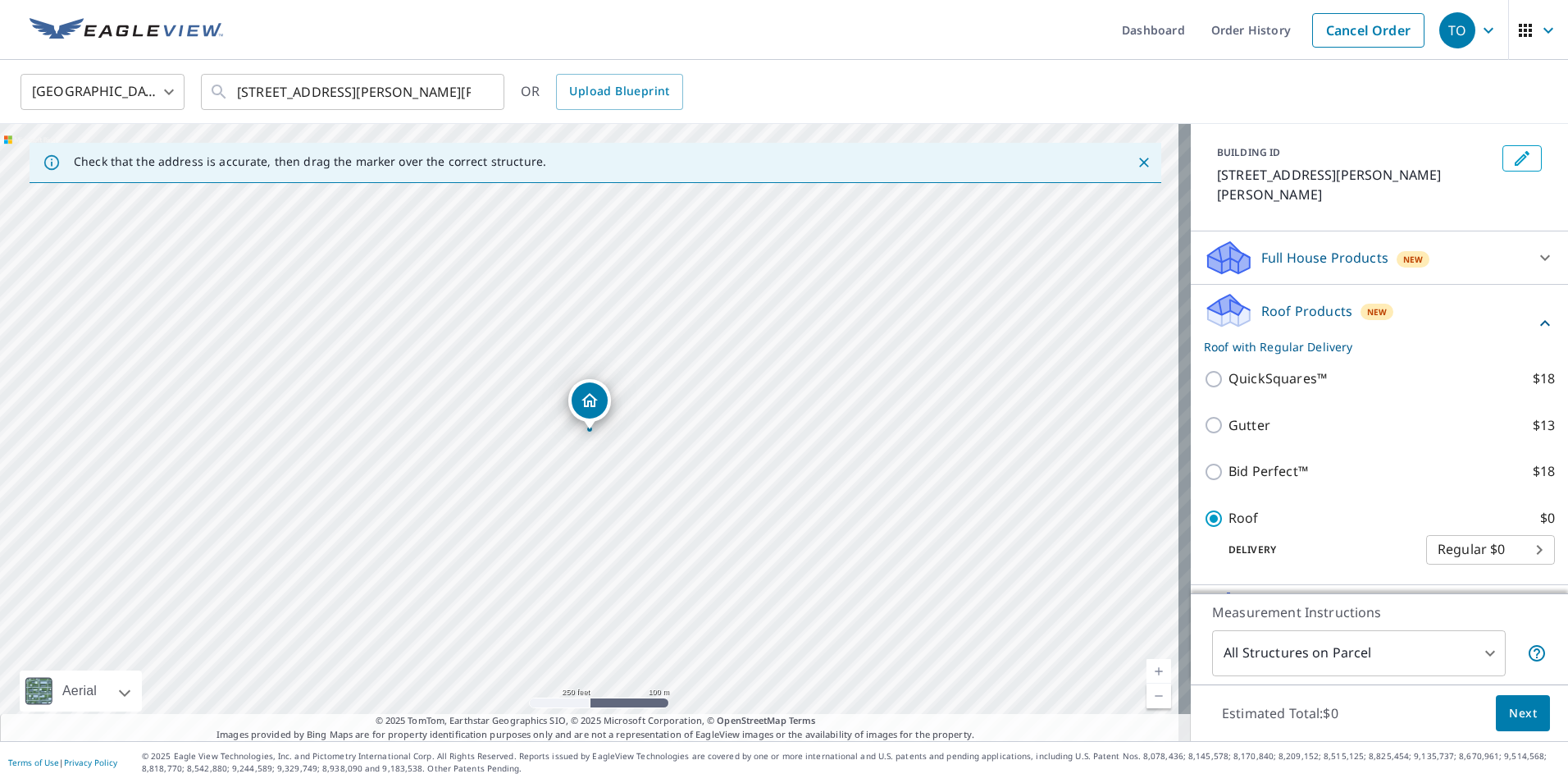
click at [1514, 720] on span "Next" at bounding box center [1522, 713] width 28 height 20
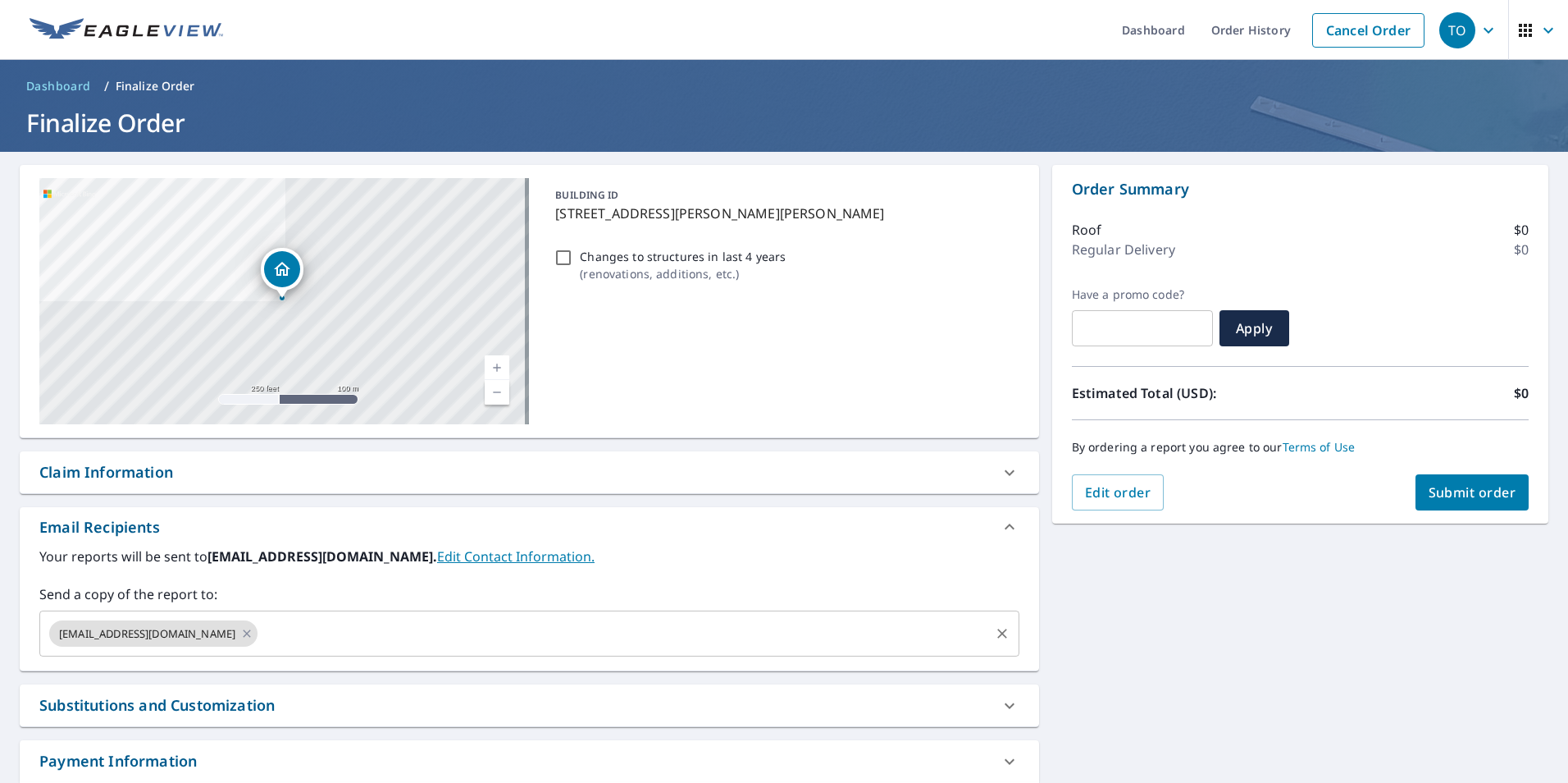
click at [325, 644] on input "text" at bounding box center [624, 633] width 727 height 31
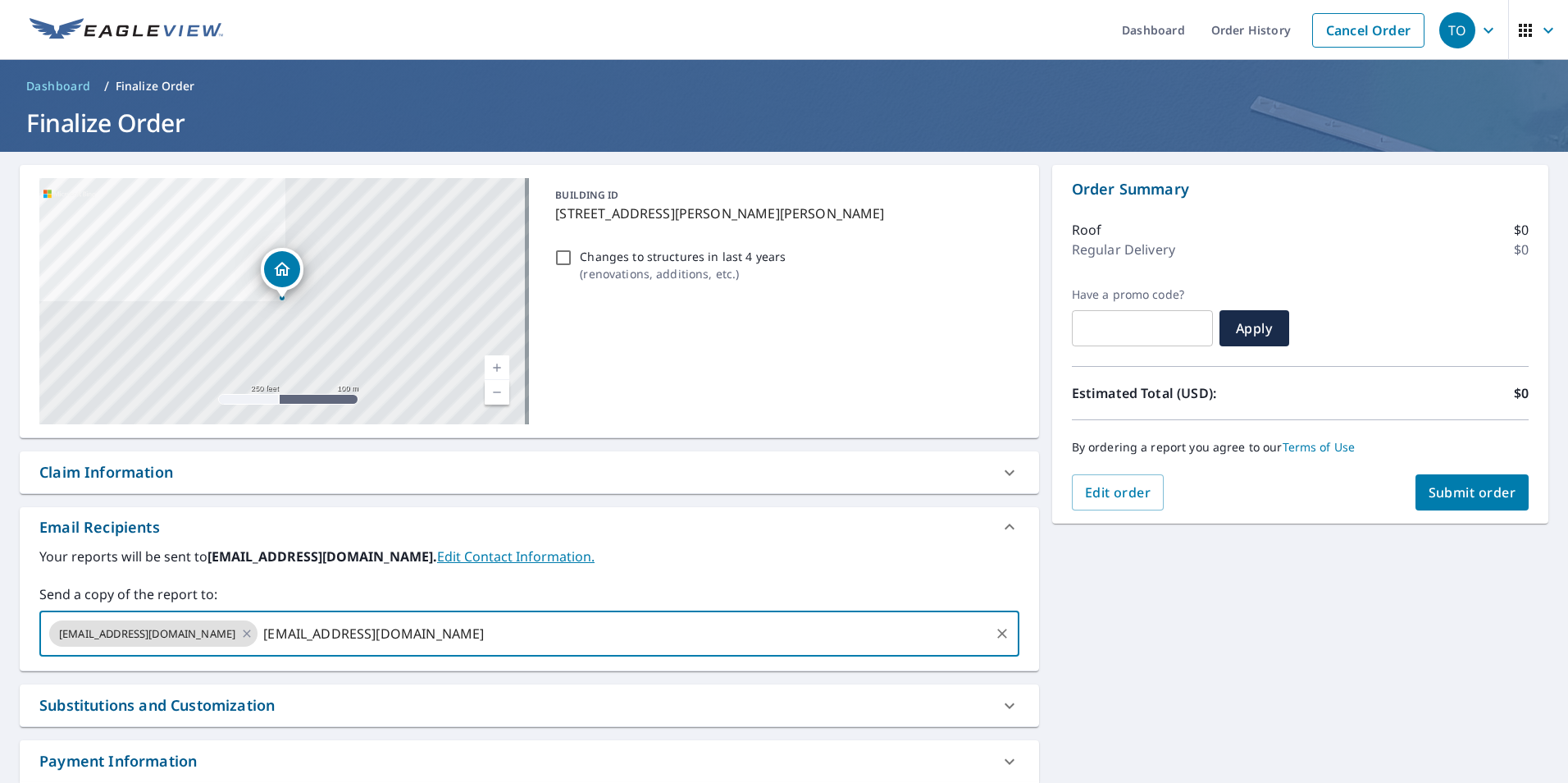
type input "[EMAIL_ADDRESS][DOMAIN_NAME]"
click at [1362, 690] on div "[STREET_ADDRESS][PERSON_NAME][PERSON_NAME][PERSON_NAME] Aerial Road A standard …" at bounding box center [784, 499] width 1568 height 695
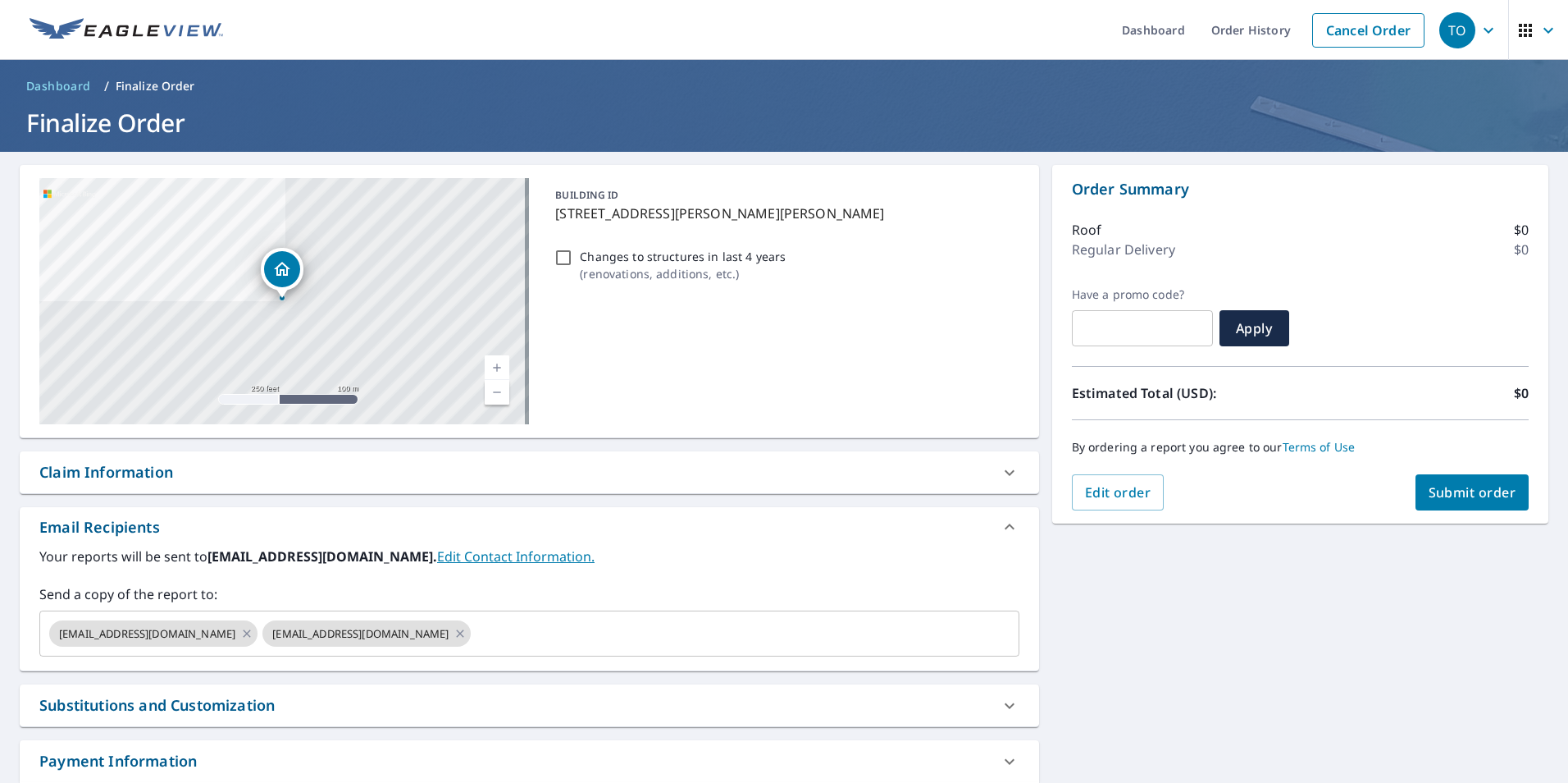
click at [202, 475] on div "Claim Information" at bounding box center [515, 472] width 950 height 22
checkbox input "true"
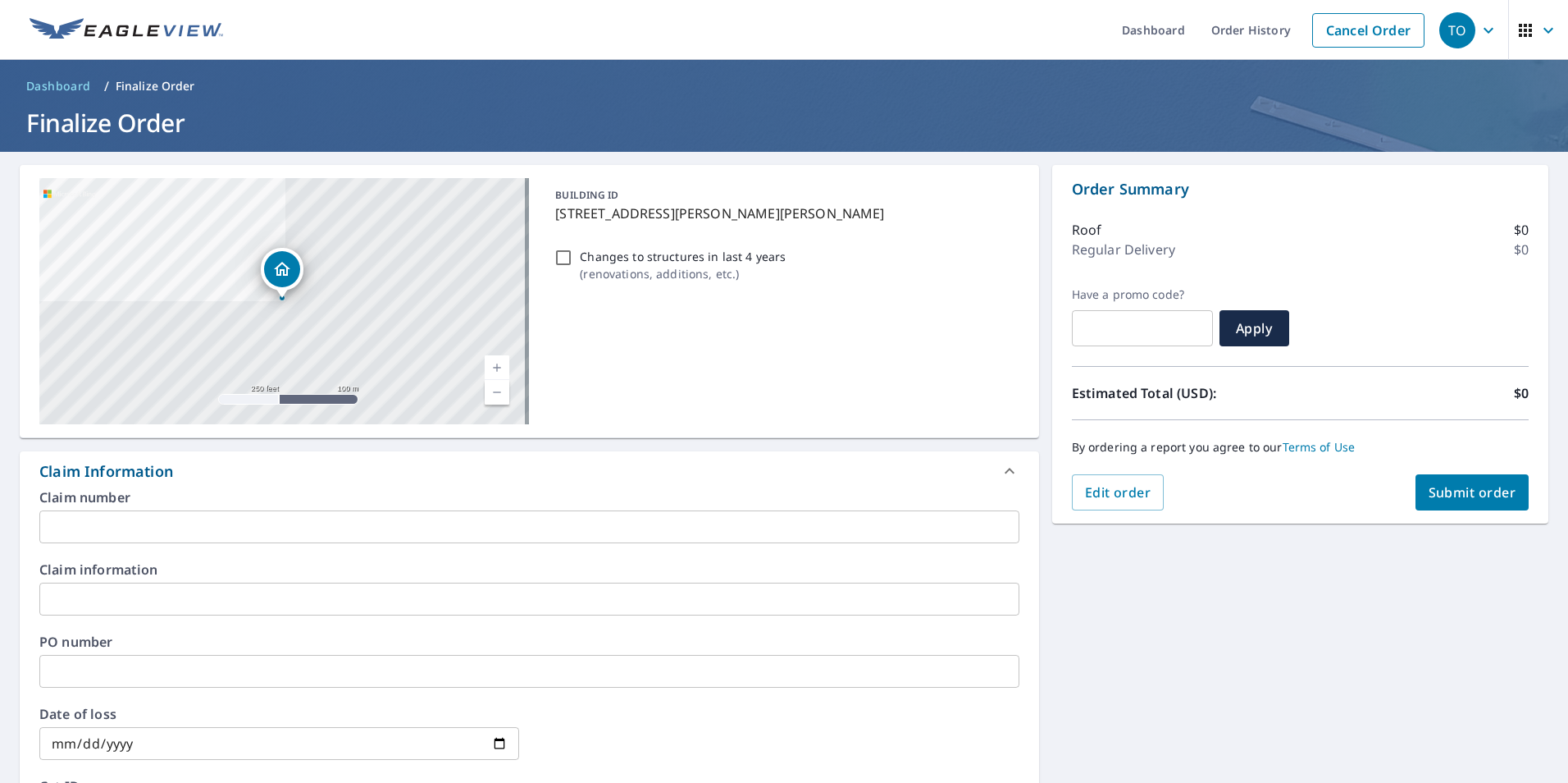
click at [122, 535] on input "text" at bounding box center [529, 526] width 980 height 33
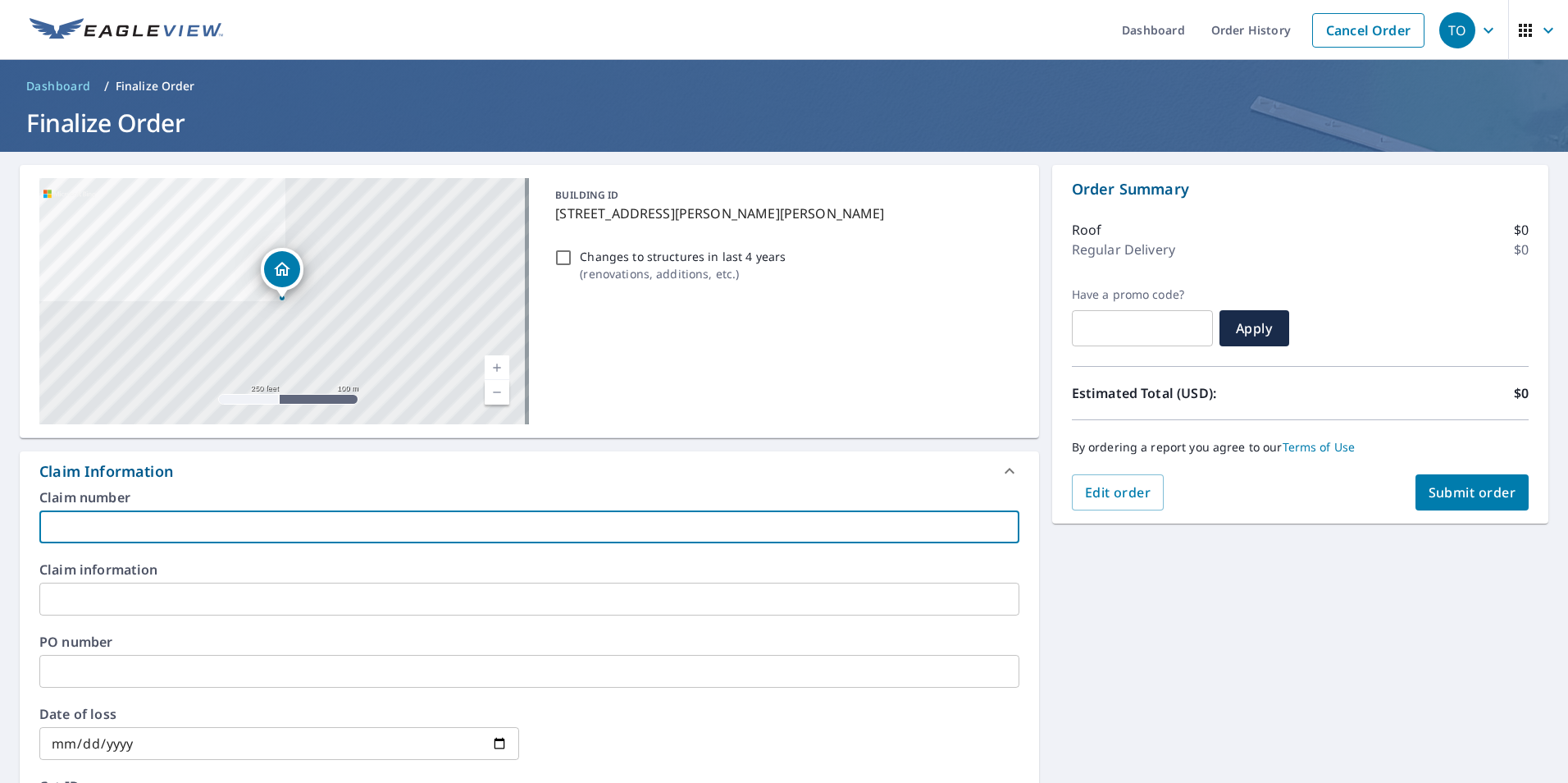
type input "6"
checkbox input "true"
type input "65"
checkbox input "true"
type input "651"
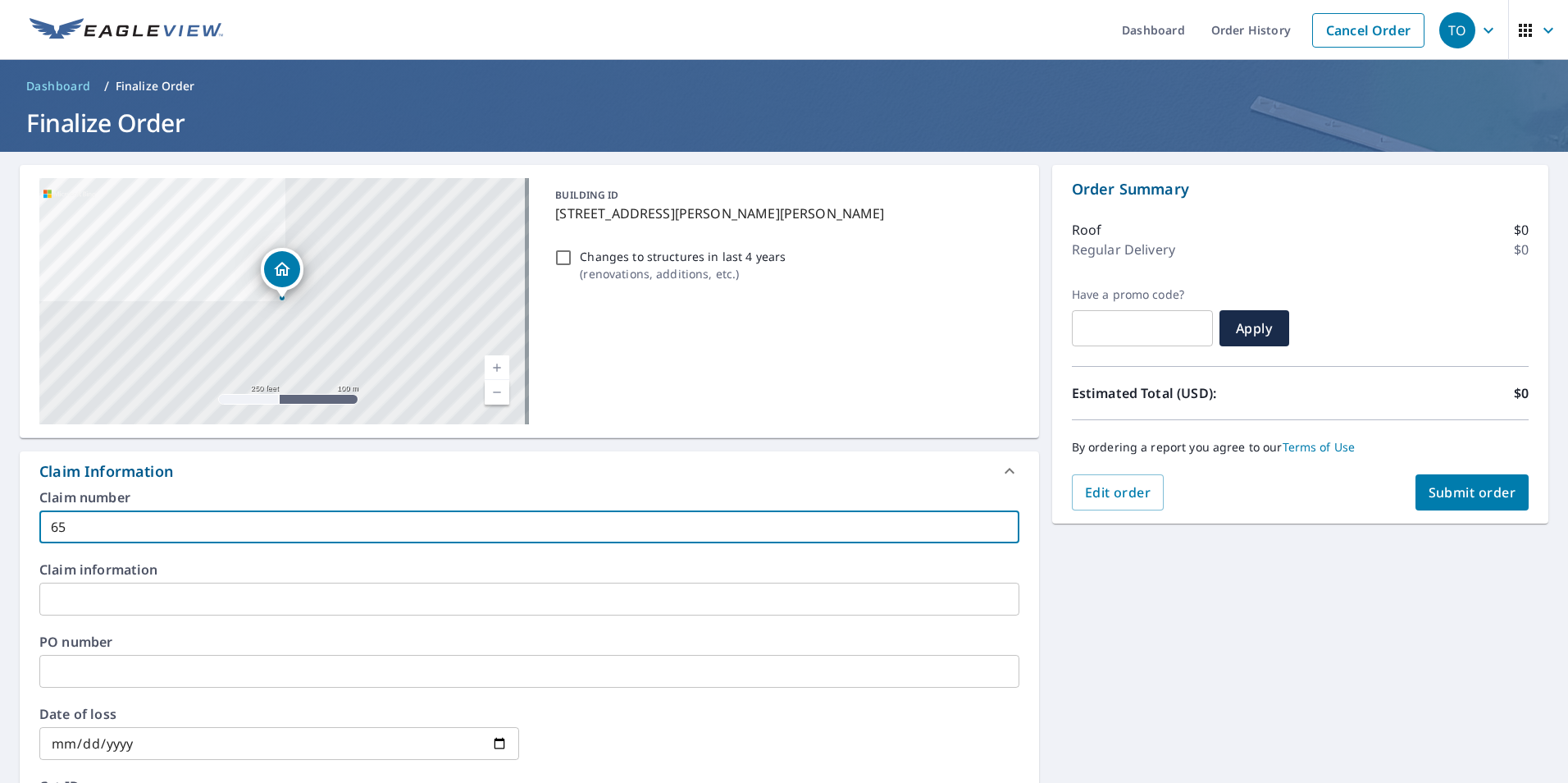
checkbox input "true"
type input "6515"
checkbox input "true"
type input "6515-"
checkbox input "true"
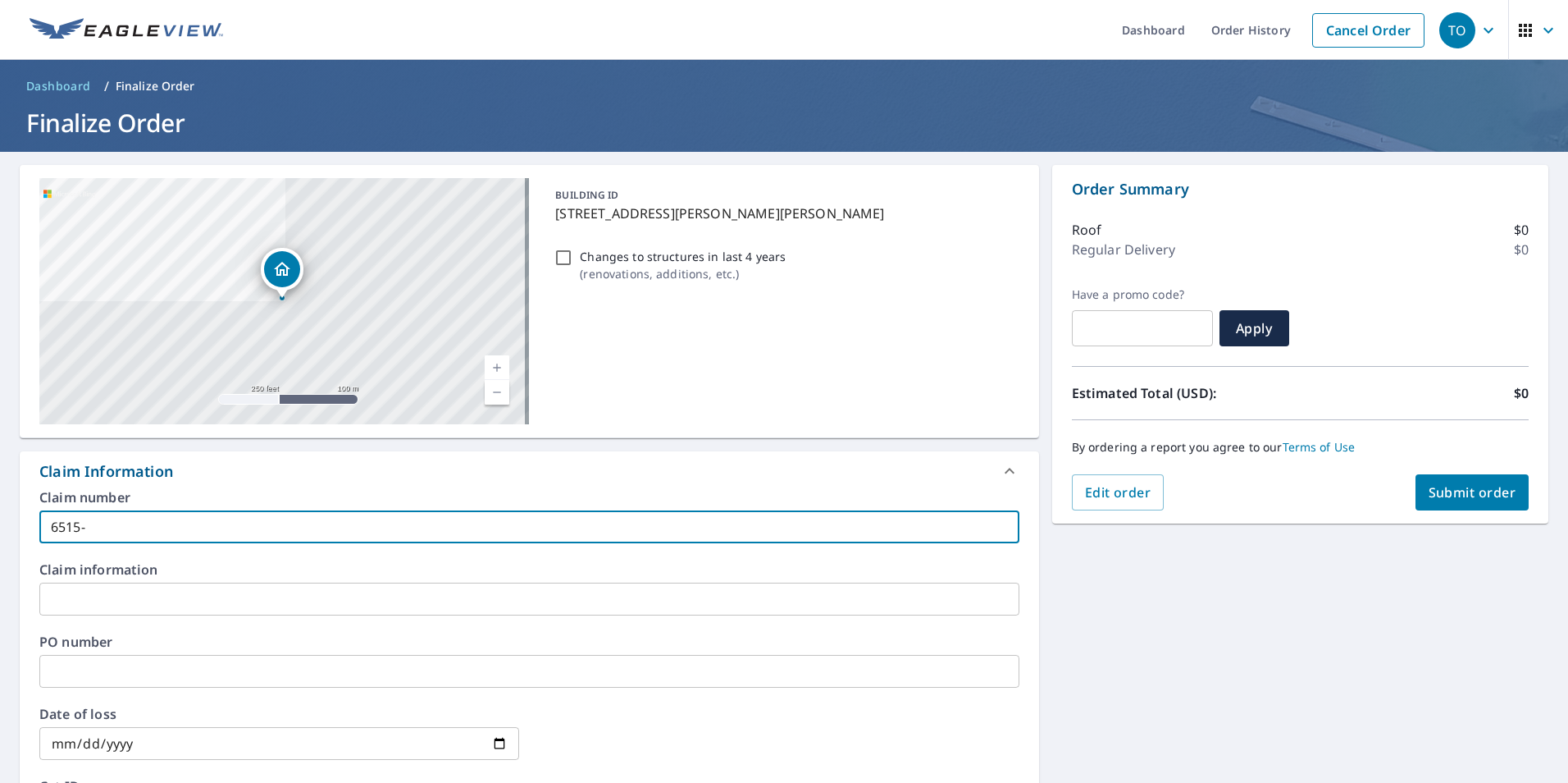
type input "6515-2"
checkbox input "true"
type input "6515-25"
checkbox input "true"
type input "6515-25-"
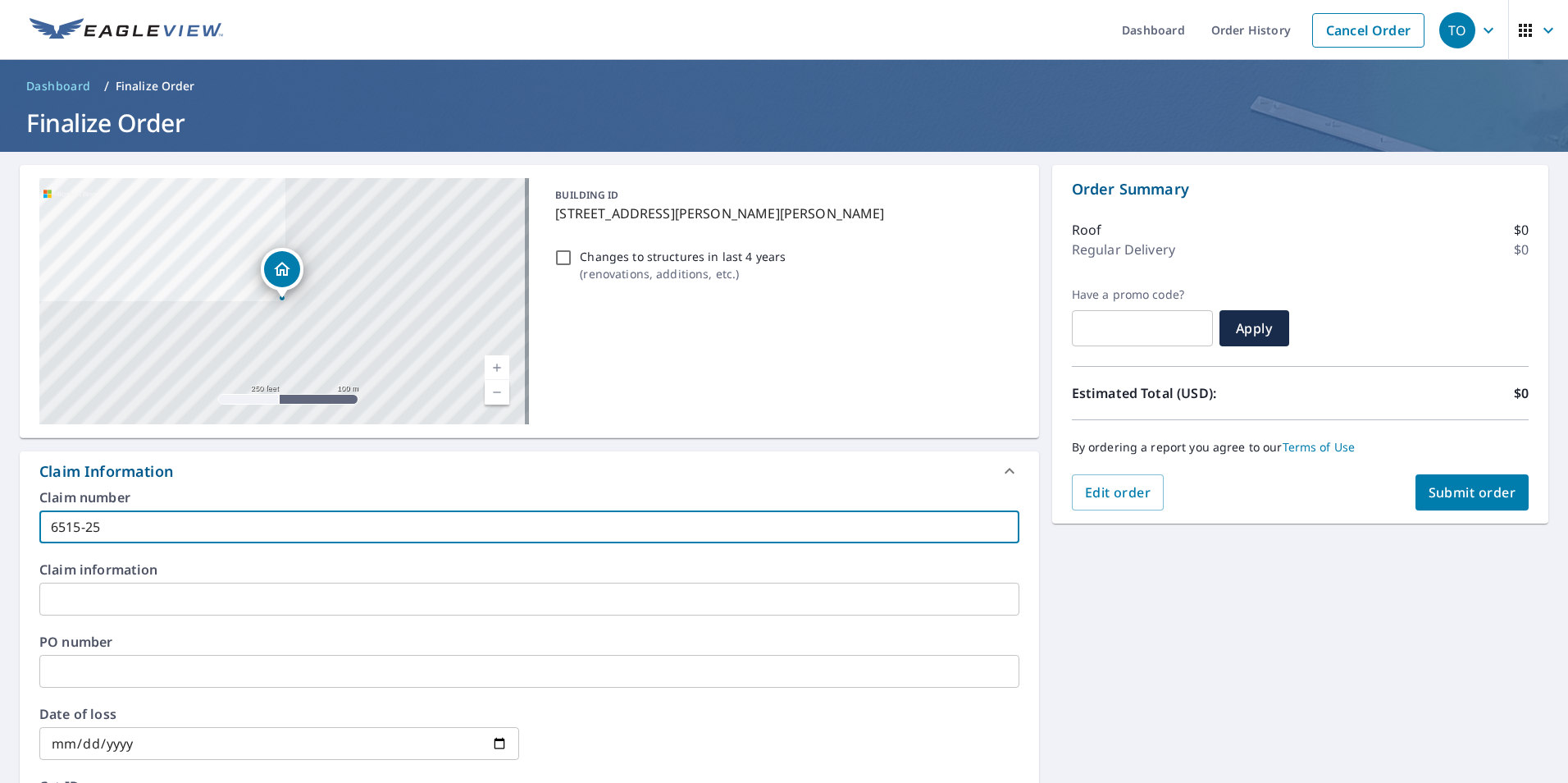
checkbox input "true"
type input "6515-25-7"
checkbox input "true"
type input "6515-25-70"
checkbox input "true"
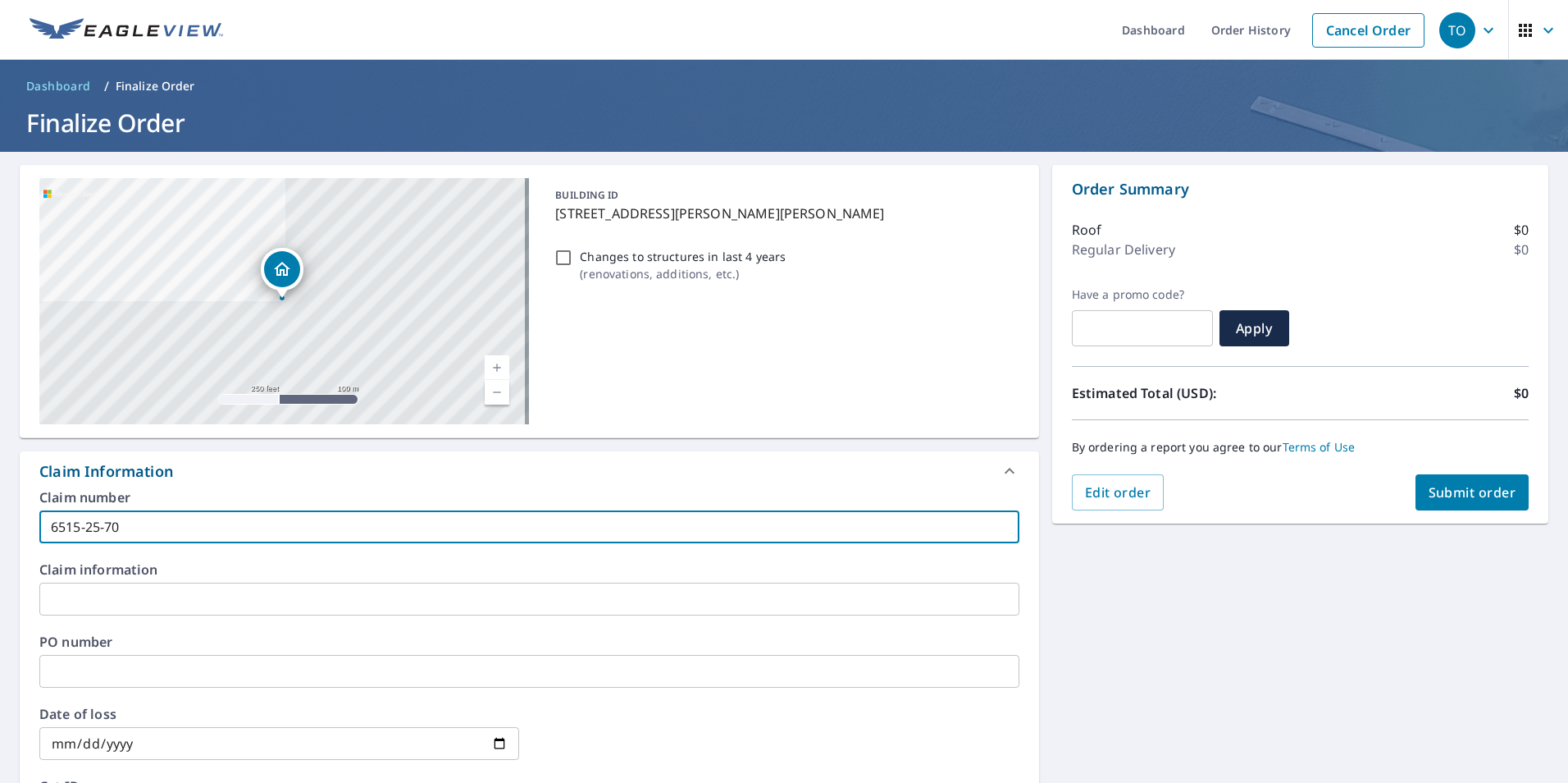
type input "[PHONE_NUMBER]"
checkbox input "true"
type input "[PHONE_NUMBER]"
click at [1179, 682] on div "[STREET_ADDRESS][PERSON_NAME][PERSON_NAME][PERSON_NAME] Aerial Road A standard …" at bounding box center [784, 675] width 1568 height 1048
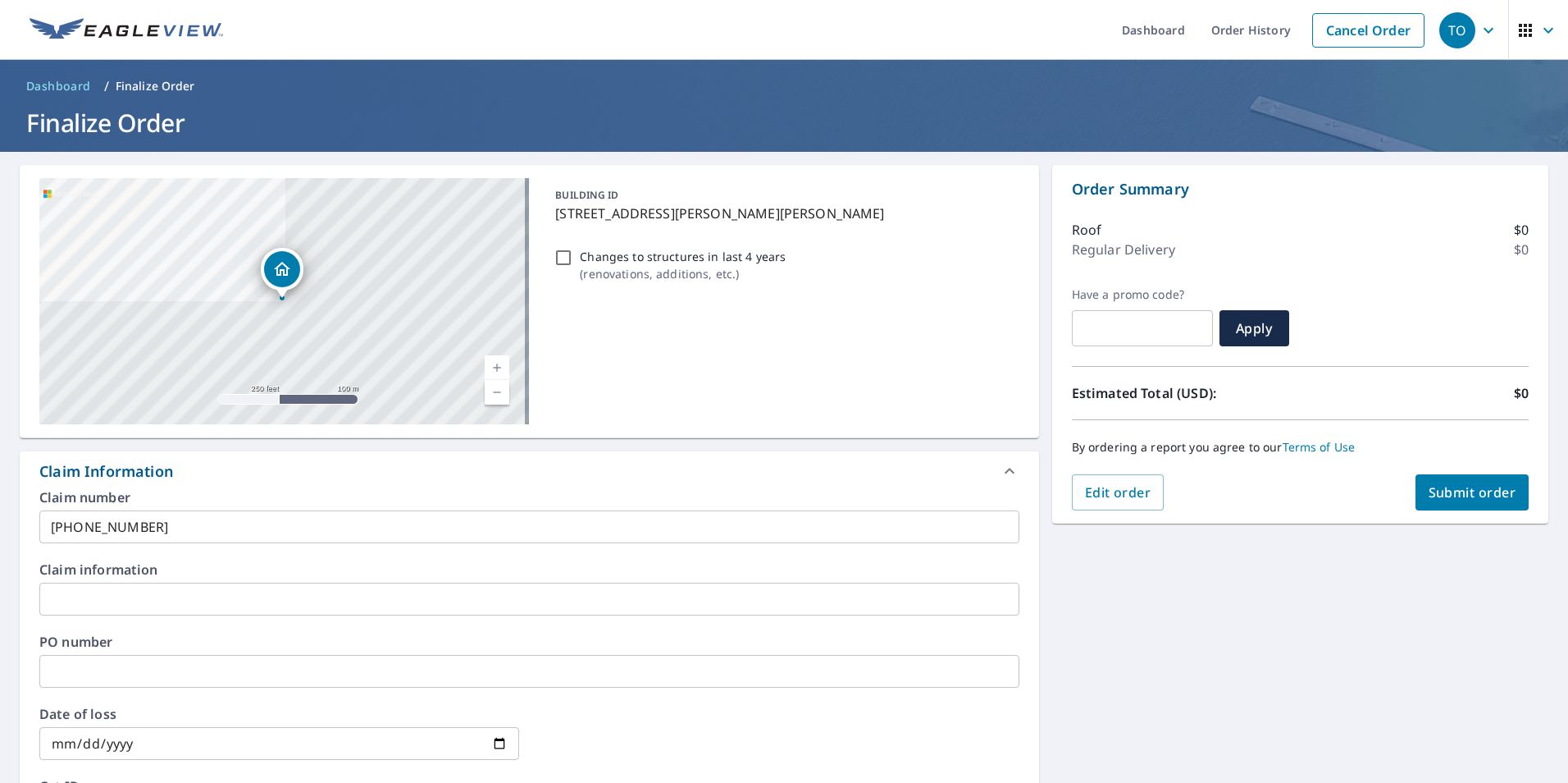
click at [1456, 496] on span "Submit order" at bounding box center [1472, 491] width 88 height 18
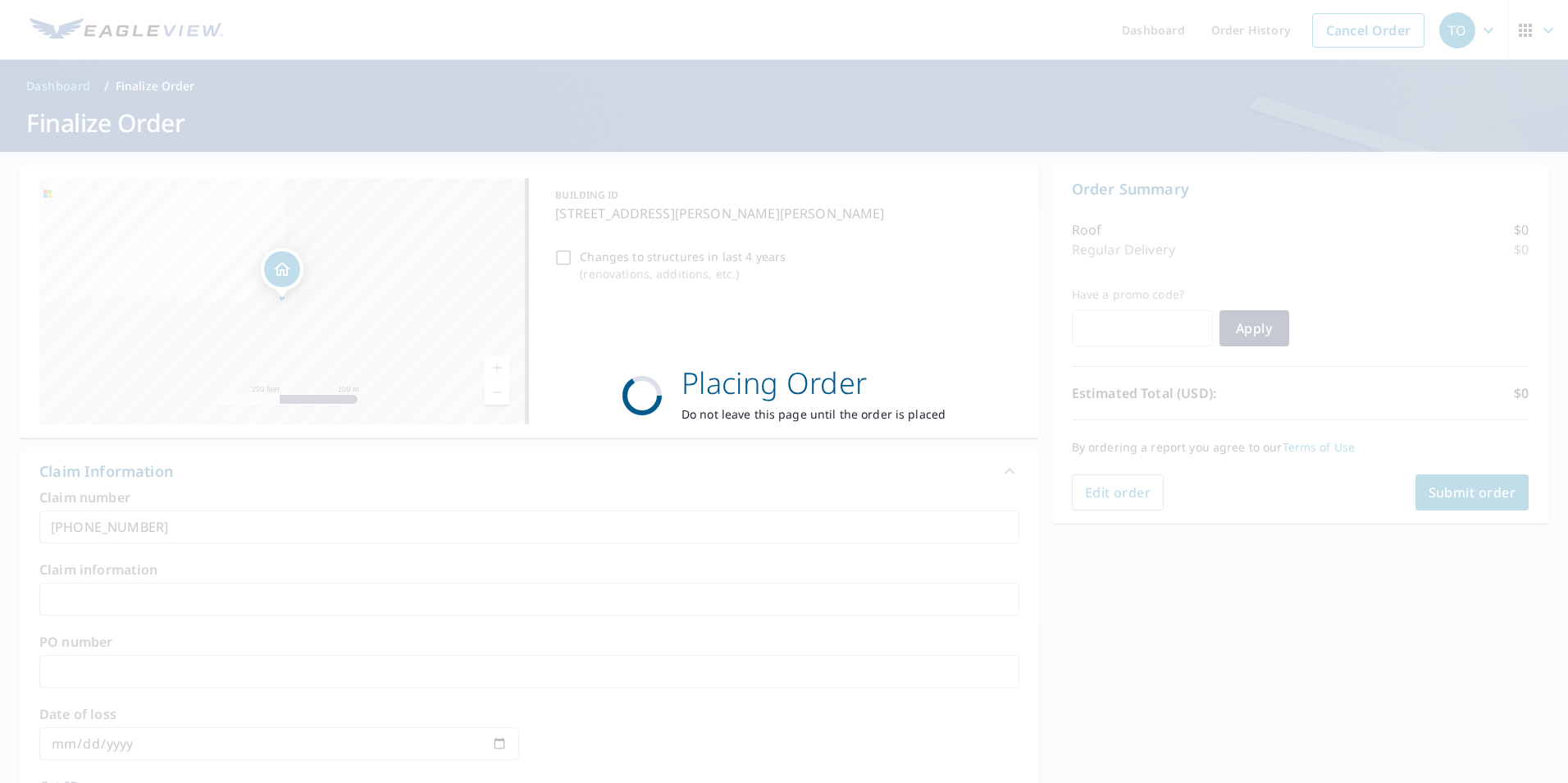
checkbox input "true"
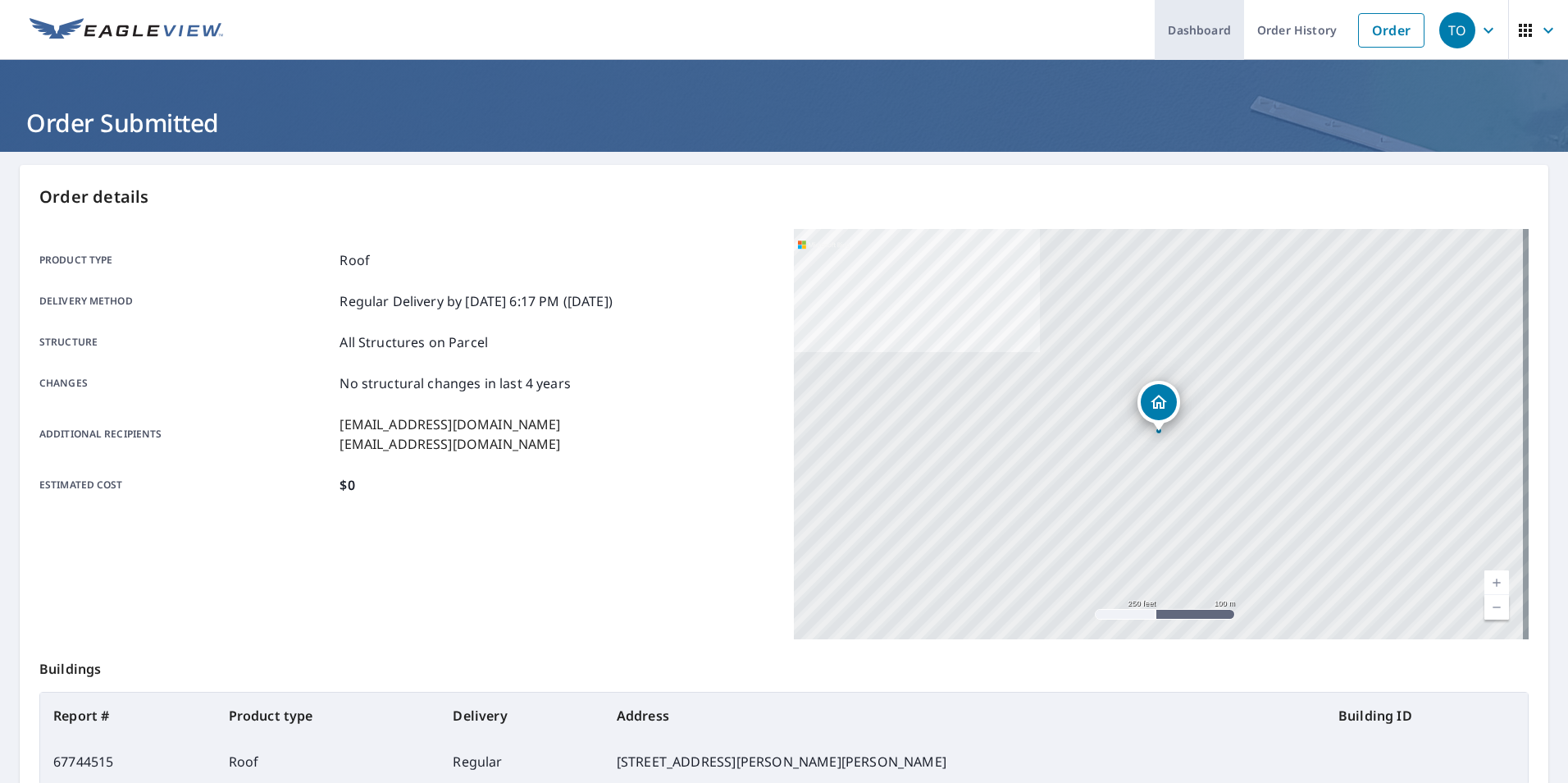
click at [1221, 32] on link "Dashboard" at bounding box center [1199, 30] width 90 height 60
